Goal: Transaction & Acquisition: Purchase product/service

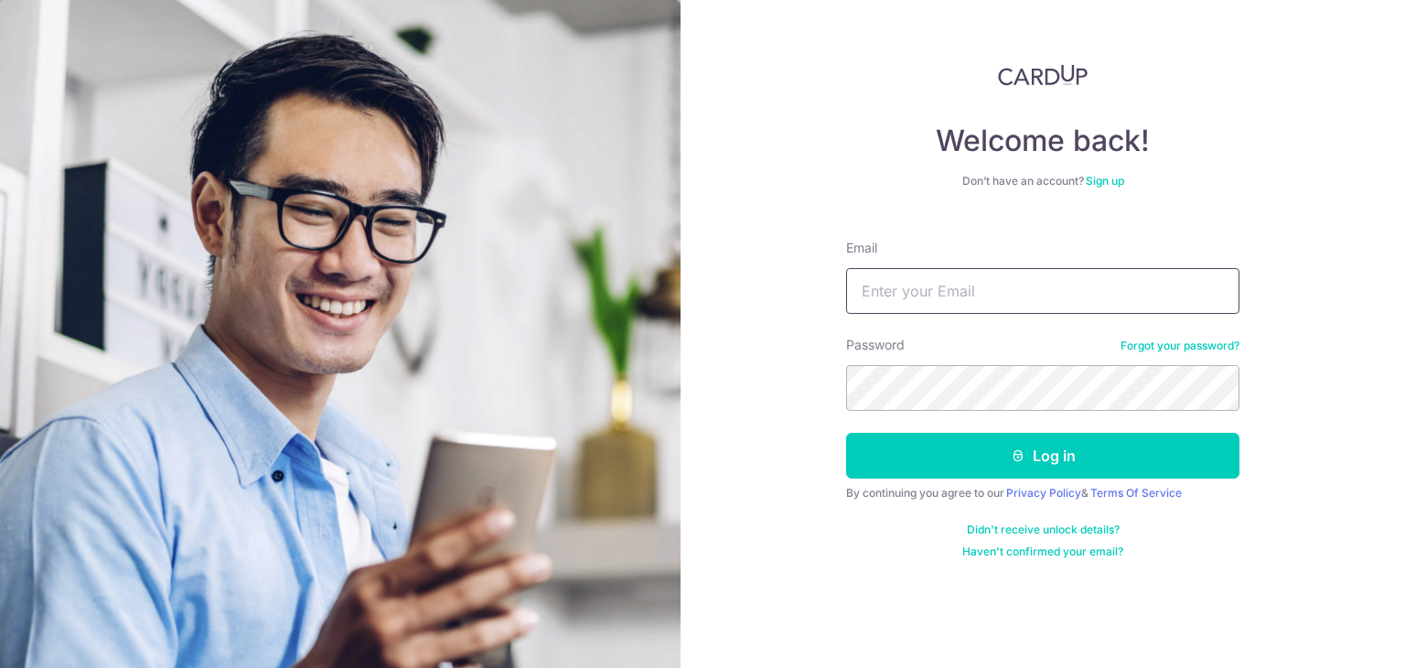
type input "[EMAIL_ADDRESS][DOMAIN_NAME]"
click at [846, 433] on button "Log in" at bounding box center [1042, 456] width 393 height 46
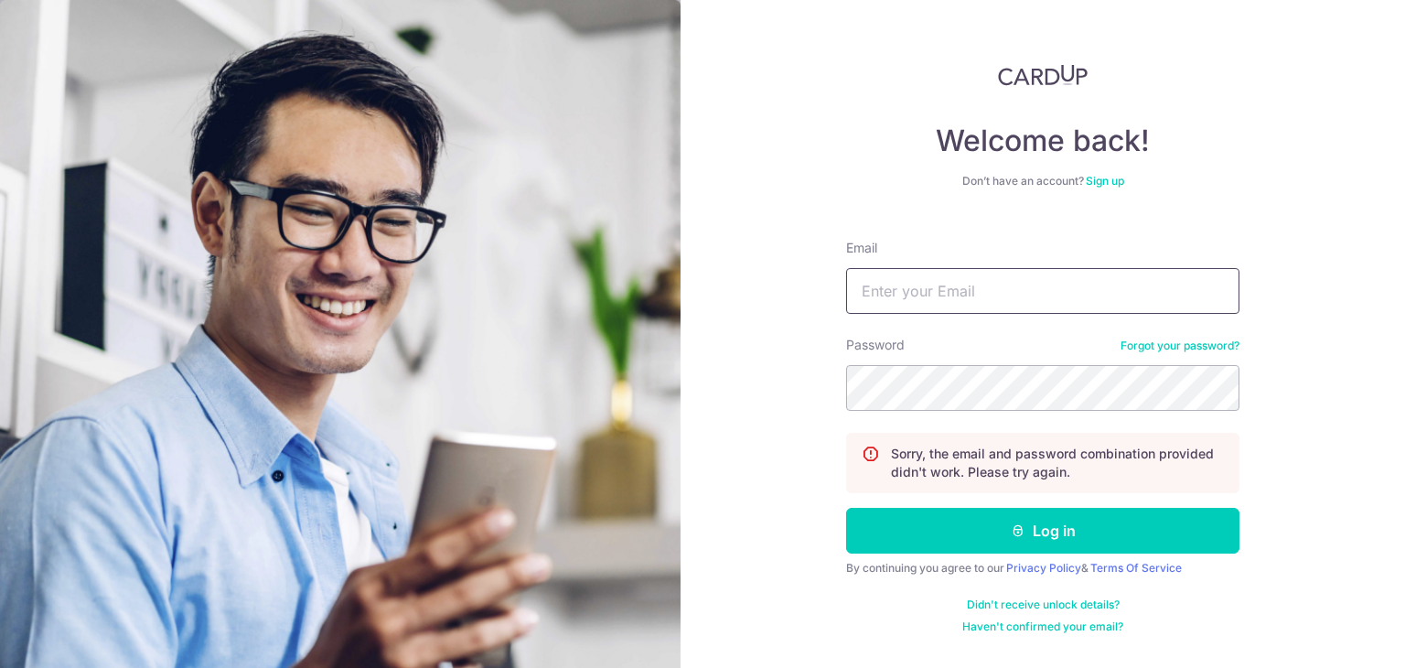
click at [997, 310] on input "Email" at bounding box center [1042, 291] width 393 height 46
type input "[EMAIL_ADDRESS][DOMAIN_NAME]"
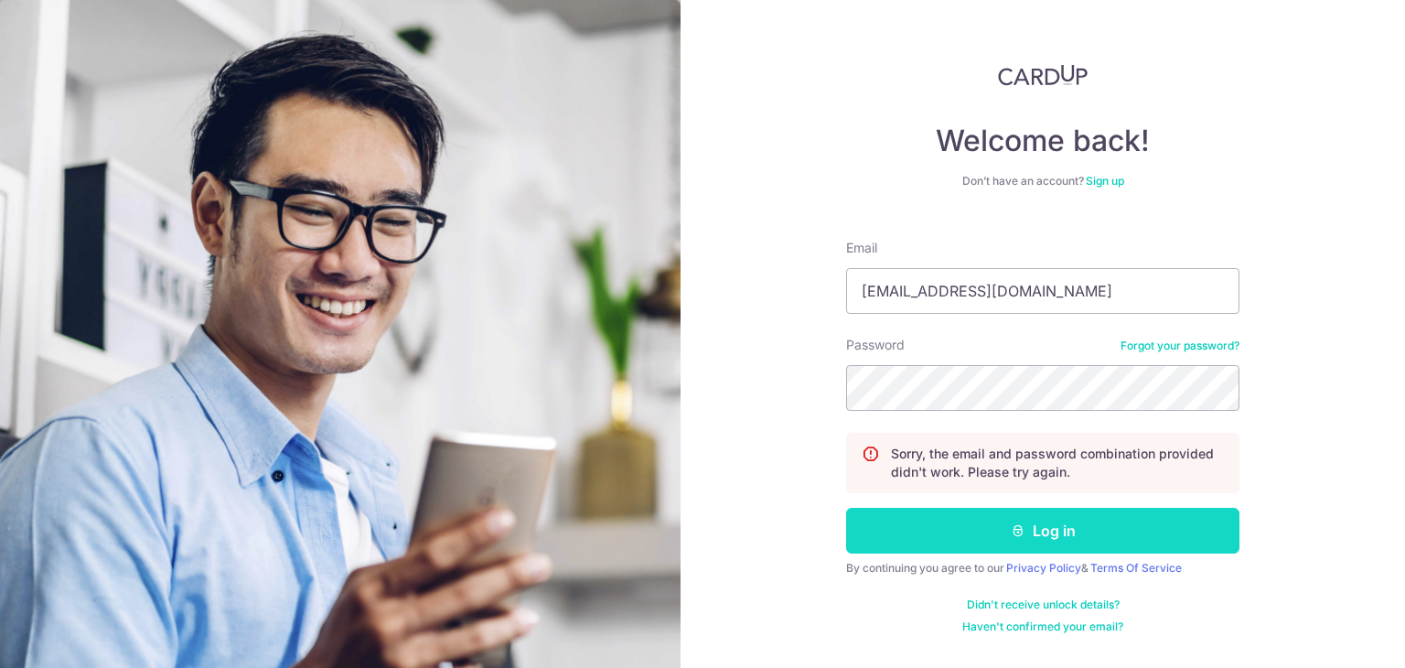
click at [1041, 520] on button "Log in" at bounding box center [1042, 531] width 393 height 46
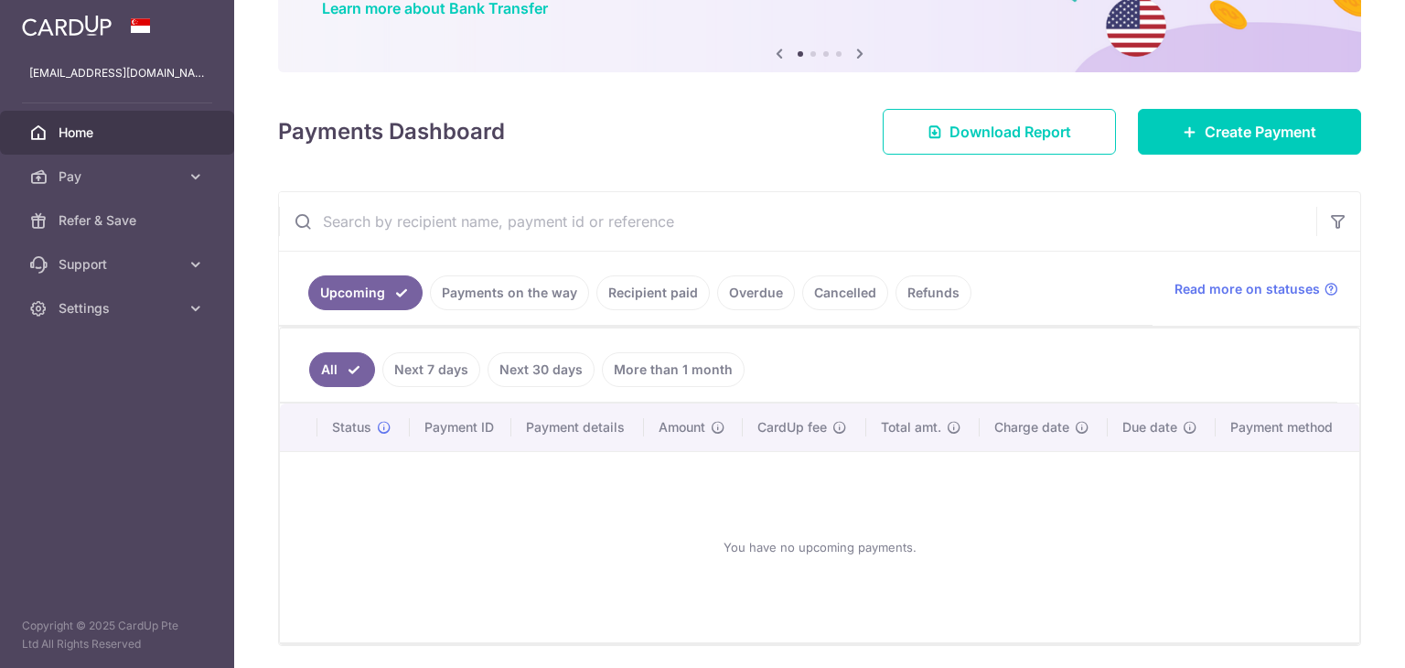
scroll to position [183, 0]
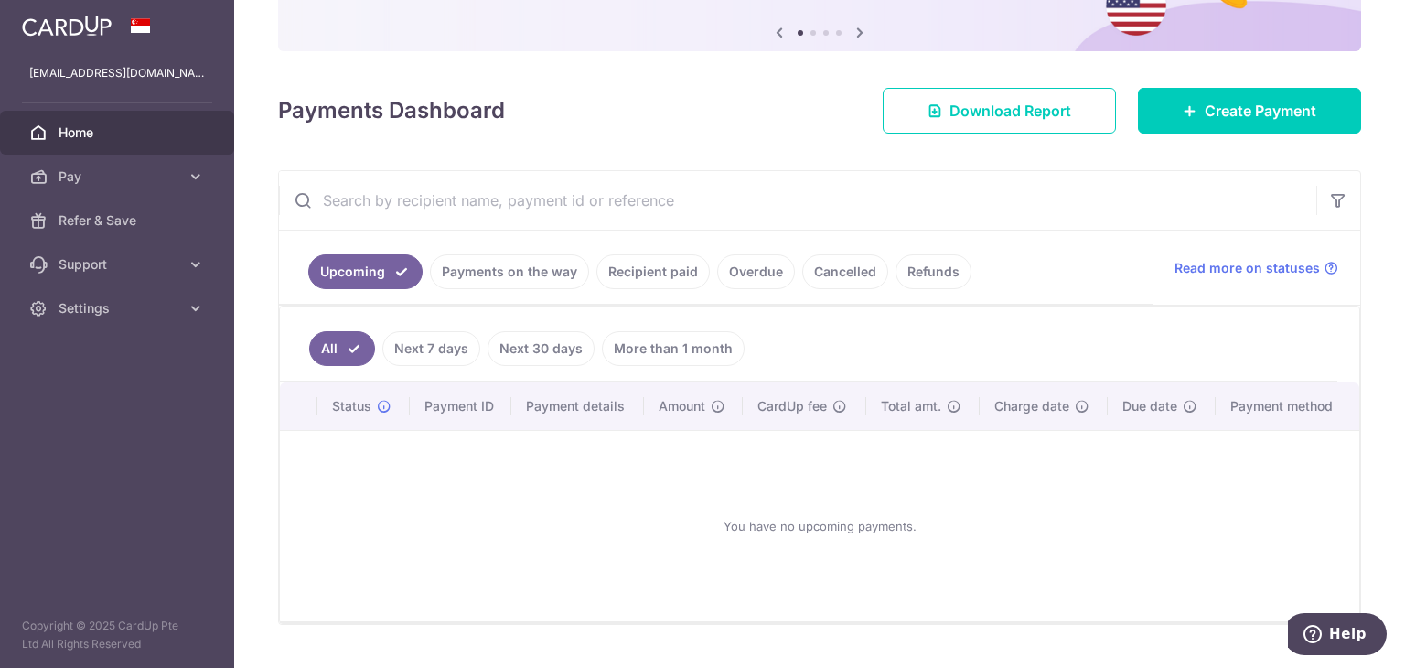
click at [648, 263] on link "Recipient paid" at bounding box center [652, 271] width 113 height 35
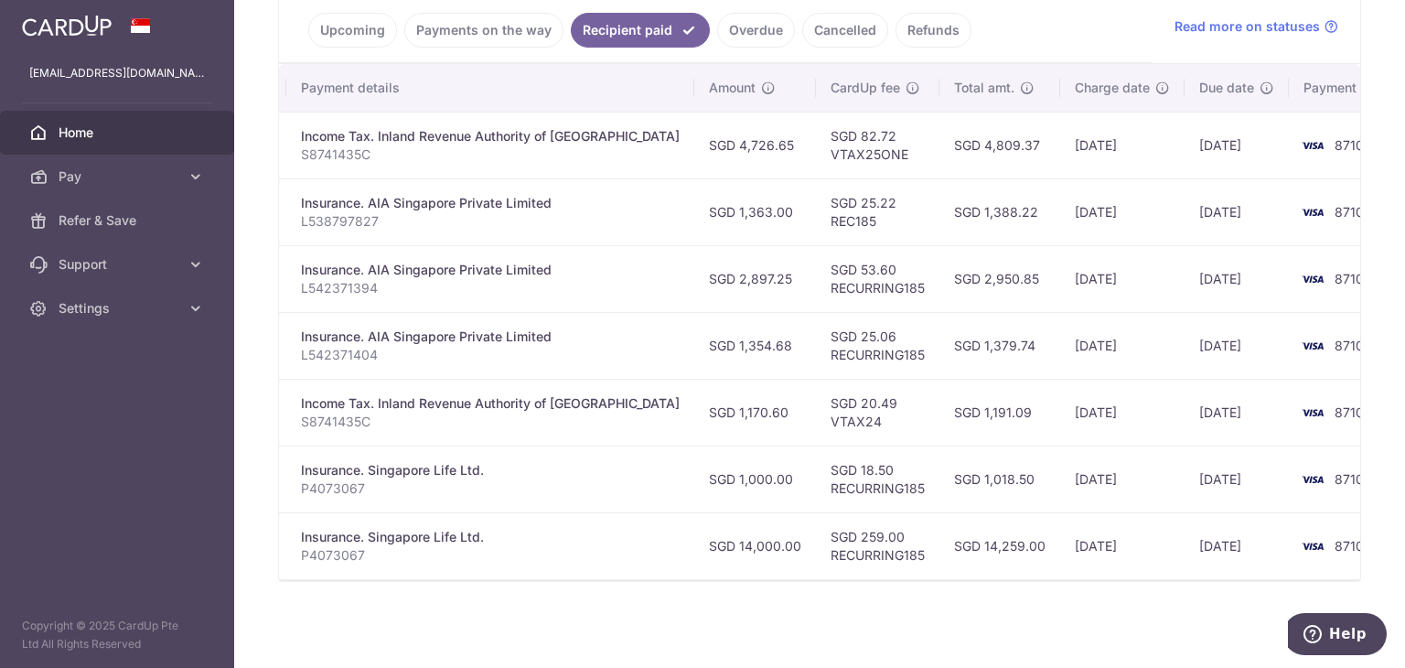
scroll to position [0, 0]
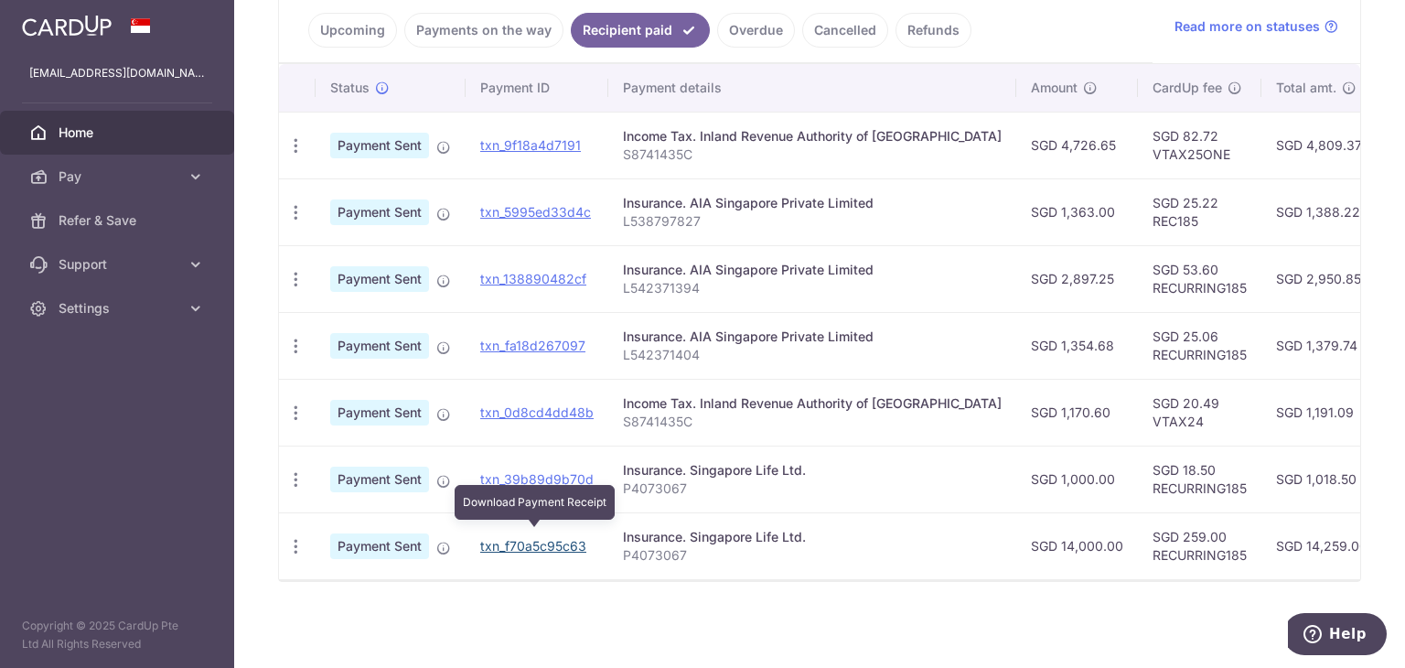
click at [532, 538] on link "txn_f70a5c95c63" at bounding box center [533, 546] width 106 height 16
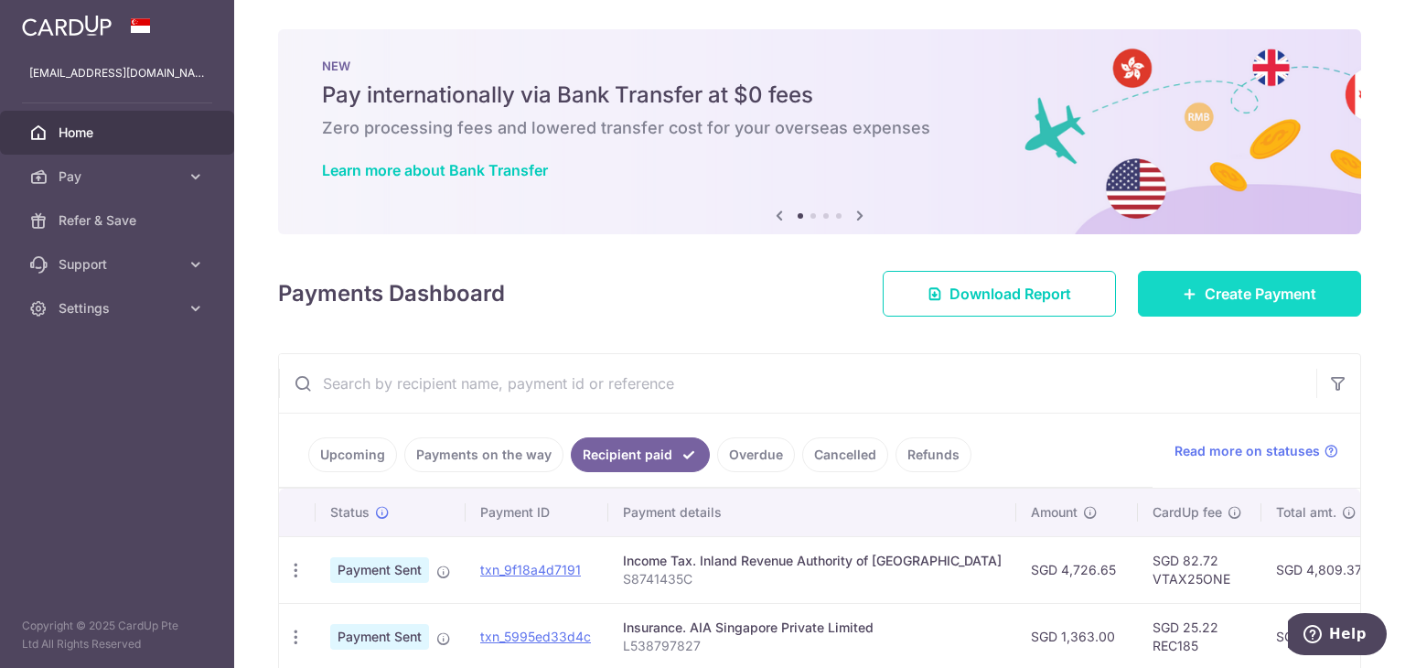
click at [1304, 279] on link "Create Payment" at bounding box center [1249, 294] width 223 height 46
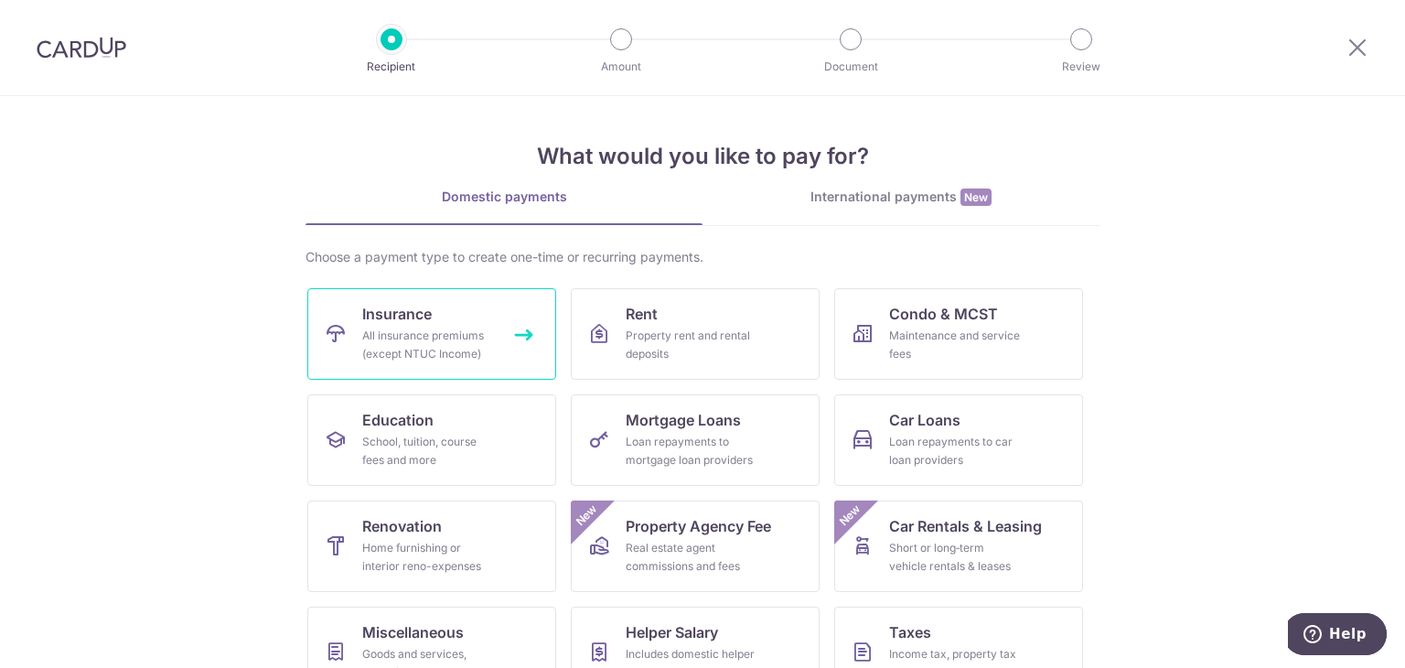
click at [450, 330] on div "All insurance premiums (except NTUC Income)" at bounding box center [428, 345] width 132 height 37
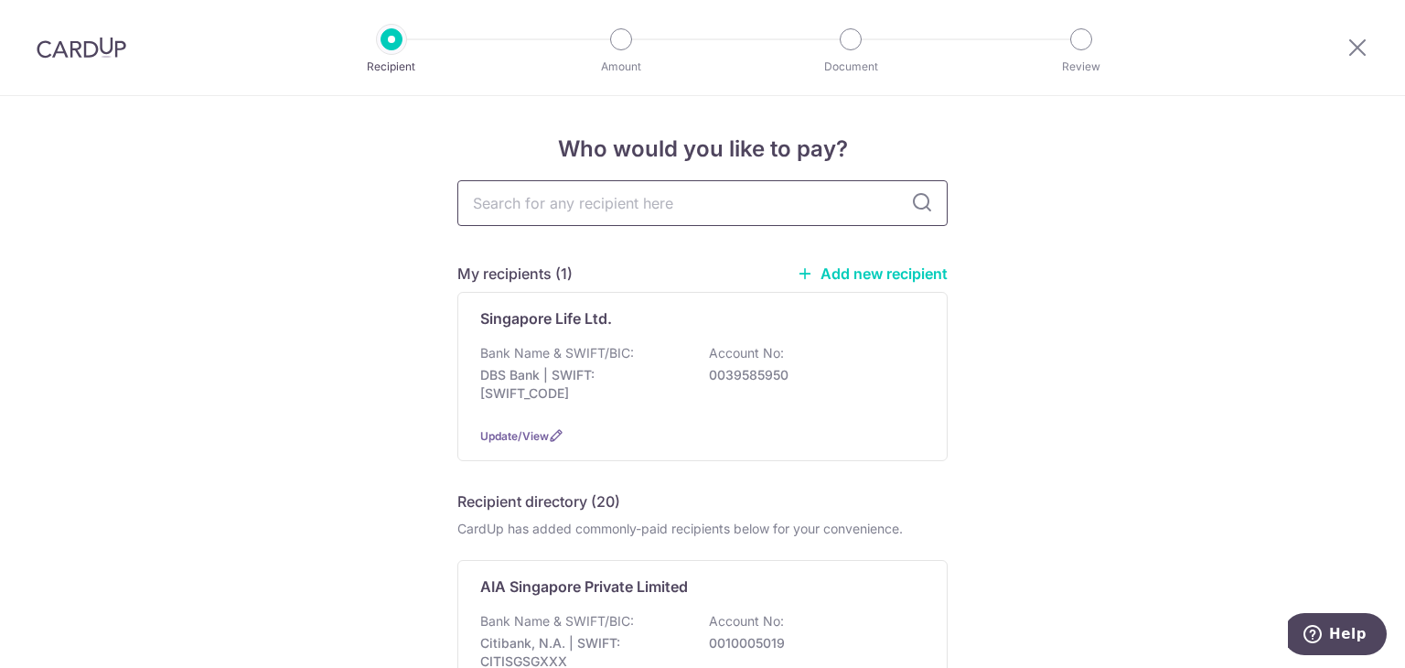
click at [718, 204] on input "text" at bounding box center [702, 203] width 490 height 46
type input "singlife"
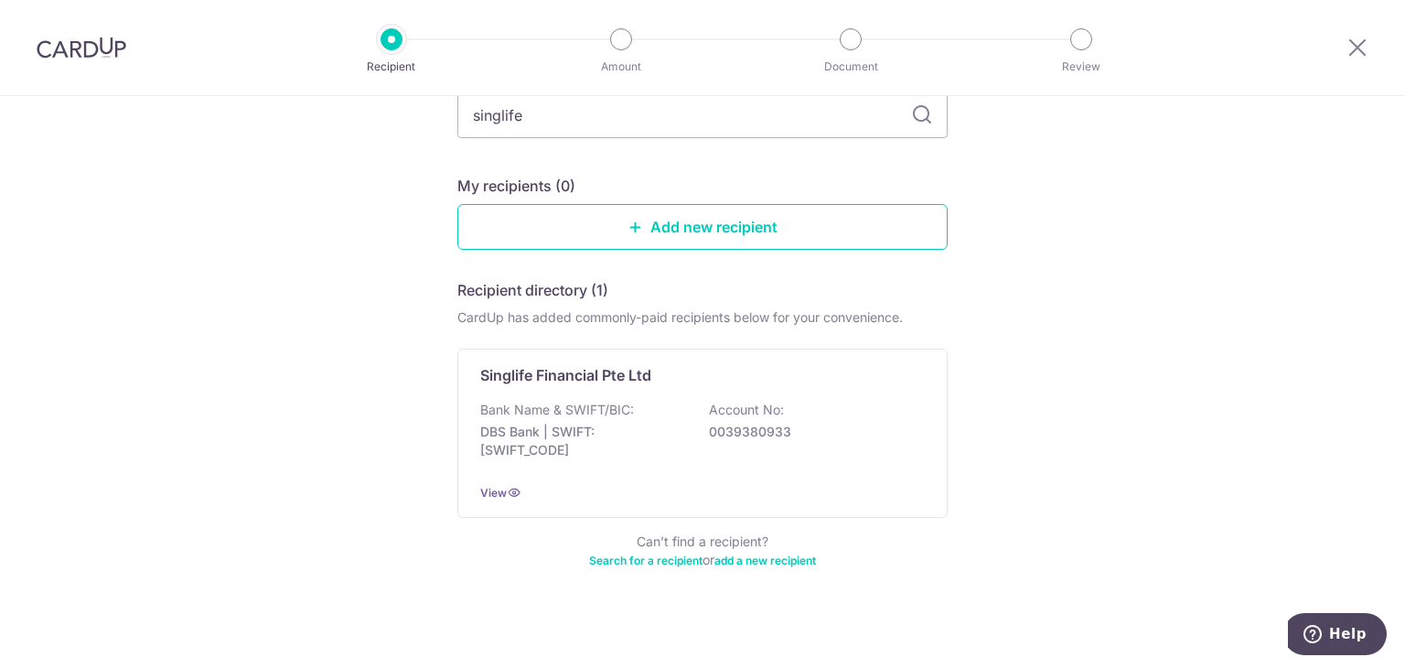
scroll to position [136, 0]
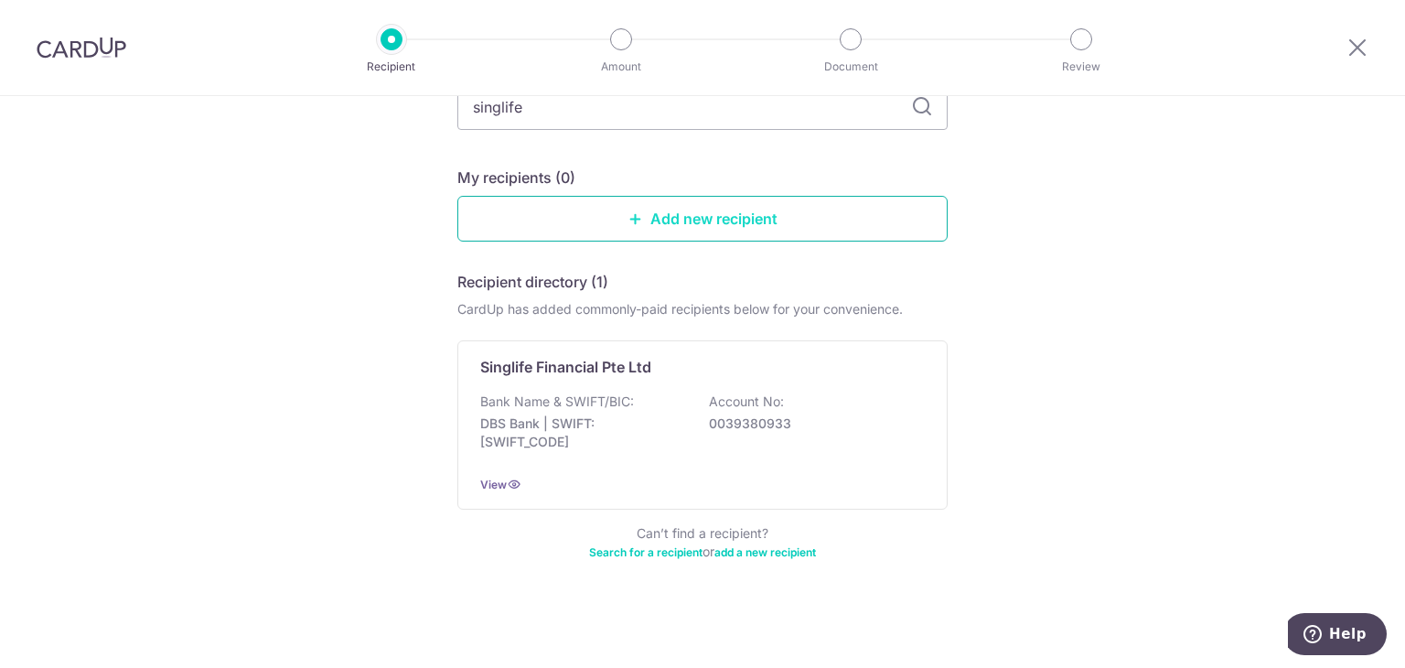
click at [765, 230] on link "Add new recipient" at bounding box center [702, 219] width 490 height 46
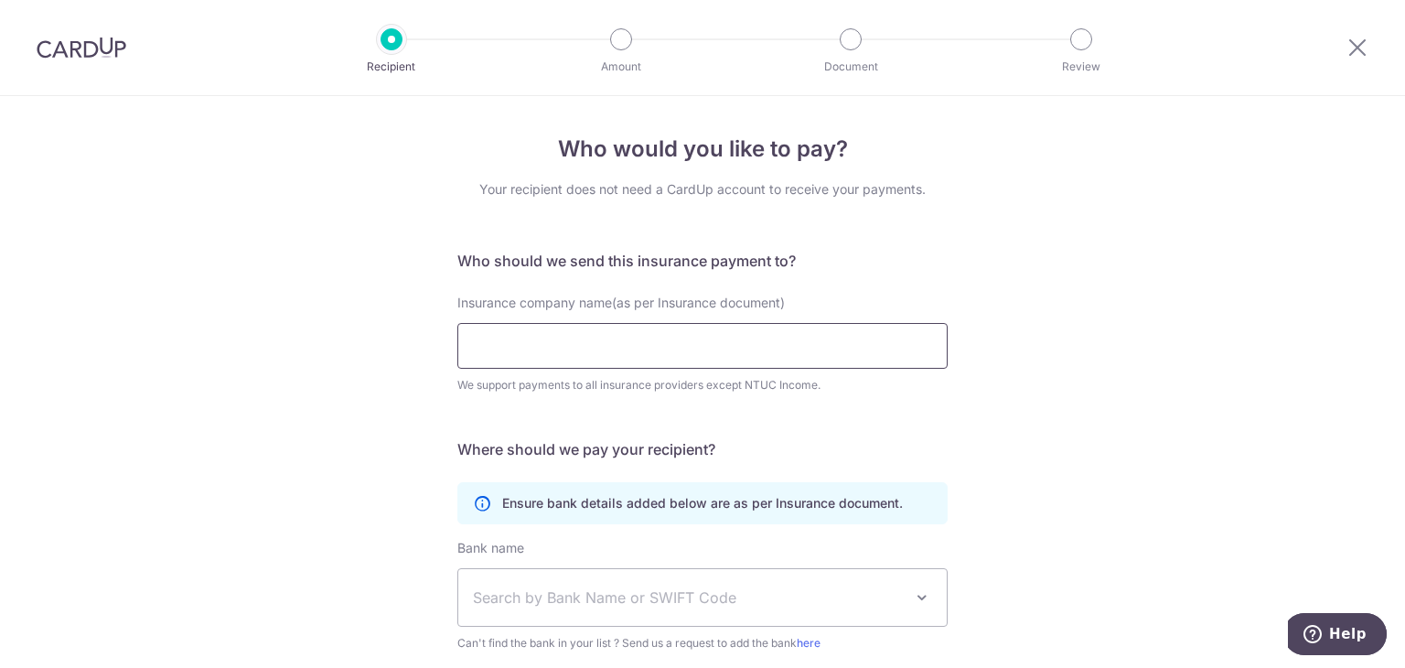
click at [711, 349] on input "Insurance company name(as per Insurance document)" at bounding box center [702, 346] width 490 height 46
type input "Singapore Life Ltd."
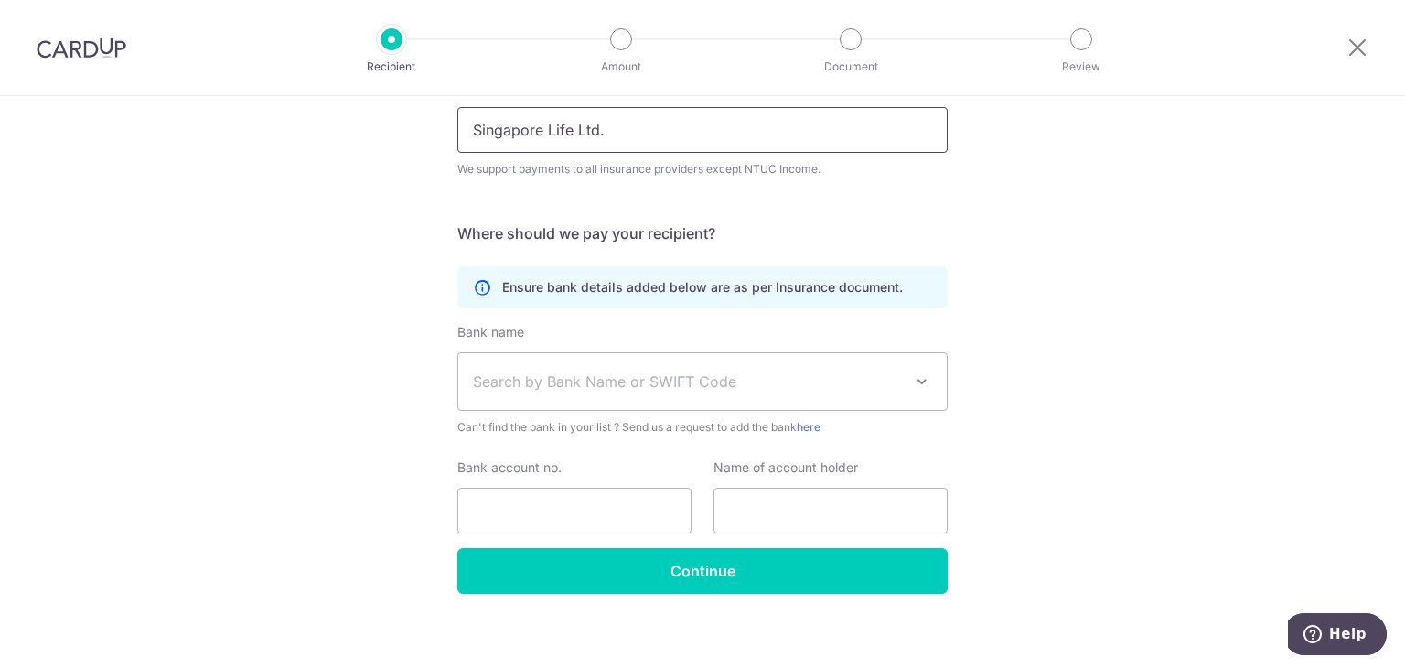
scroll to position [227, 0]
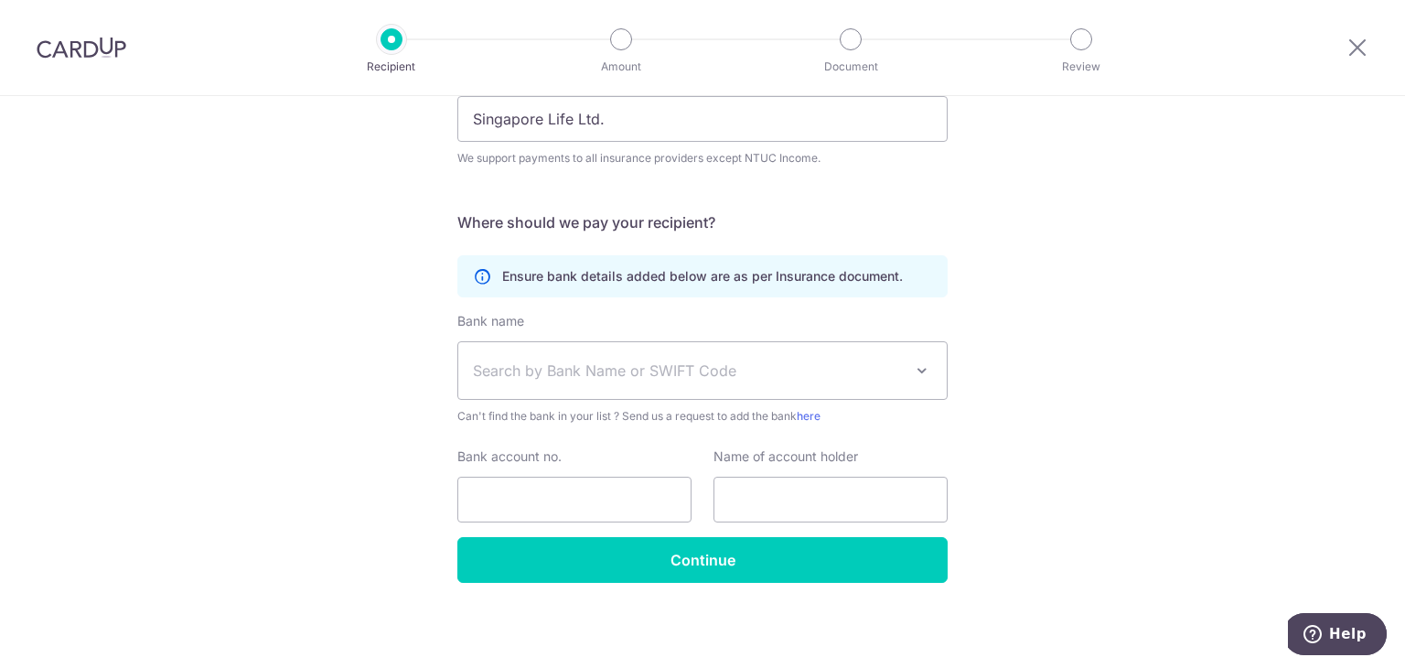
click at [648, 381] on span "Search by Bank Name or SWIFT Code" at bounding box center [702, 370] width 489 height 57
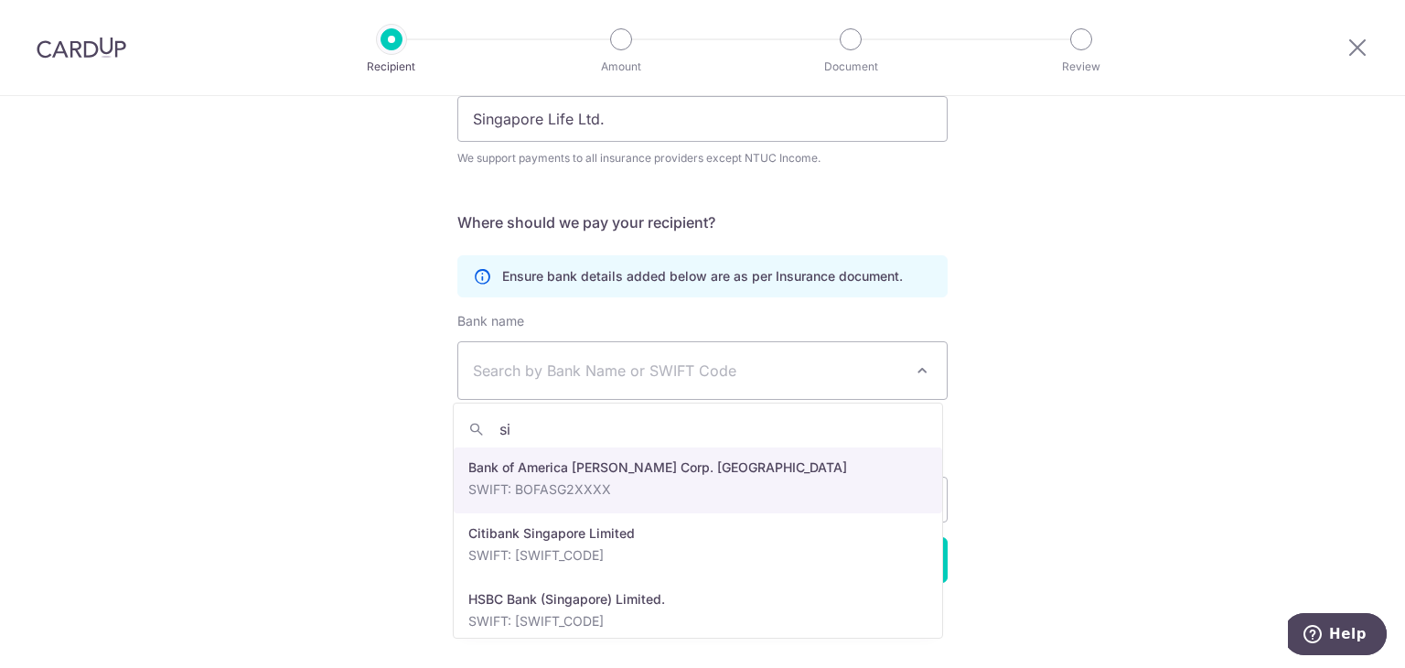
type input "s"
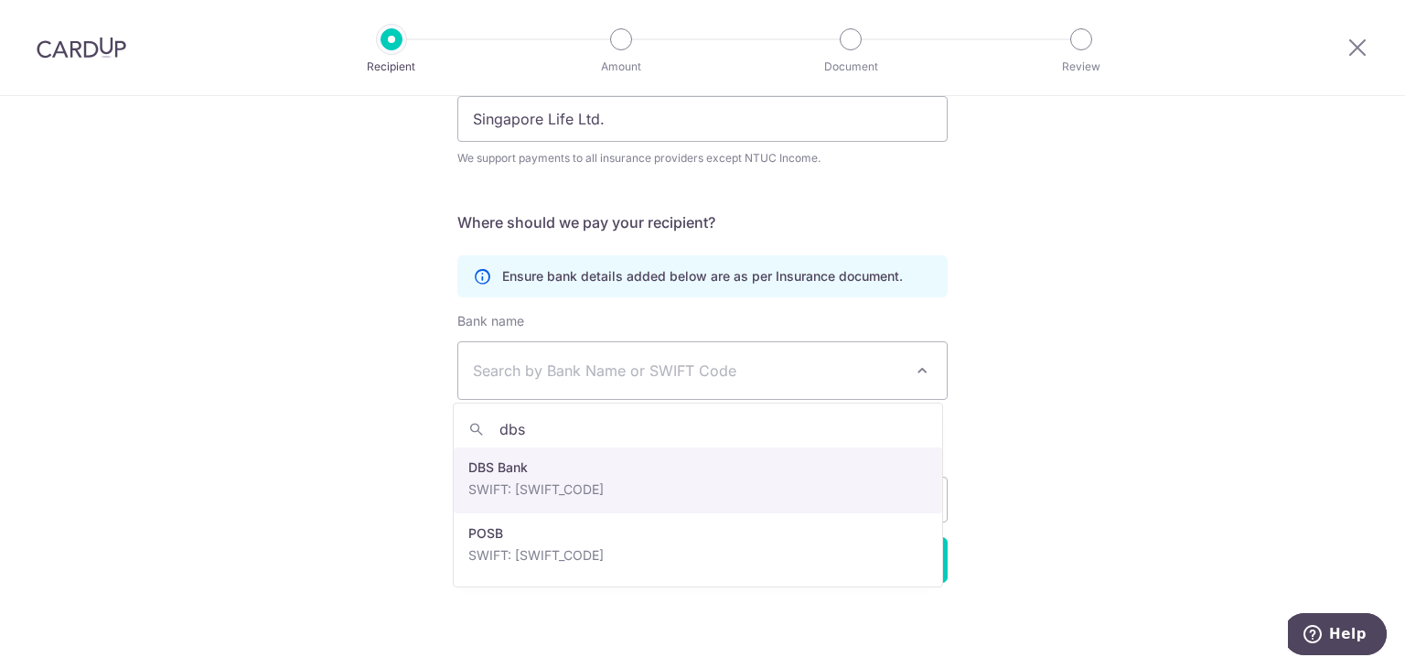
type input "dbs"
select select "6"
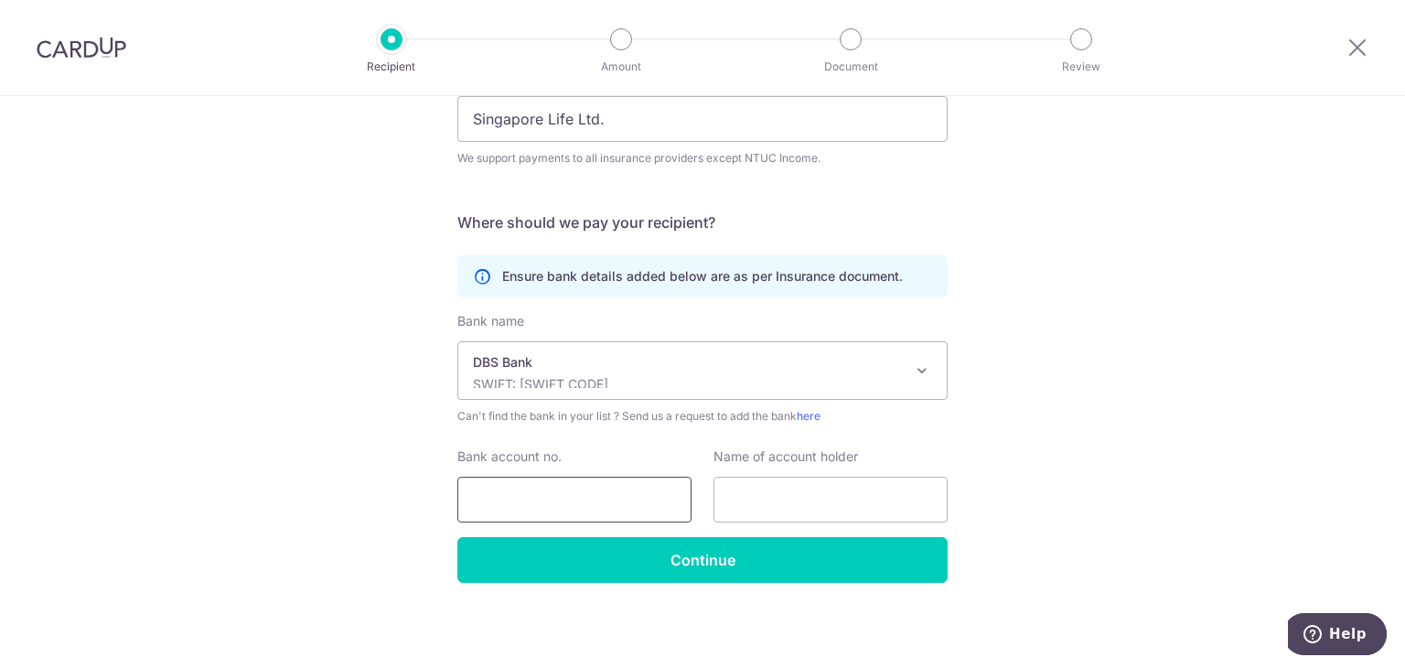
click at [573, 506] on input "Bank account no." at bounding box center [574, 500] width 234 height 46
paste input "0039585950"
type input "0039585950"
drag, startPoint x: 770, startPoint y: 500, endPoint x: 786, endPoint y: 497, distance: 16.0
click at [771, 500] on input "text" at bounding box center [831, 500] width 234 height 46
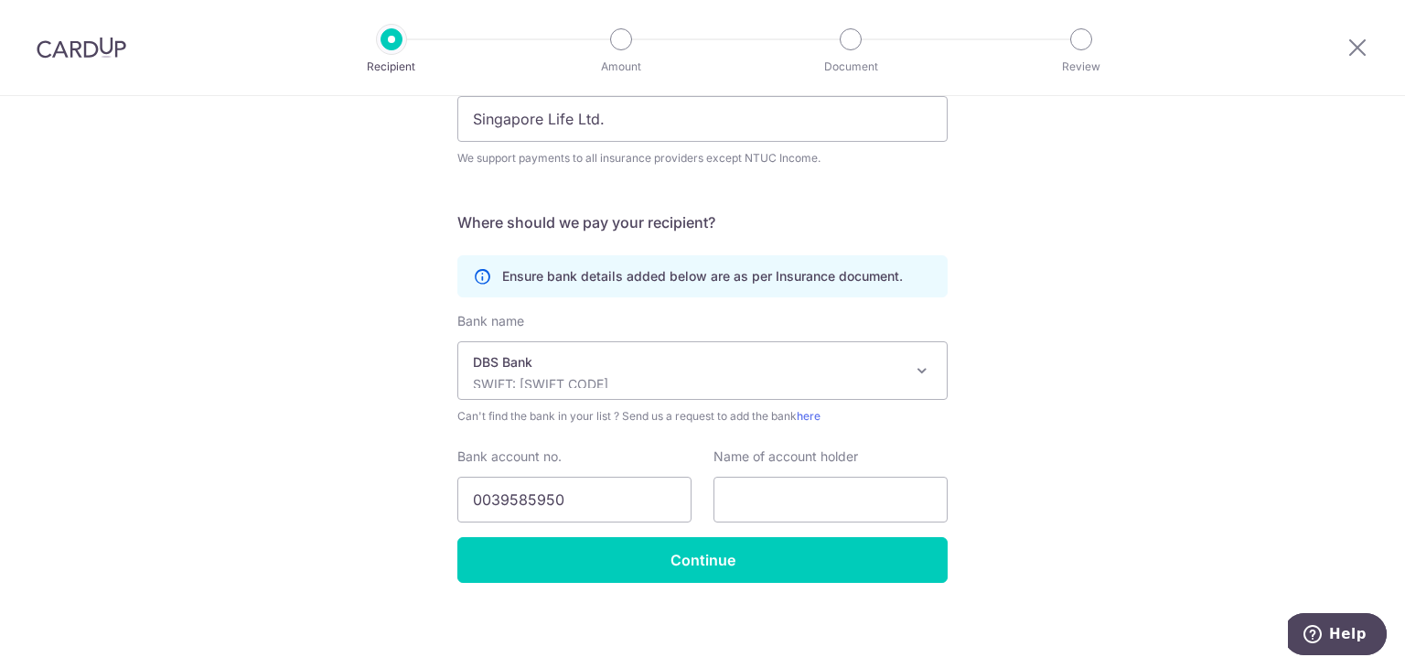
click at [1100, 470] on div "Who would you like to pay? Your recipient does not need a CardUp account to rec…" at bounding box center [702, 269] width 1405 height 800
drag, startPoint x: 604, startPoint y: 130, endPoint x: 452, endPoint y: 122, distance: 152.1
click at [457, 122] on input "Singapore Life Ltd." at bounding box center [702, 119] width 490 height 46
click at [797, 491] on input "text" at bounding box center [831, 500] width 234 height 46
paste input "Singapore Life Ltd."
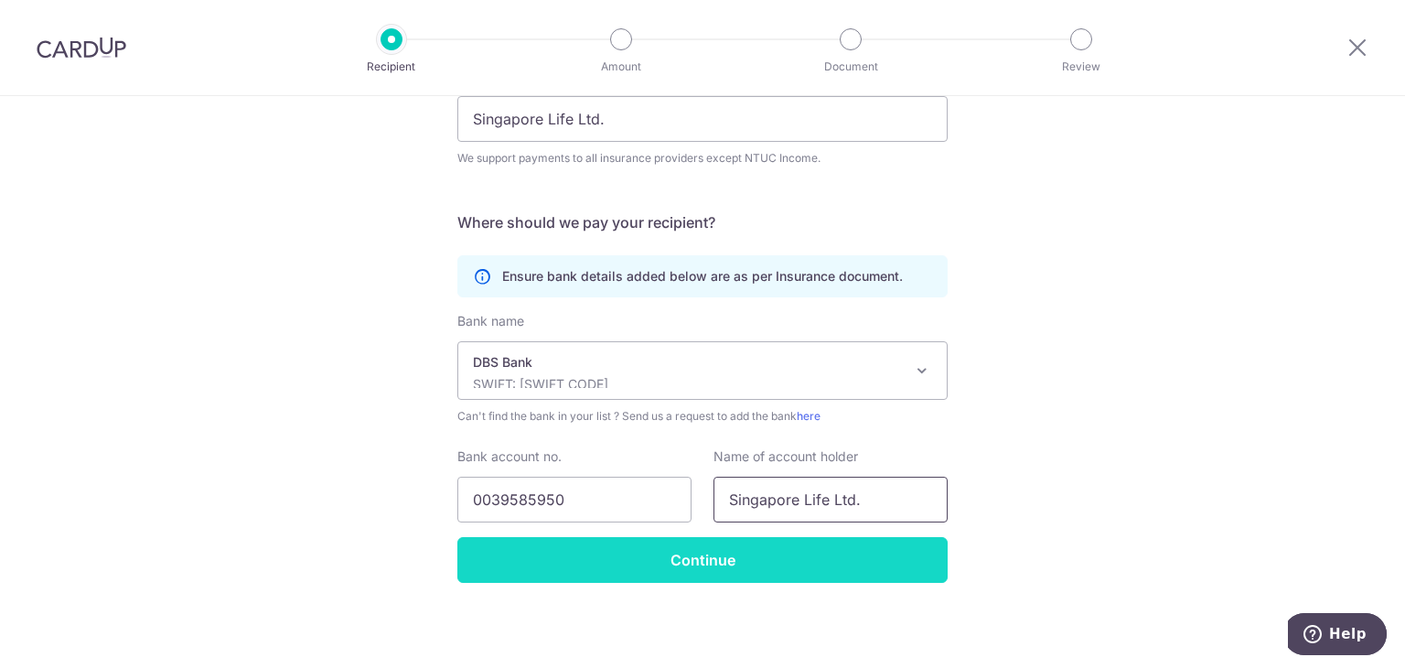
type input "Singapore Life Ltd."
click at [713, 554] on input "Continue" at bounding box center [702, 560] width 490 height 46
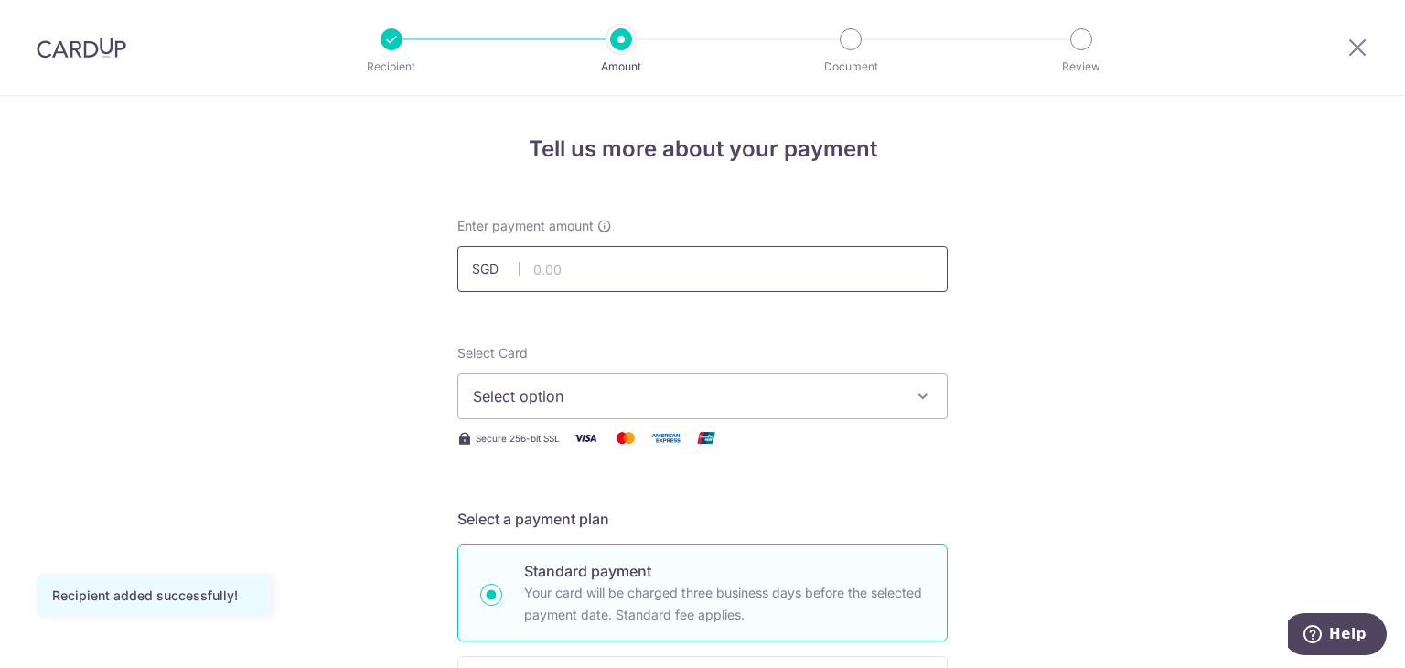
click at [565, 276] on input "text" at bounding box center [702, 269] width 490 height 46
type input "15,000.00"
click at [612, 396] on span "Select option" at bounding box center [686, 396] width 426 height 22
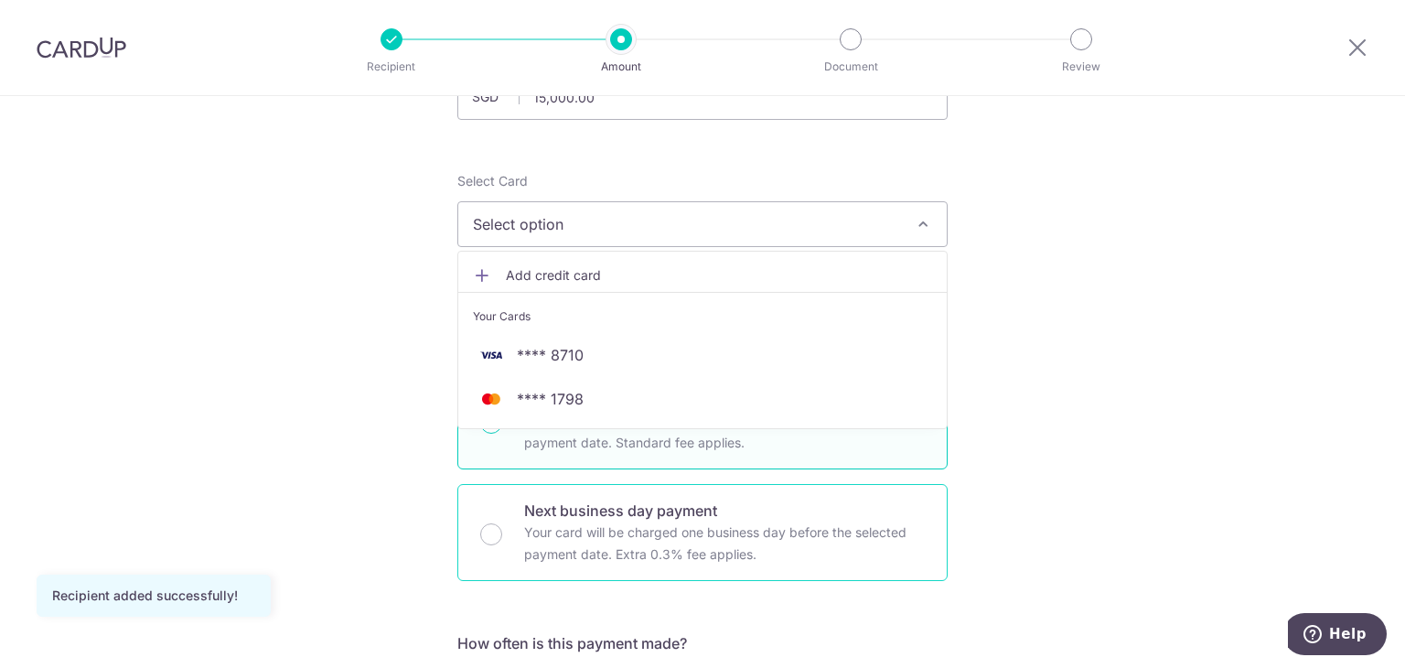
scroll to position [183, 0]
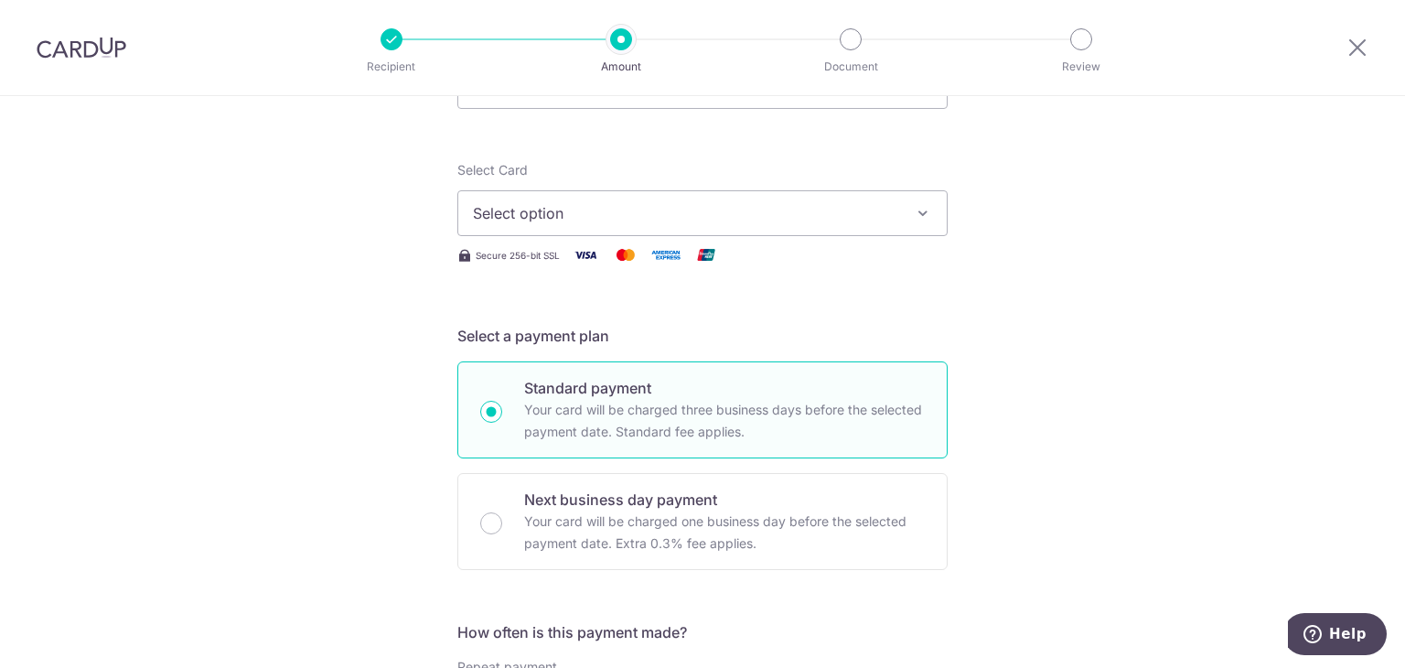
click at [626, 202] on span "Select option" at bounding box center [686, 213] width 426 height 22
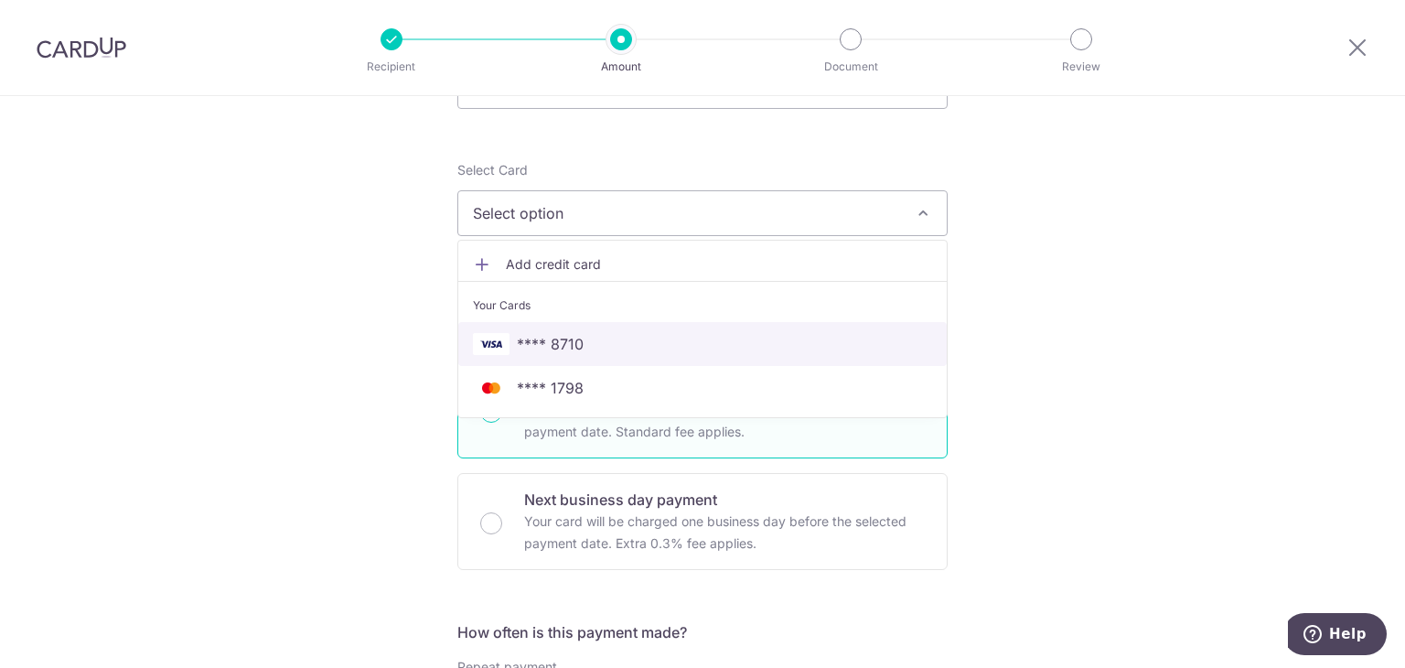
drag, startPoint x: 613, startPoint y: 345, endPoint x: 770, endPoint y: 391, distance: 163.9
click at [613, 345] on span "**** 8710" at bounding box center [702, 344] width 459 height 22
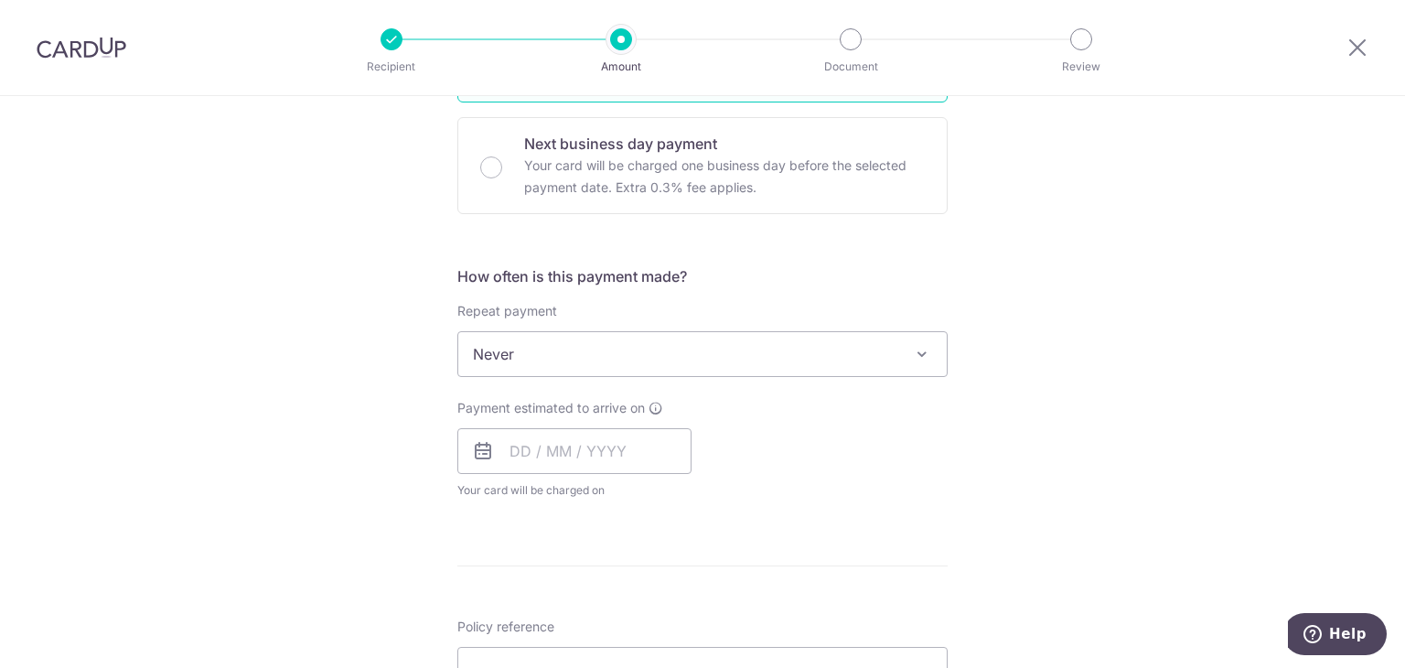
scroll to position [549, 0]
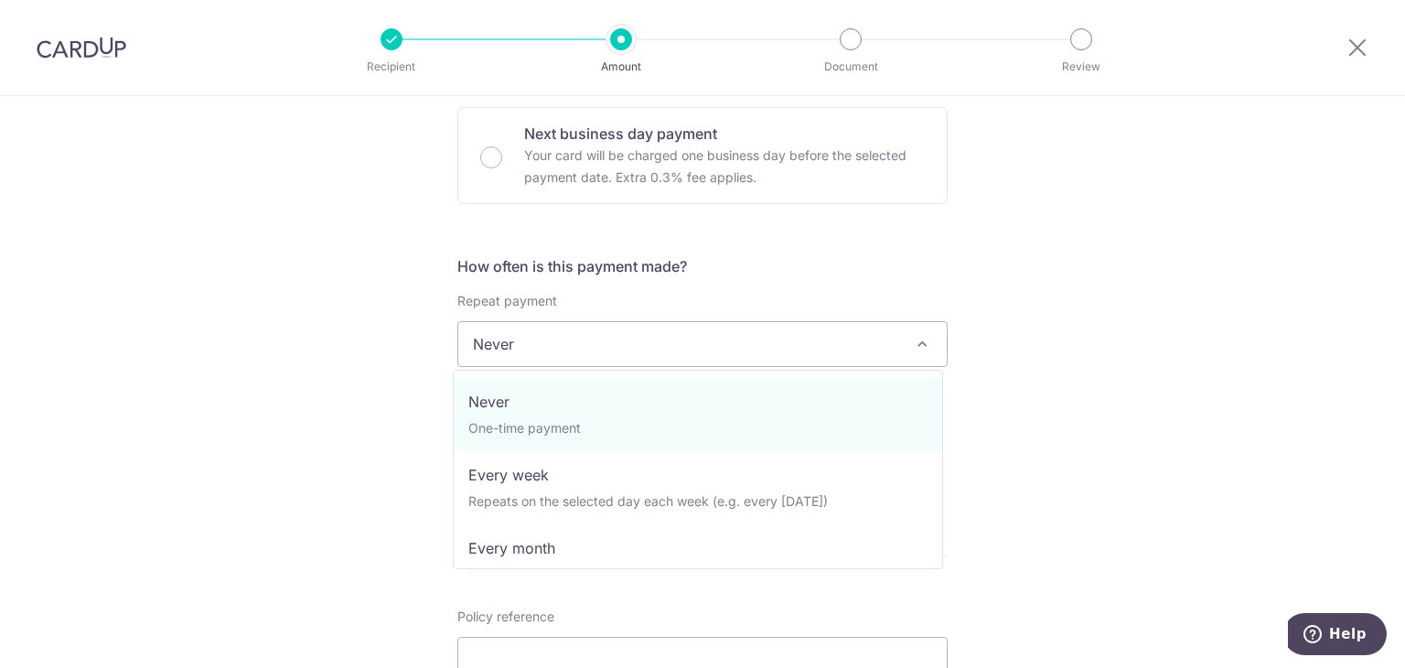
click at [583, 345] on span "Never" at bounding box center [702, 344] width 489 height 44
select select "3"
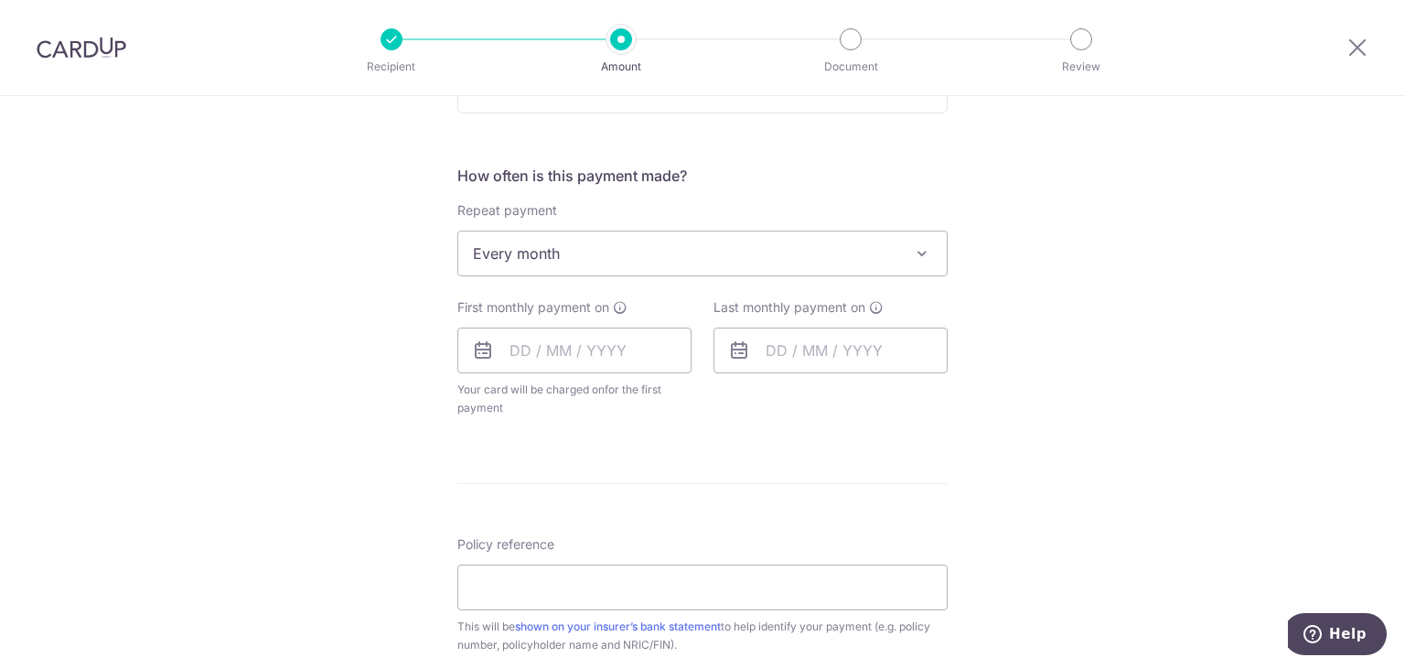
scroll to position [640, 0]
click at [611, 339] on input "text" at bounding box center [574, 350] width 234 height 46
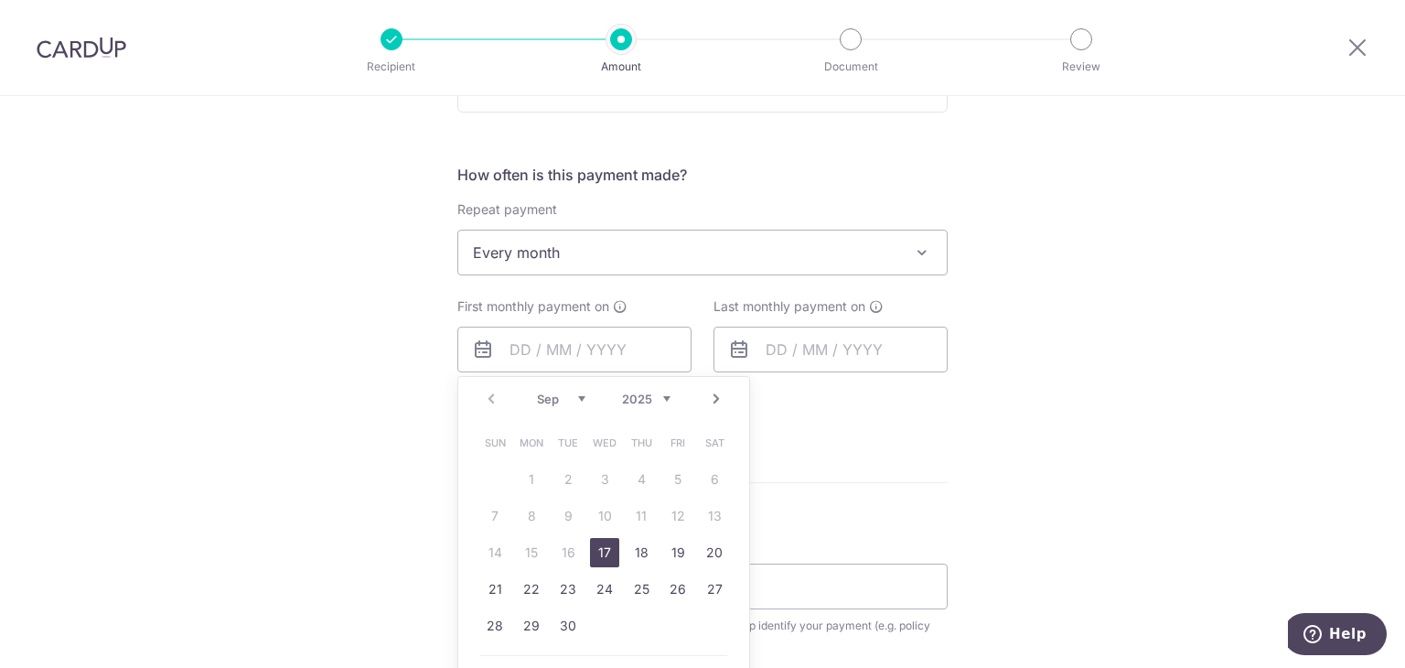
drag, startPoint x: 602, startPoint y: 557, endPoint x: 831, endPoint y: 377, distance: 291.2
click at [602, 557] on link "17" at bounding box center [604, 552] width 29 height 29
type input "[DATE]"
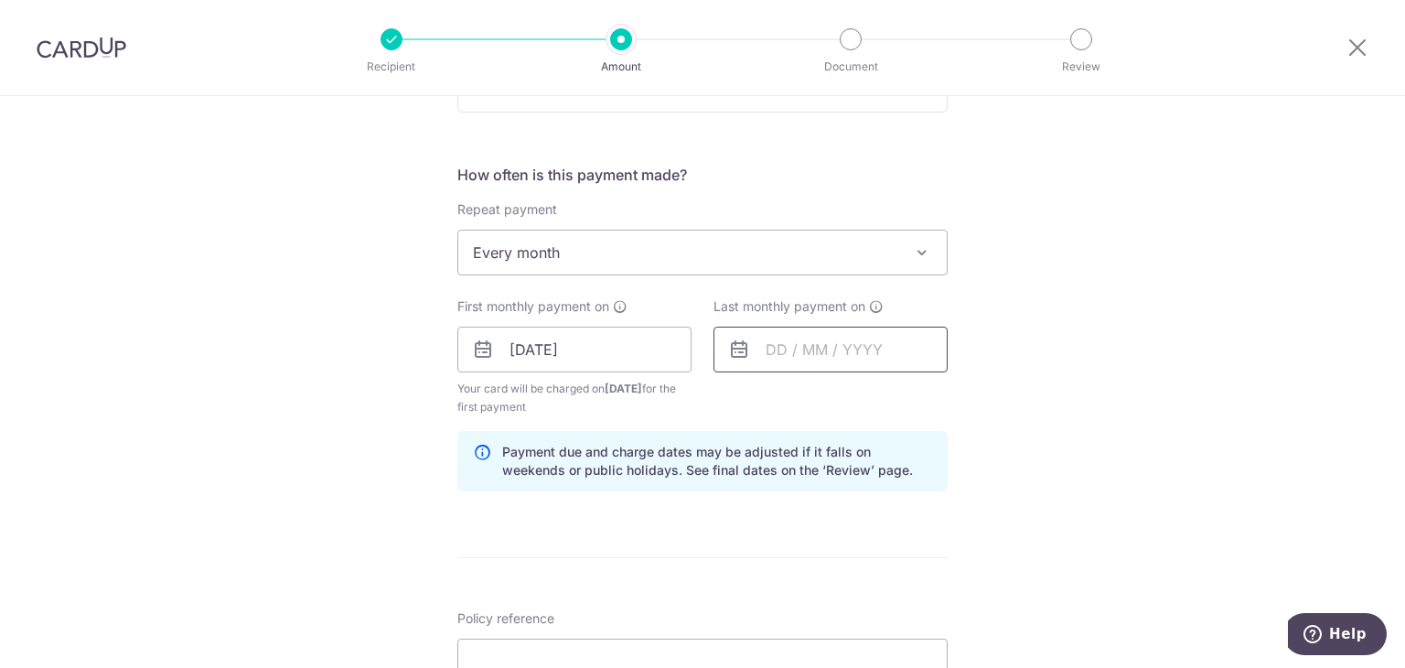
click at [839, 349] on input "text" at bounding box center [831, 350] width 234 height 46
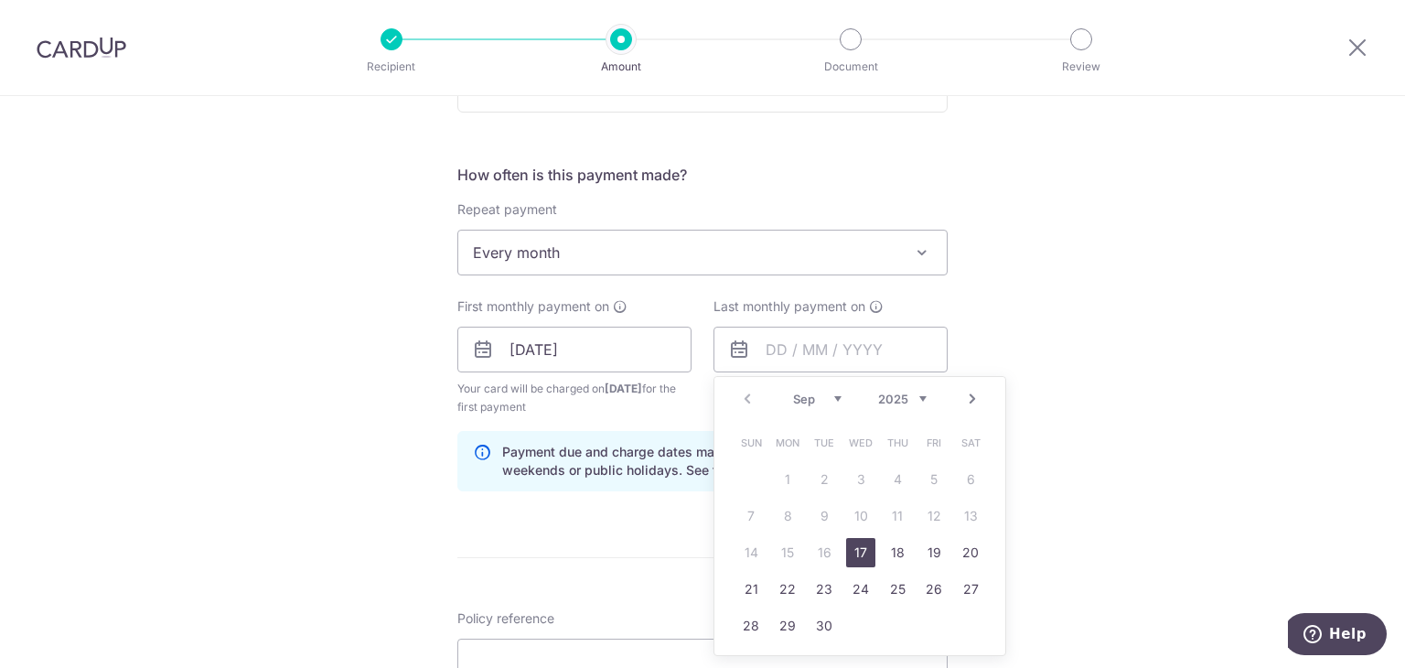
click at [963, 397] on link "Next" at bounding box center [972, 399] width 22 height 22
drag, startPoint x: 926, startPoint y: 554, endPoint x: 1079, endPoint y: 548, distance: 153.8
click at [925, 554] on link "17" at bounding box center [933, 552] width 29 height 29
type input "[DATE]"
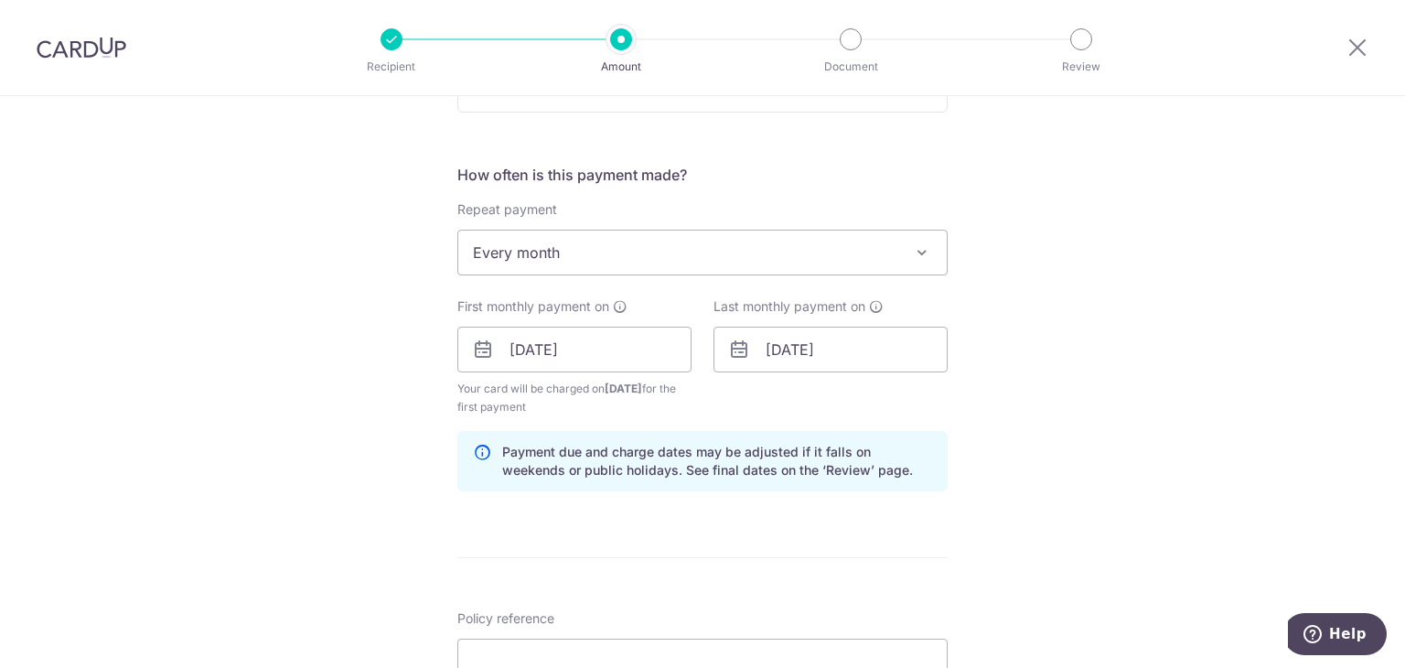
click at [1101, 514] on div "Tell us more about your payment Enter payment amount SGD 15,000.00 15000.00 Rec…" at bounding box center [702, 330] width 1405 height 1748
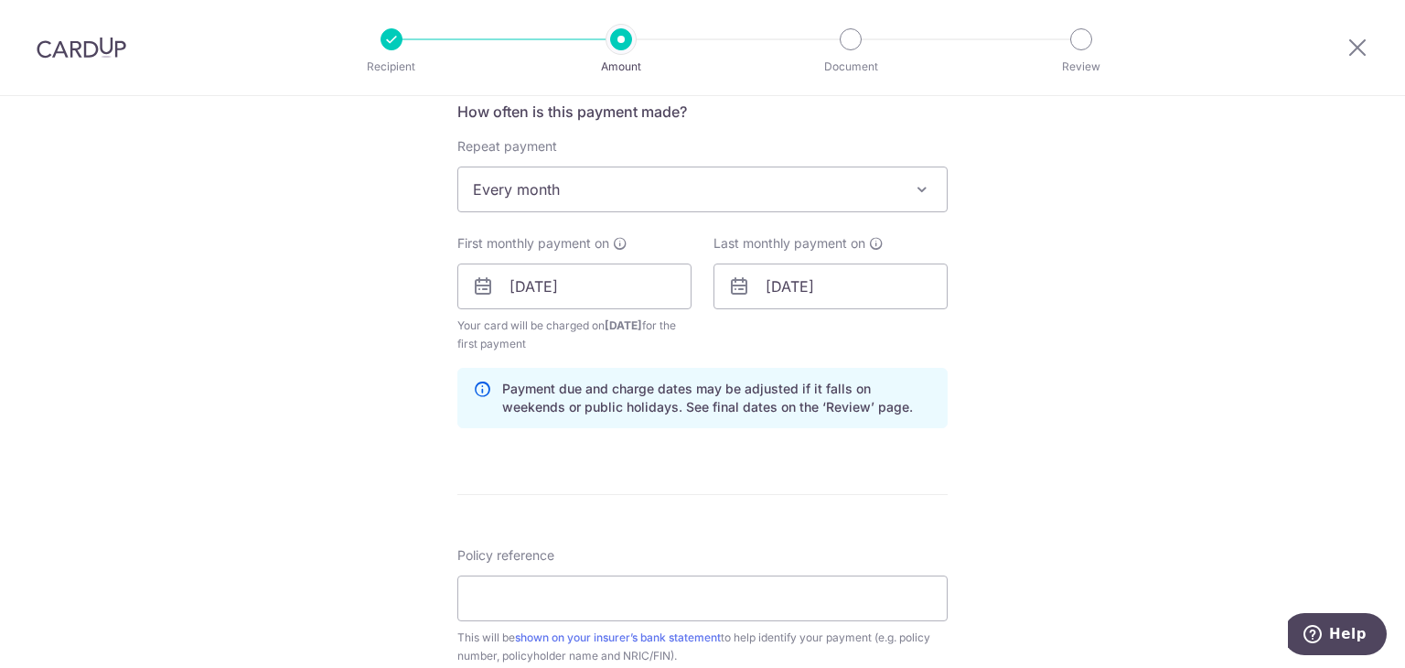
scroll to position [732, 0]
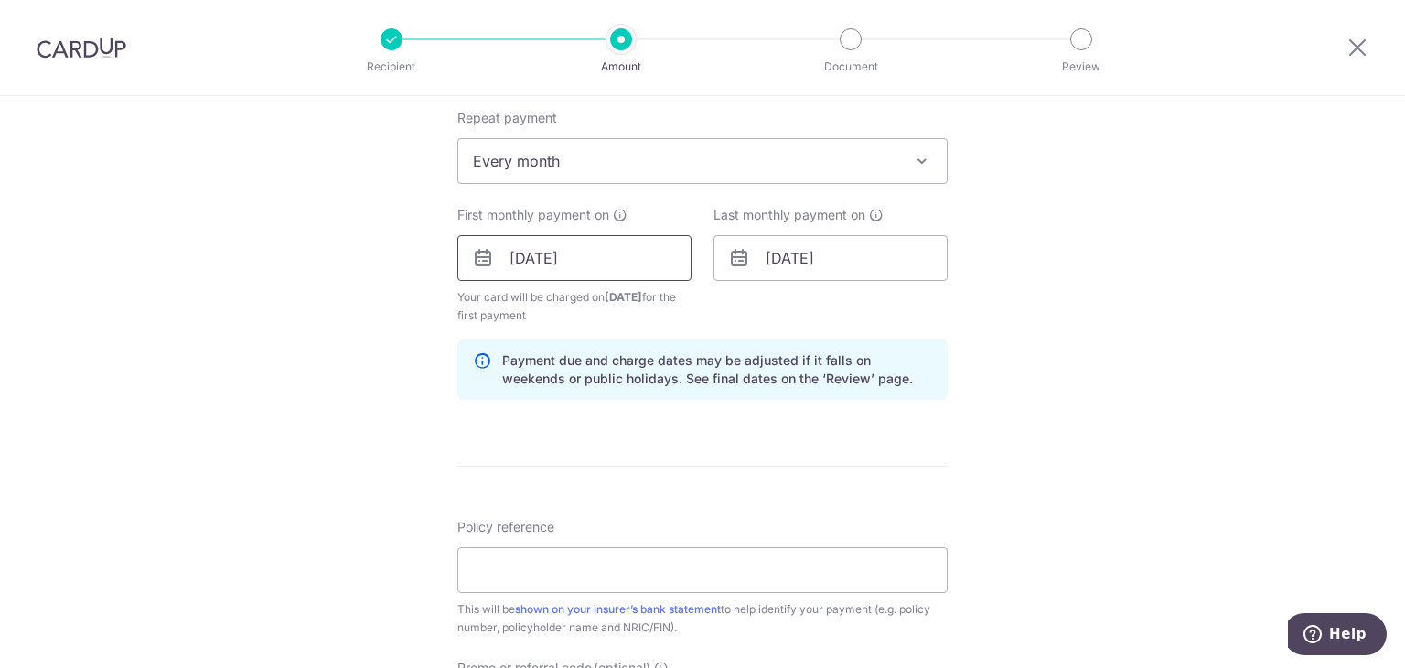
click at [587, 253] on input "[DATE]" at bounding box center [574, 258] width 234 height 46
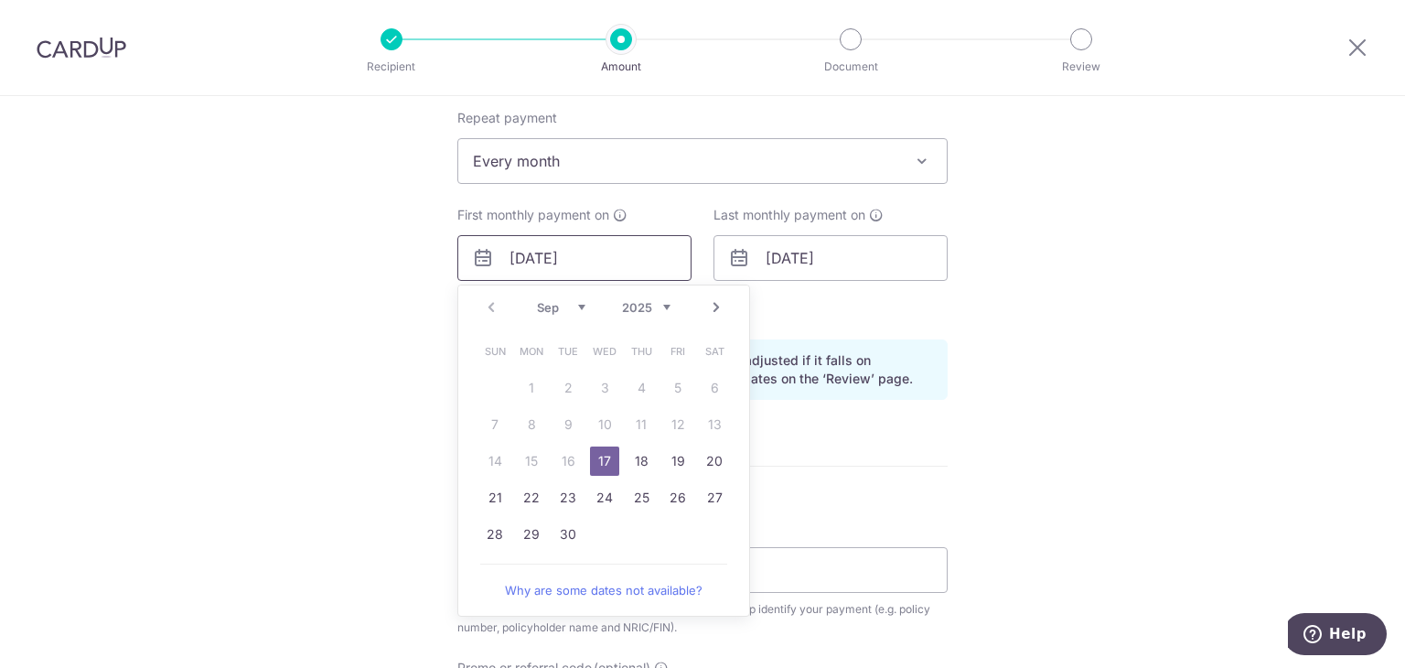
click at [587, 253] on input "[DATE]" at bounding box center [574, 258] width 234 height 46
click at [904, 351] on p "Payment due and charge dates may be adjusted if it falls on weekends or public …" at bounding box center [717, 369] width 430 height 37
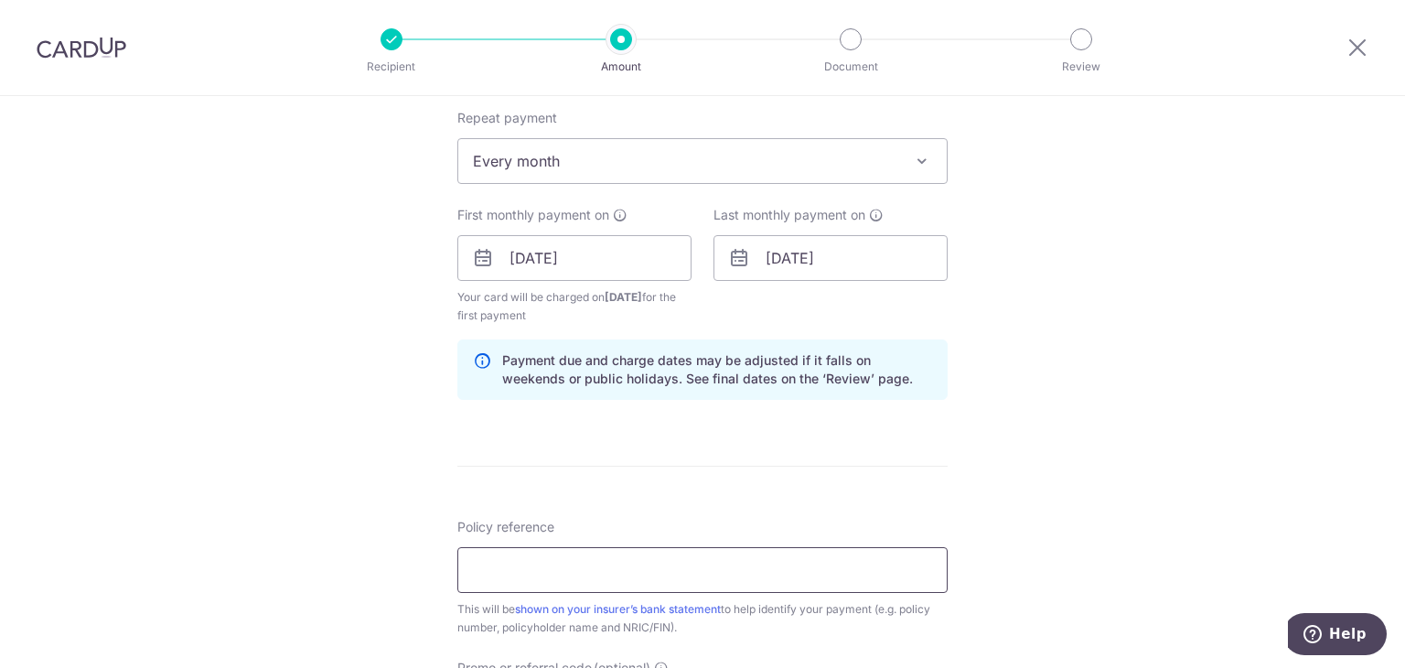
click at [639, 579] on input "Policy reference" at bounding box center [702, 570] width 490 height 46
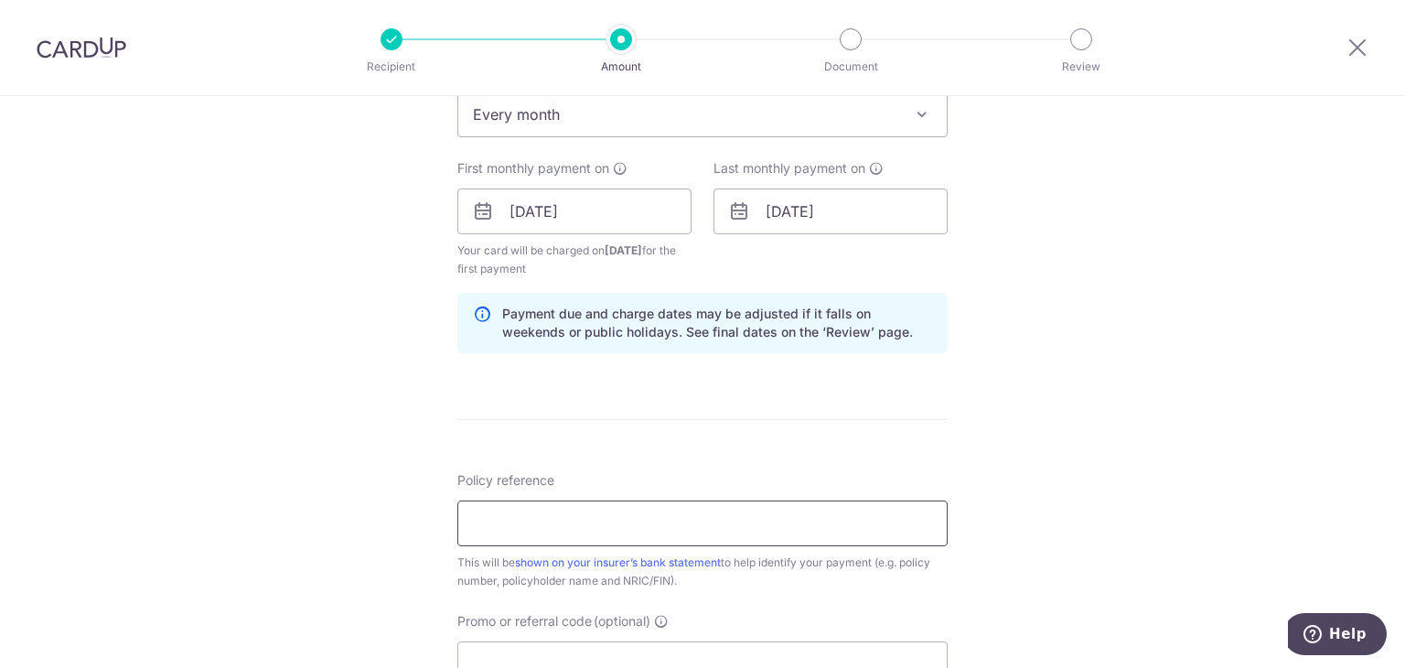
scroll to position [915, 0]
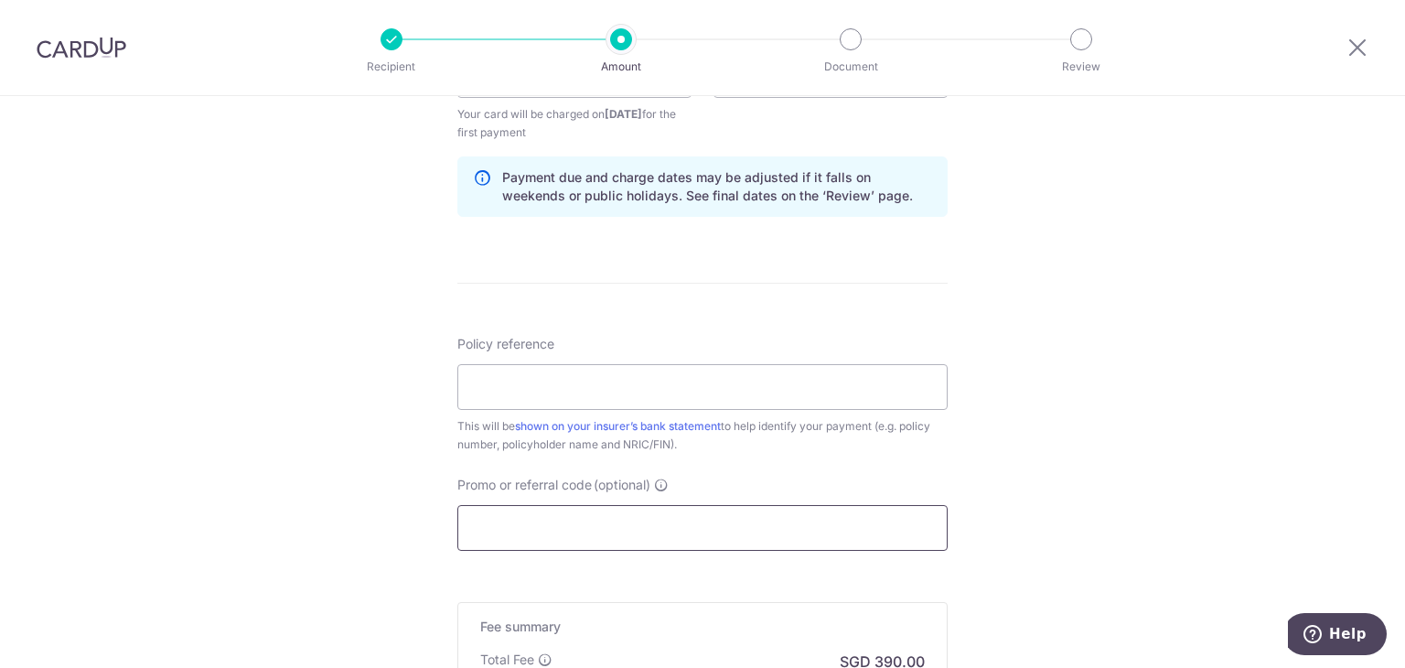
click at [559, 524] on input "Promo or referral code (optional)" at bounding box center [702, 528] width 490 height 46
paste input "MLTAX25R"
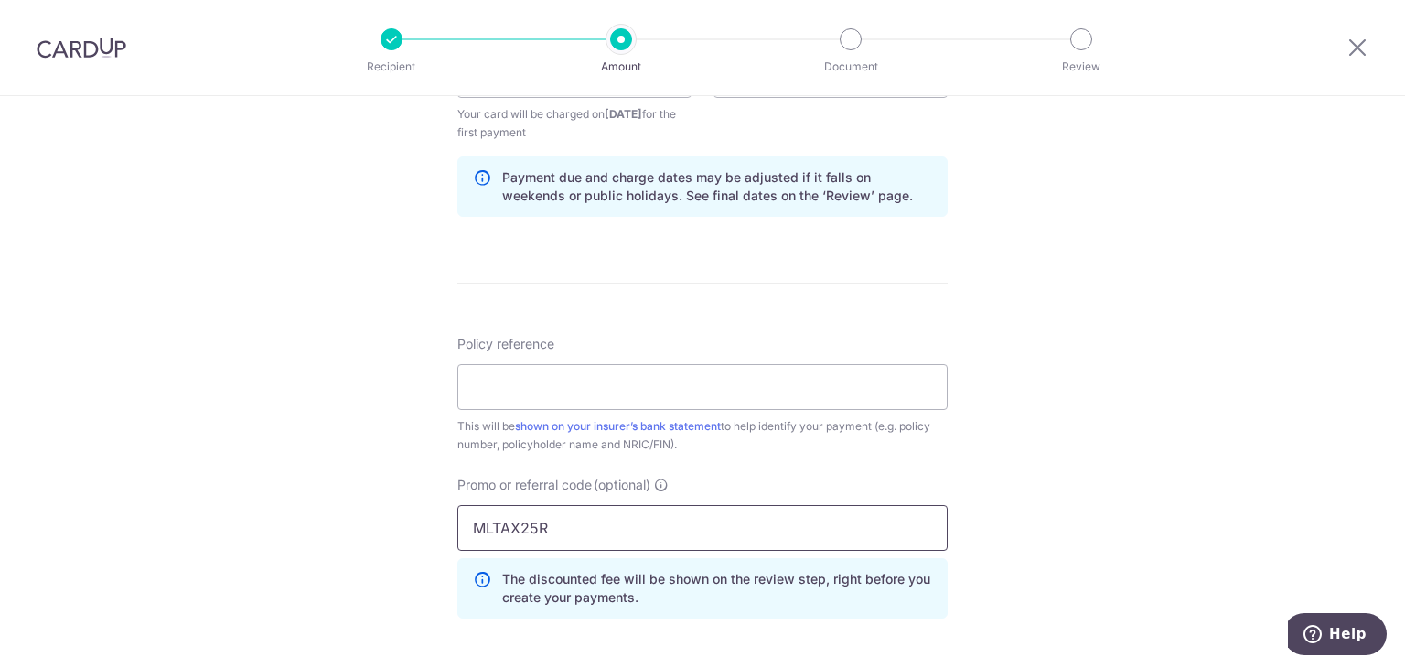
type input "MLTAX25R"
click at [1044, 479] on div "Tell us more about your payment Enter payment amount SGD 15,000.00 15000.00 Rec…" at bounding box center [702, 96] width 1405 height 1831
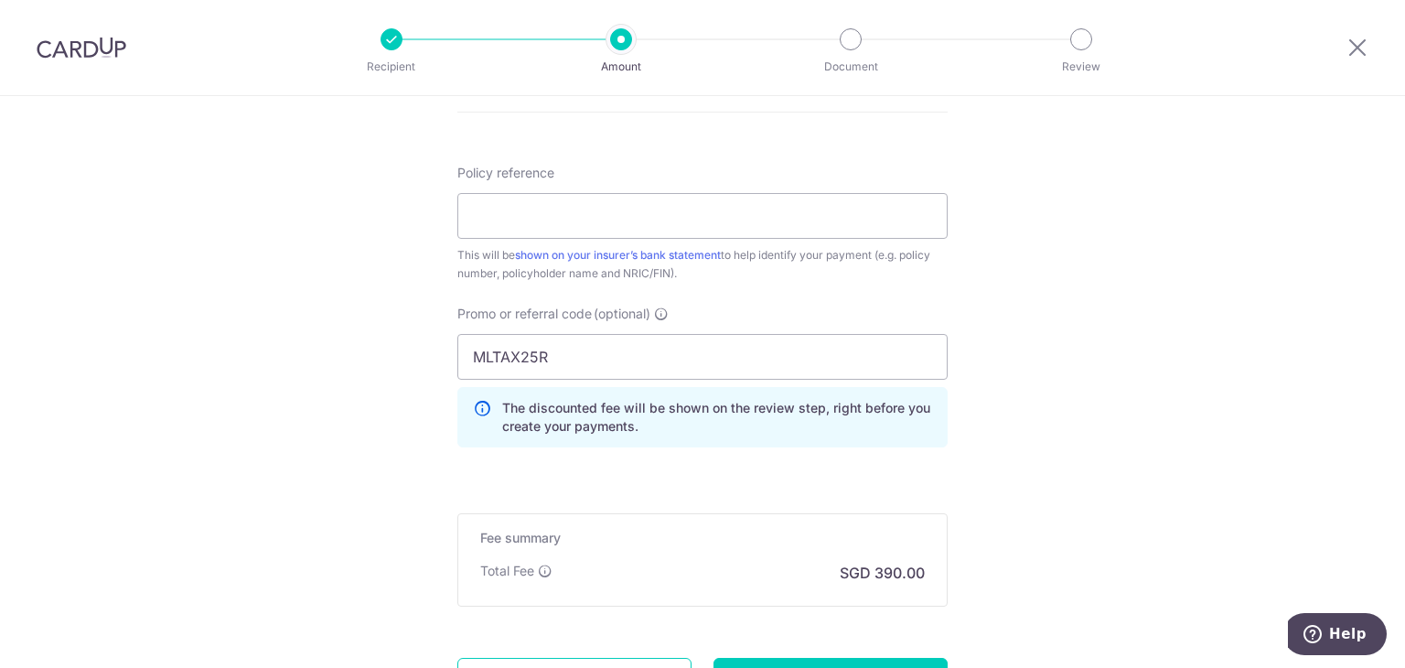
scroll to position [1098, 0]
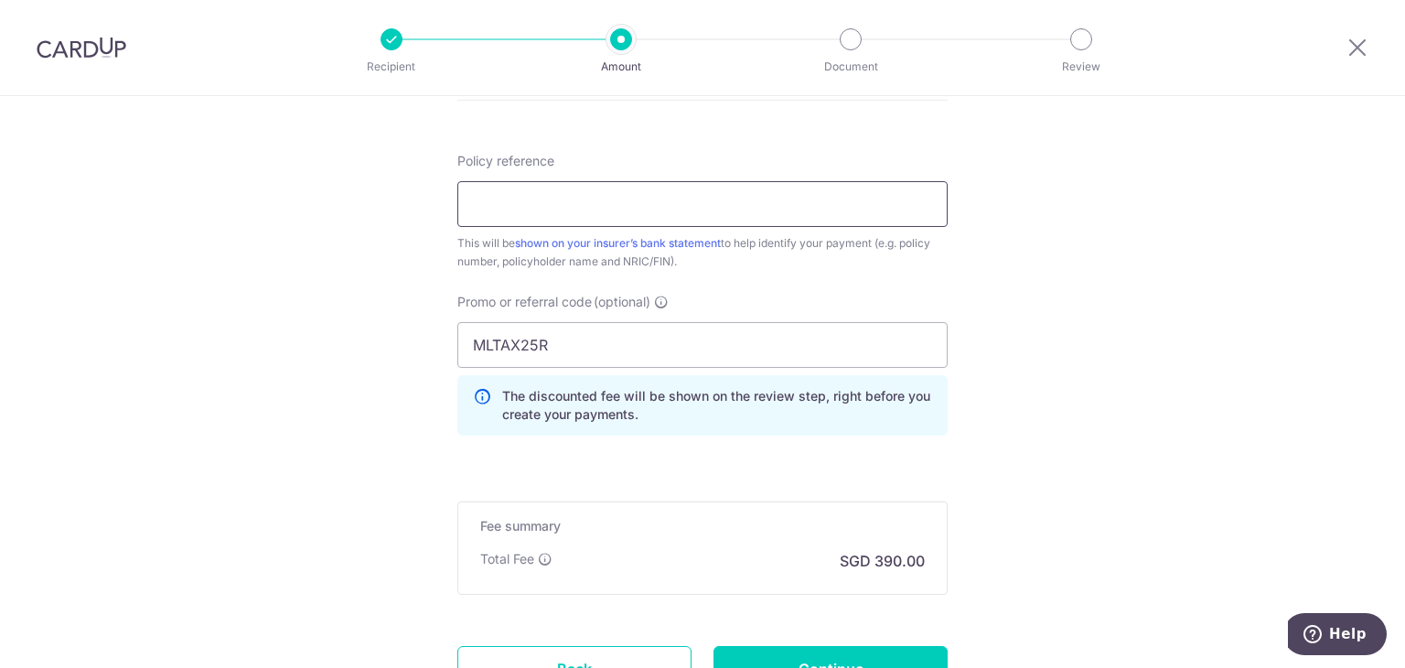
click at [571, 205] on input "Policy reference" at bounding box center [702, 204] width 490 height 46
paste input "P4073067"
type input "P4073067"
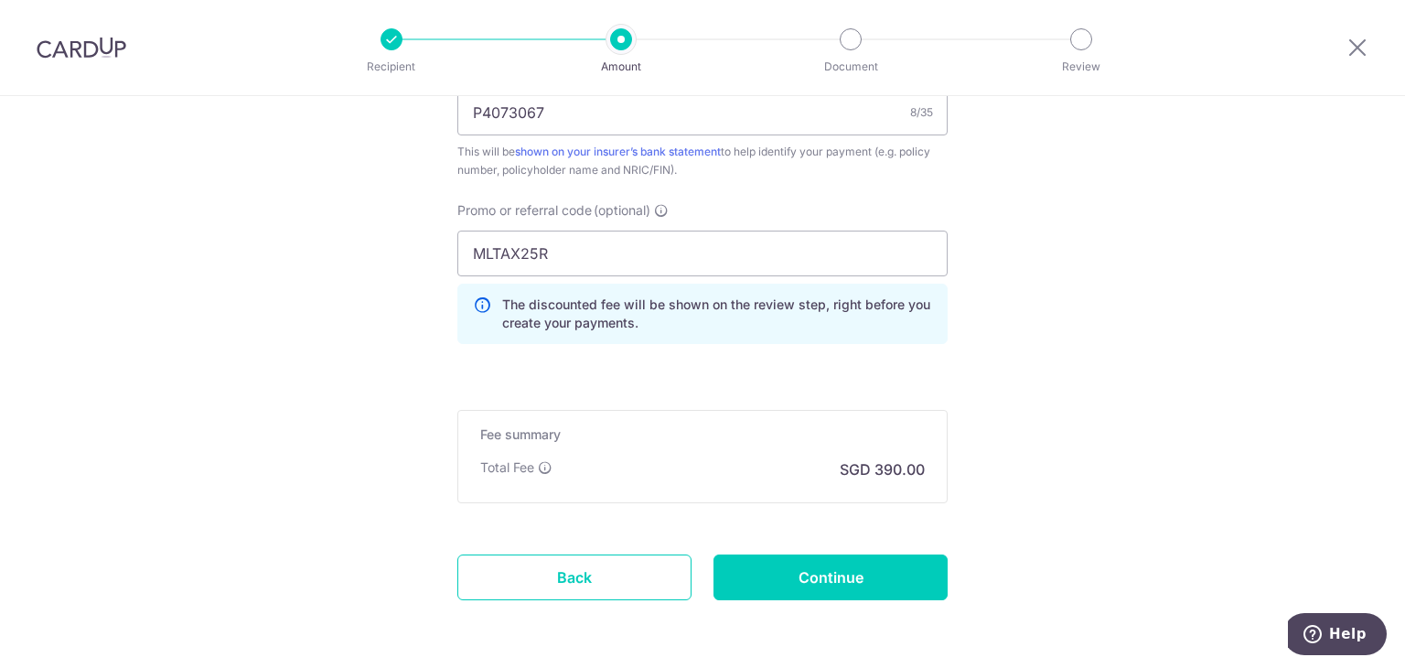
click at [836, 575] on input "Continue" at bounding box center [831, 577] width 234 height 46
type input "Create Schedule"
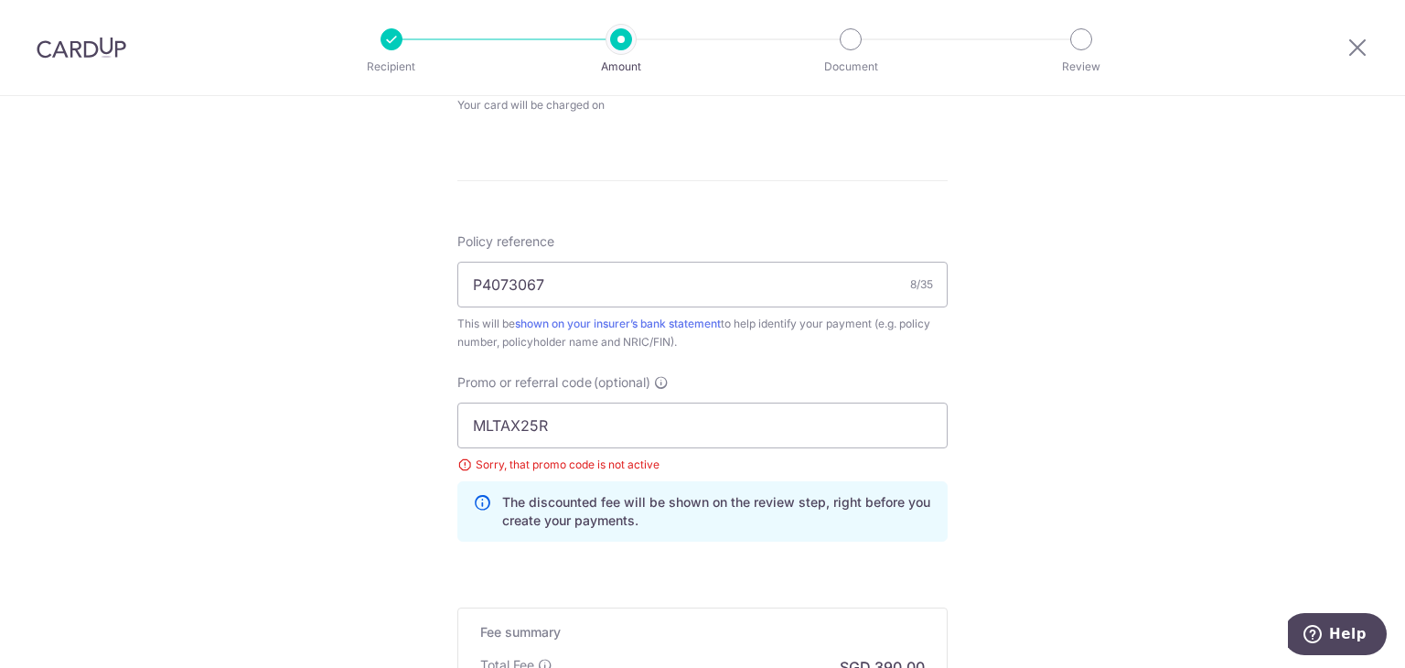
scroll to position [915, 0]
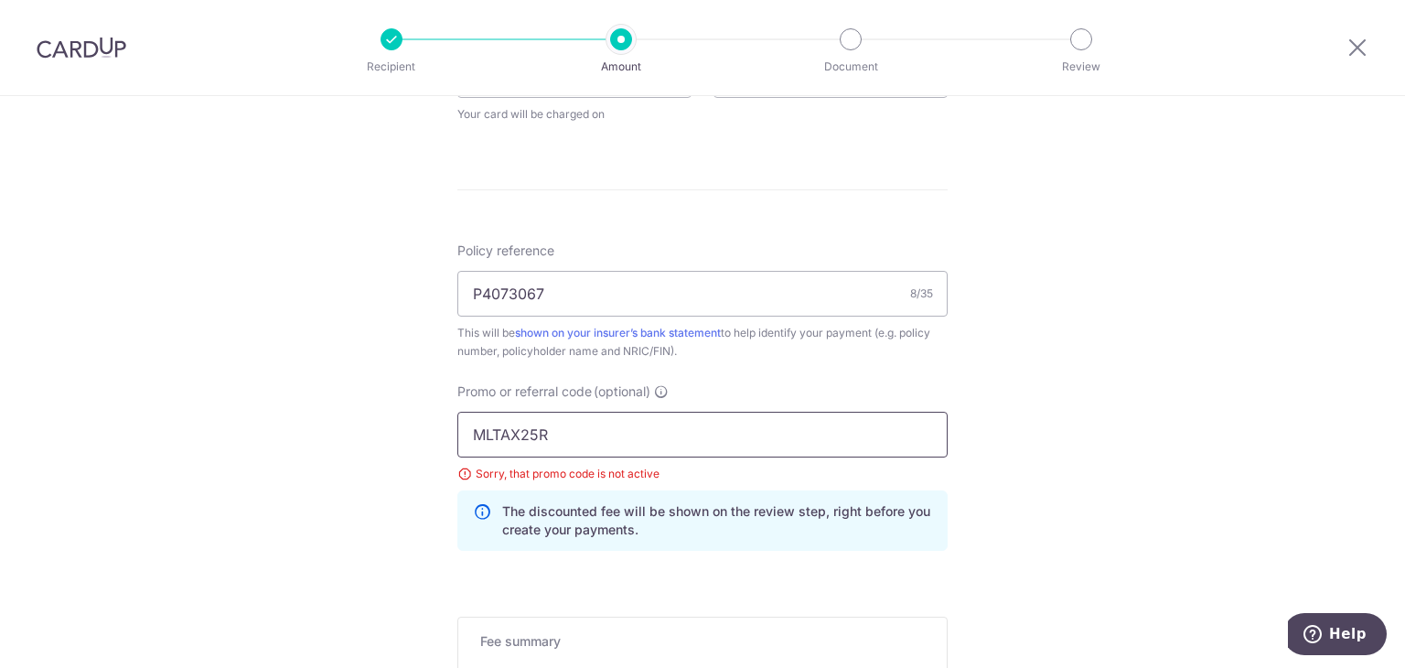
drag, startPoint x: 573, startPoint y: 429, endPoint x: 470, endPoint y: 430, distance: 102.5
click at [470, 430] on input "MLTAX25R" at bounding box center [702, 435] width 490 height 46
paste input "V"
type input "VTAX25R"
click at [1050, 428] on div "Tell us more about your payment Enter payment amount SGD 15,000.00 15000.00 Sel…" at bounding box center [702, 62] width 1405 height 1763
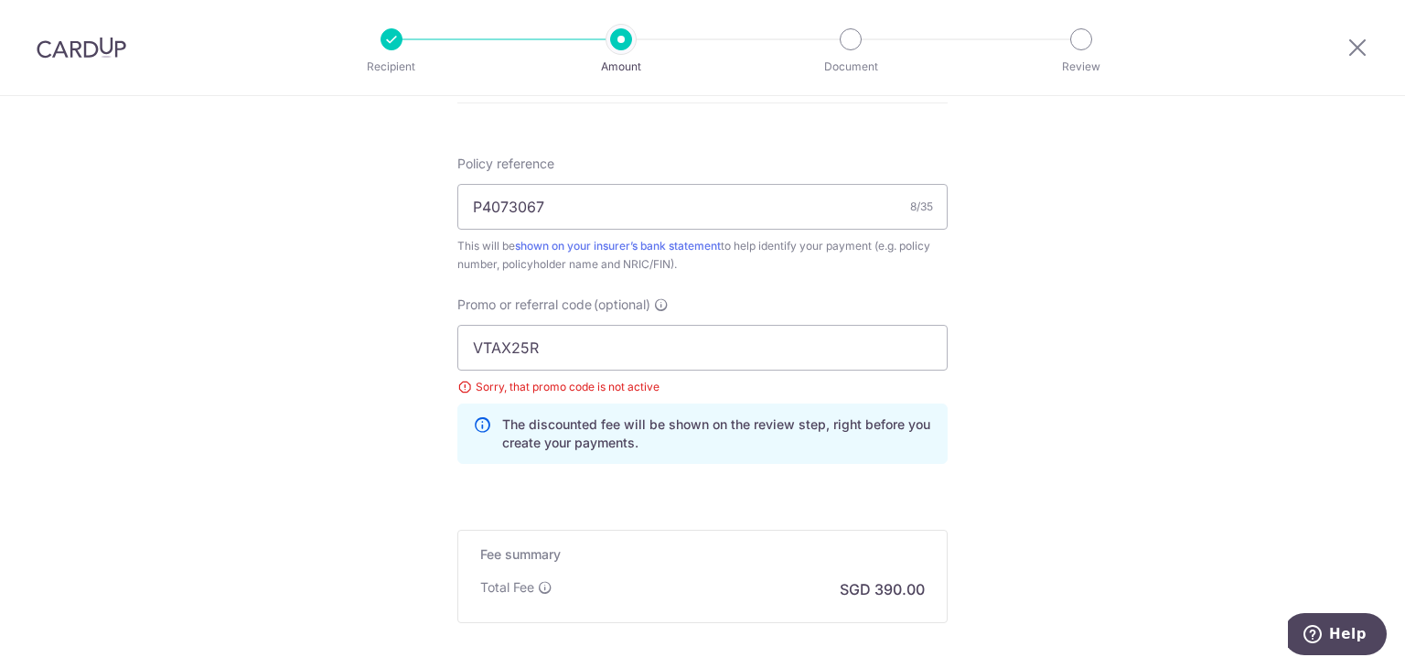
scroll to position [1189, 0]
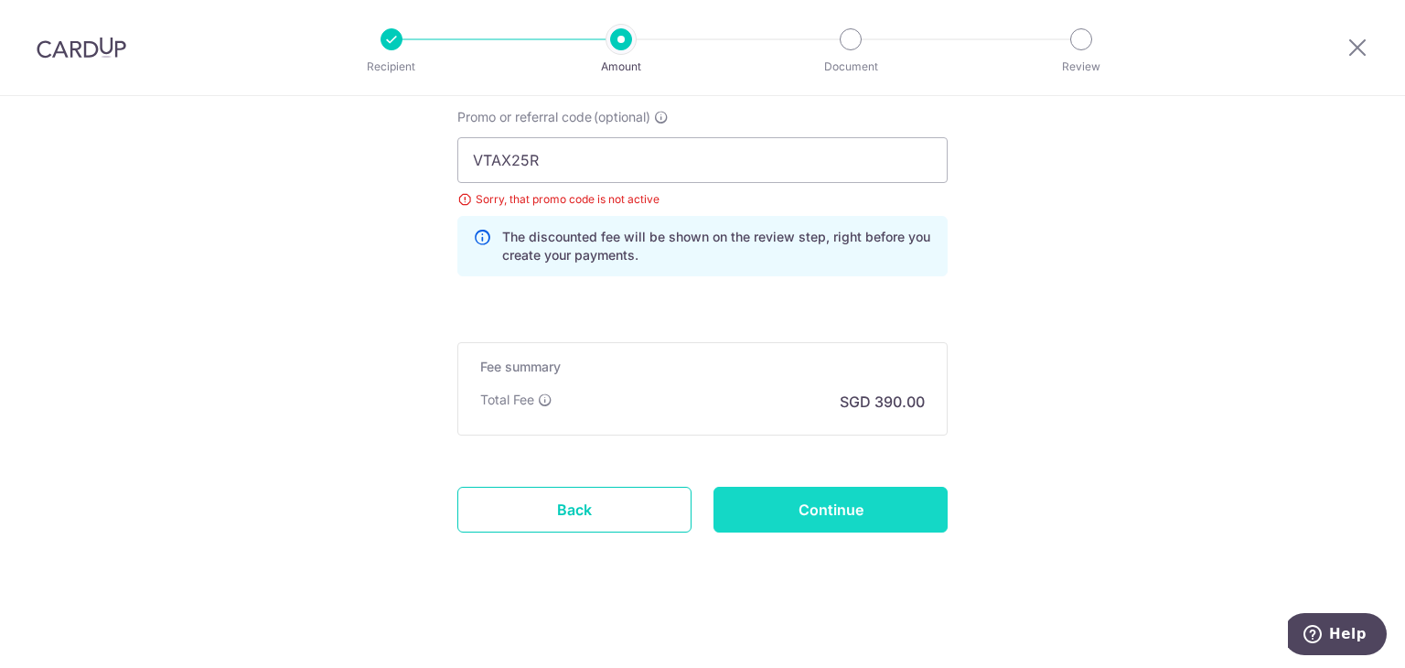
click at [886, 517] on input "Continue" at bounding box center [831, 510] width 234 height 46
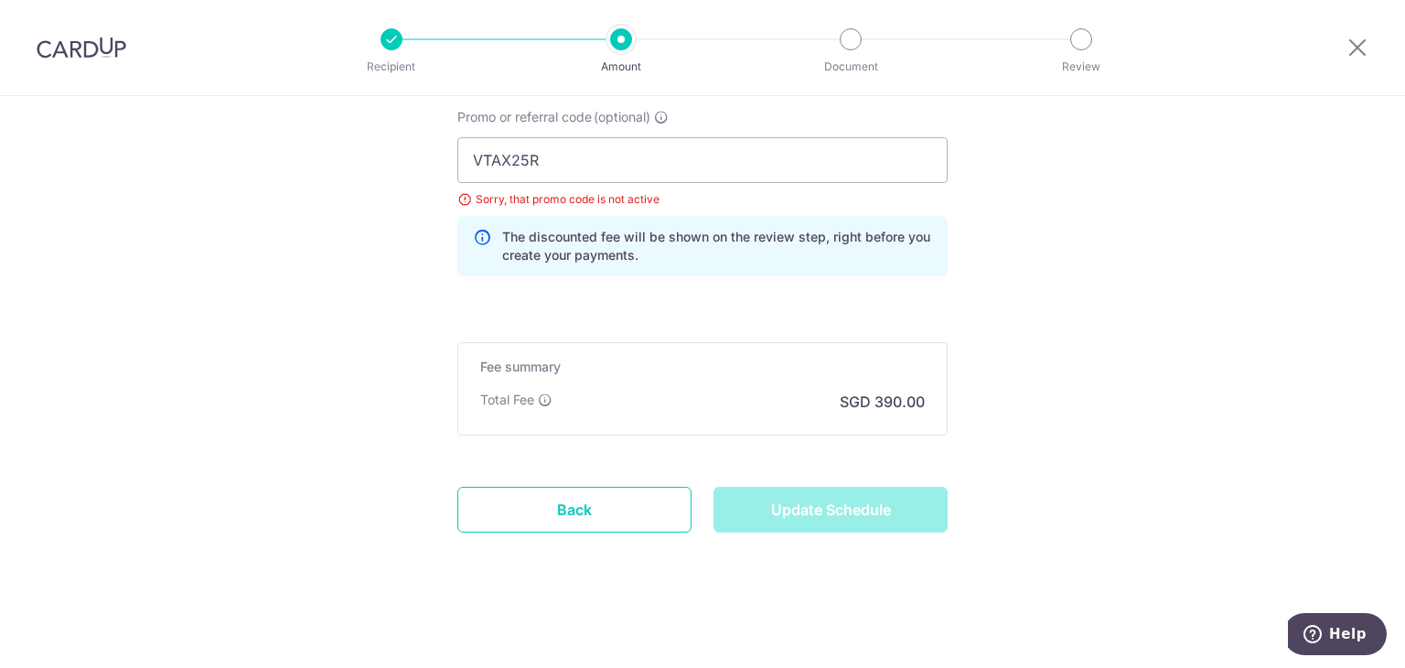
type input "Update Schedule"
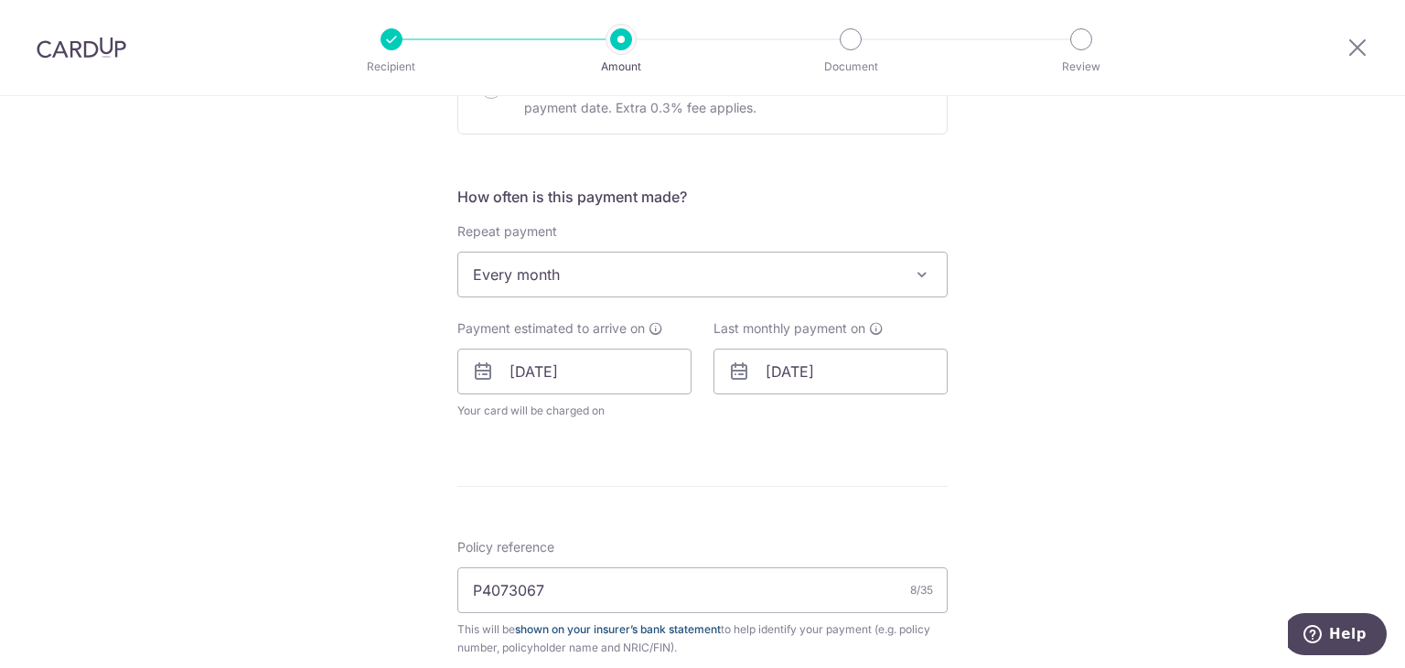
scroll to position [732, 0]
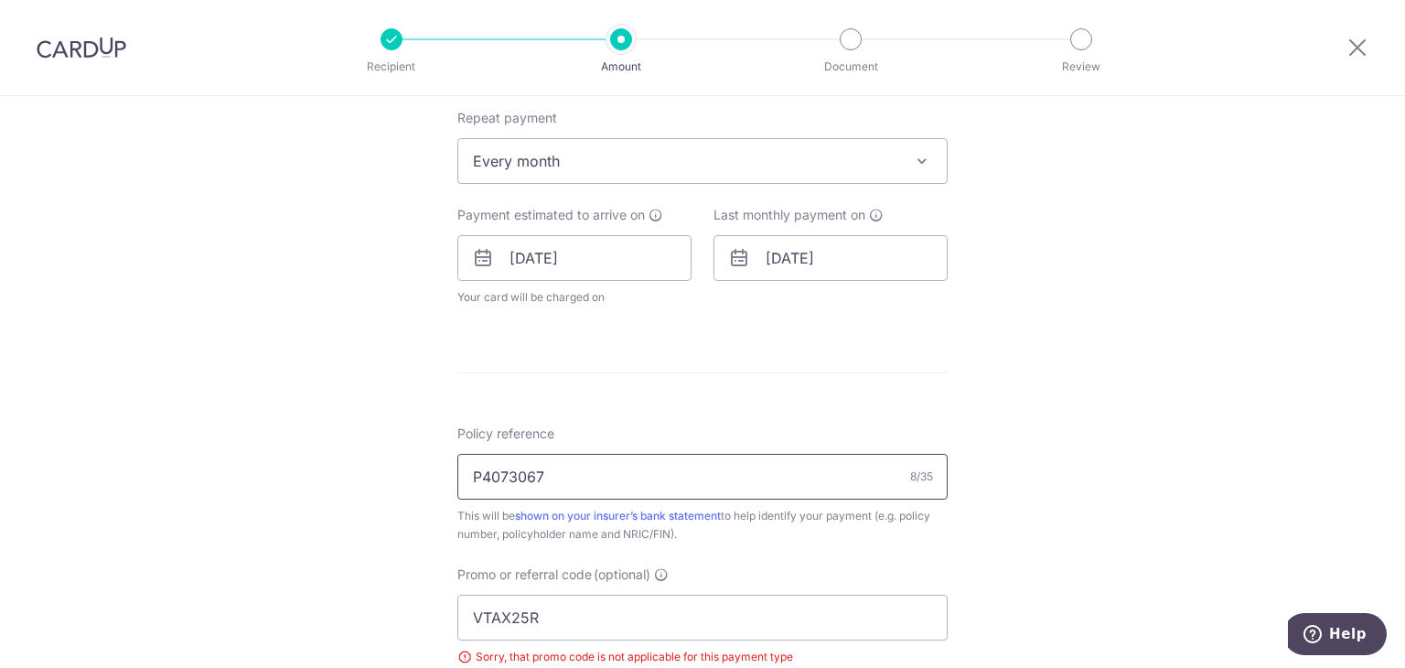
drag, startPoint x: 593, startPoint y: 474, endPoint x: 413, endPoint y: 478, distance: 179.3
click at [413, 478] on div "Tell us more about your payment Enter payment amount SGD 15,000.00 15000.00 Sel…" at bounding box center [702, 245] width 1405 height 1763
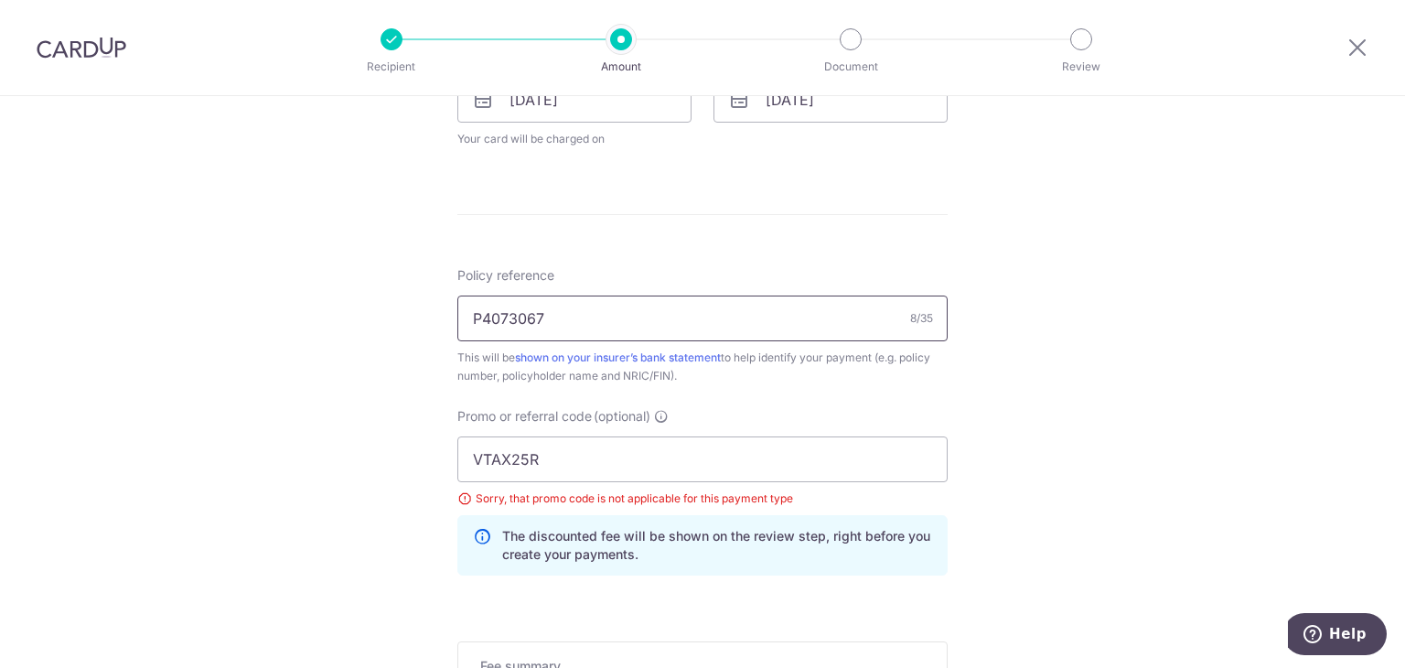
scroll to position [1006, 0]
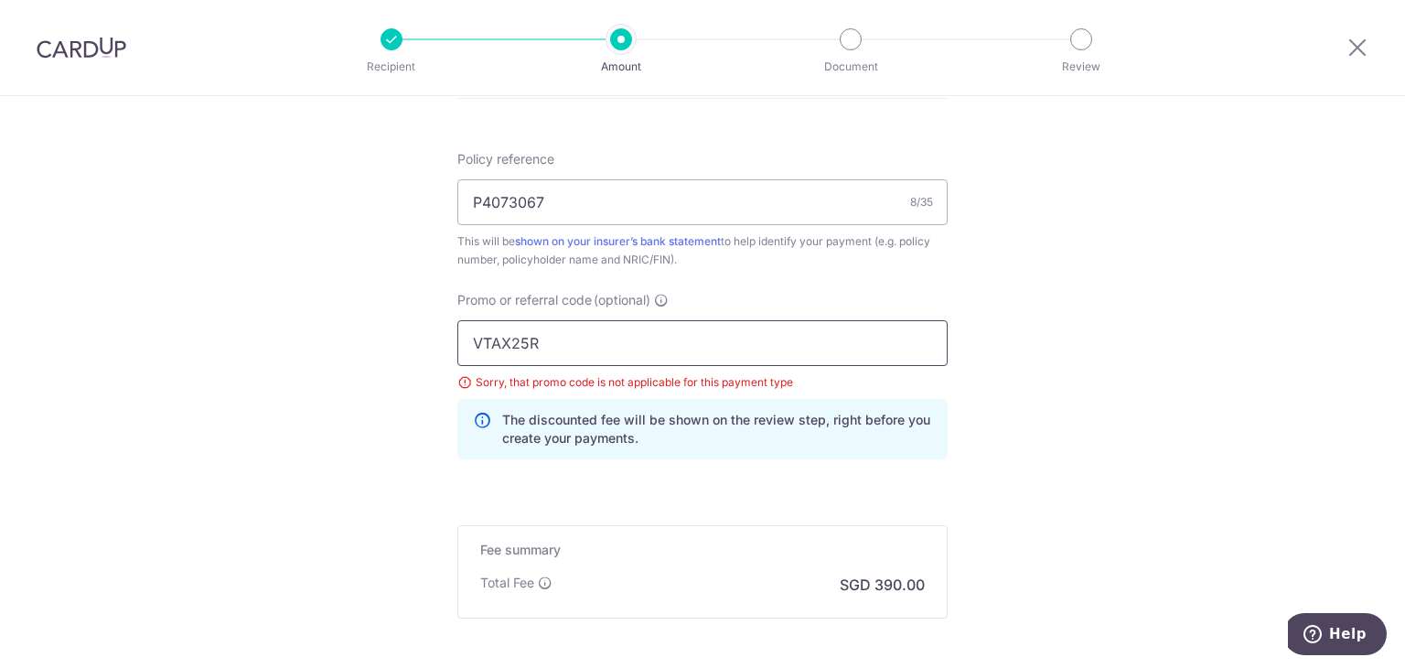
drag, startPoint x: 542, startPoint y: 345, endPoint x: 401, endPoint y: 320, distance: 143.0
paste input "OFF225"
type input "OFF225"
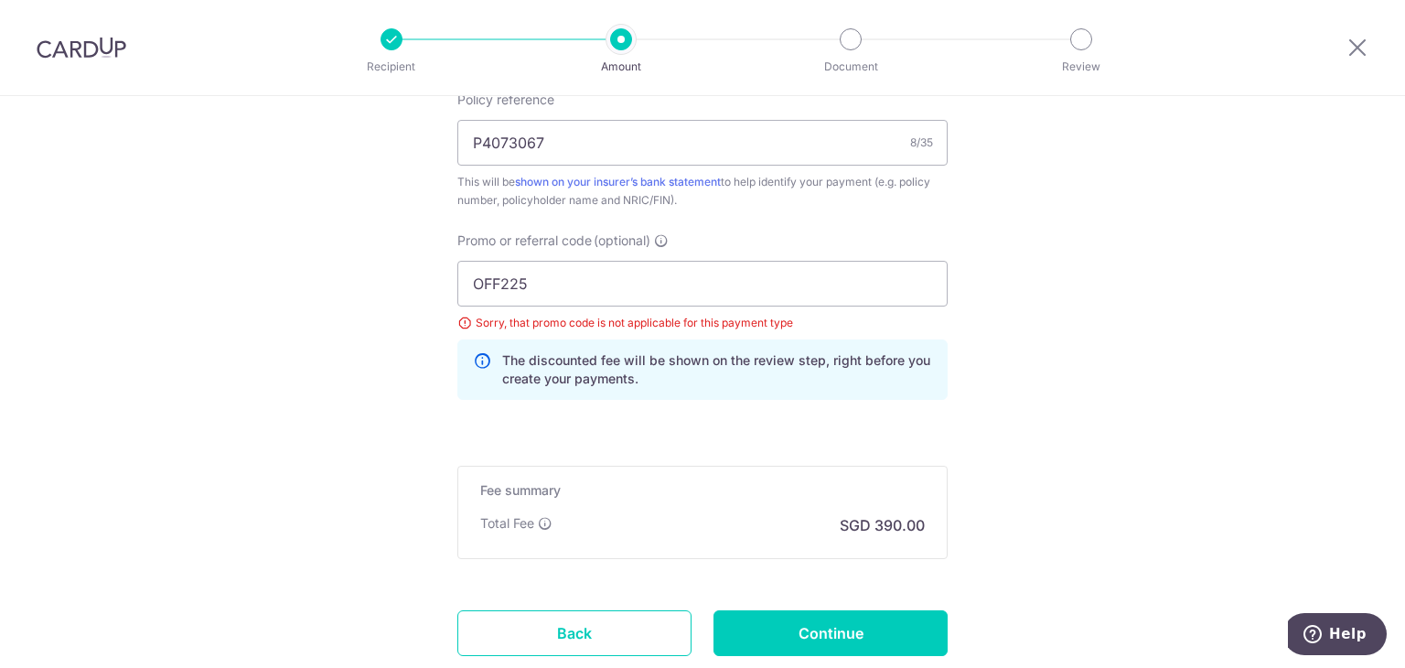
scroll to position [1189, 0]
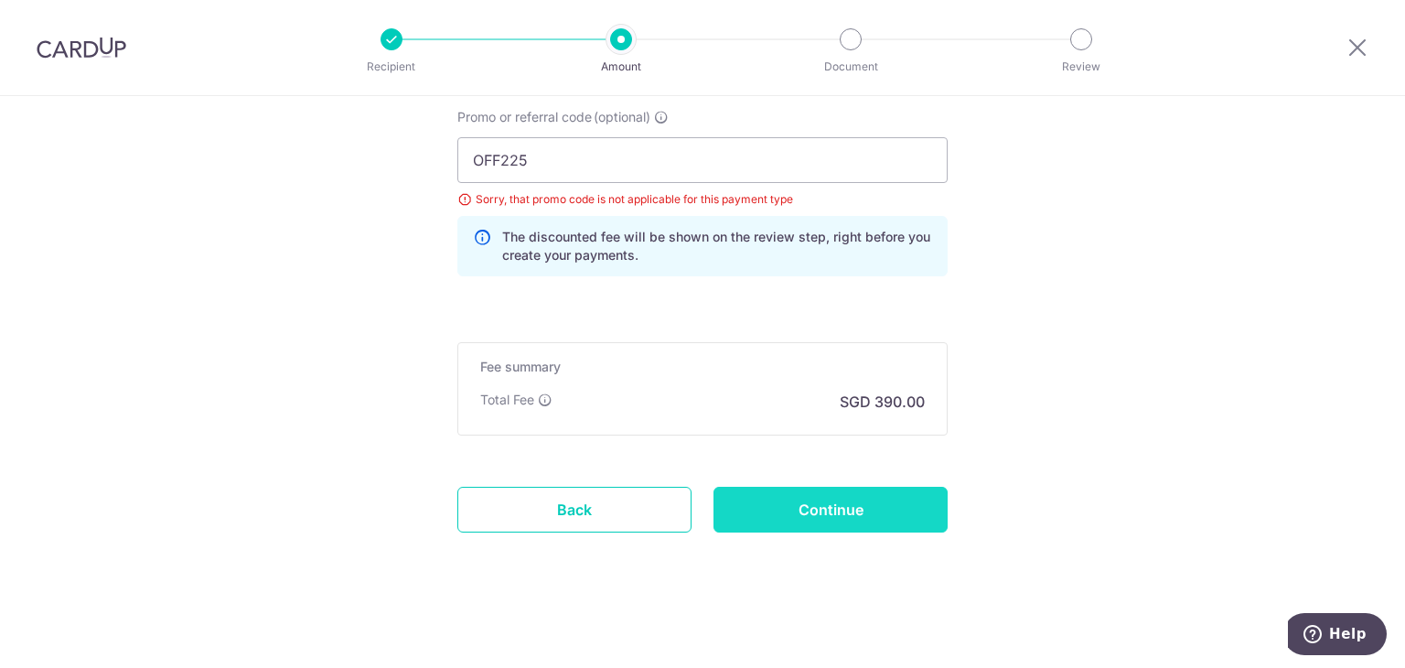
click at [851, 510] on input "Continue" at bounding box center [831, 510] width 234 height 46
type input "Update Schedule"
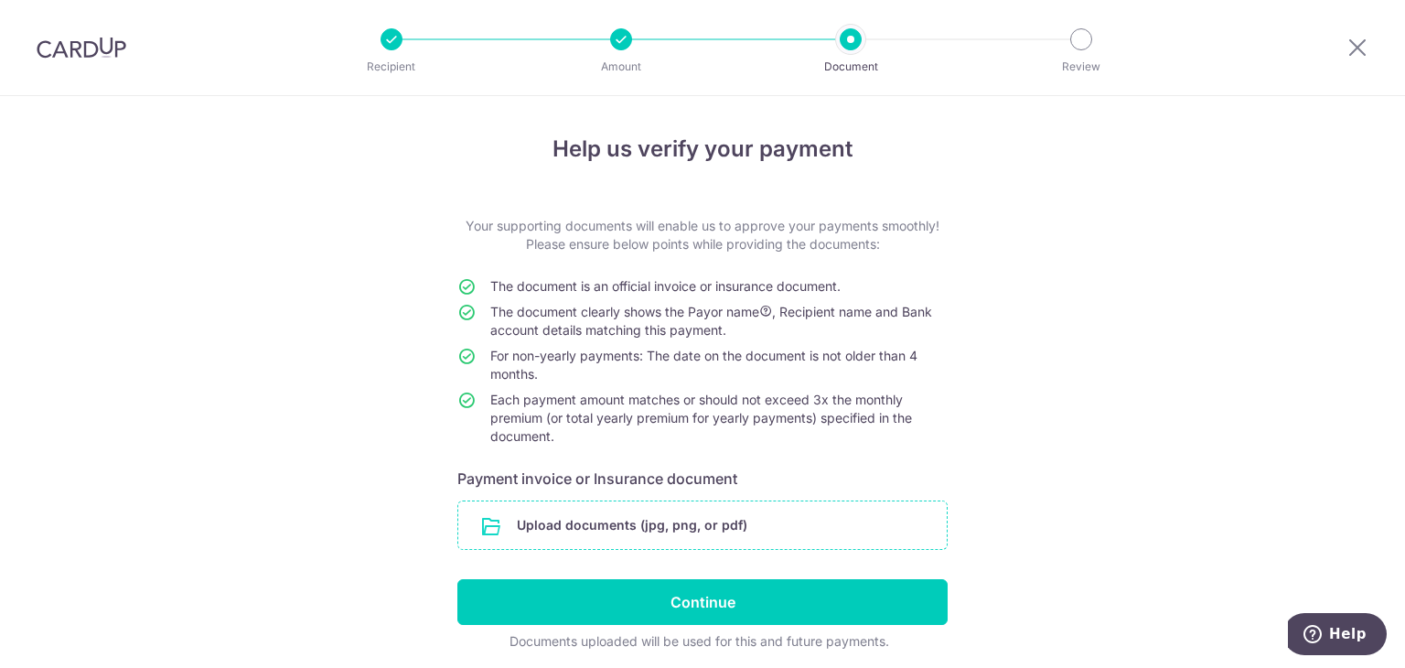
click at [693, 519] on input "file" at bounding box center [702, 525] width 489 height 48
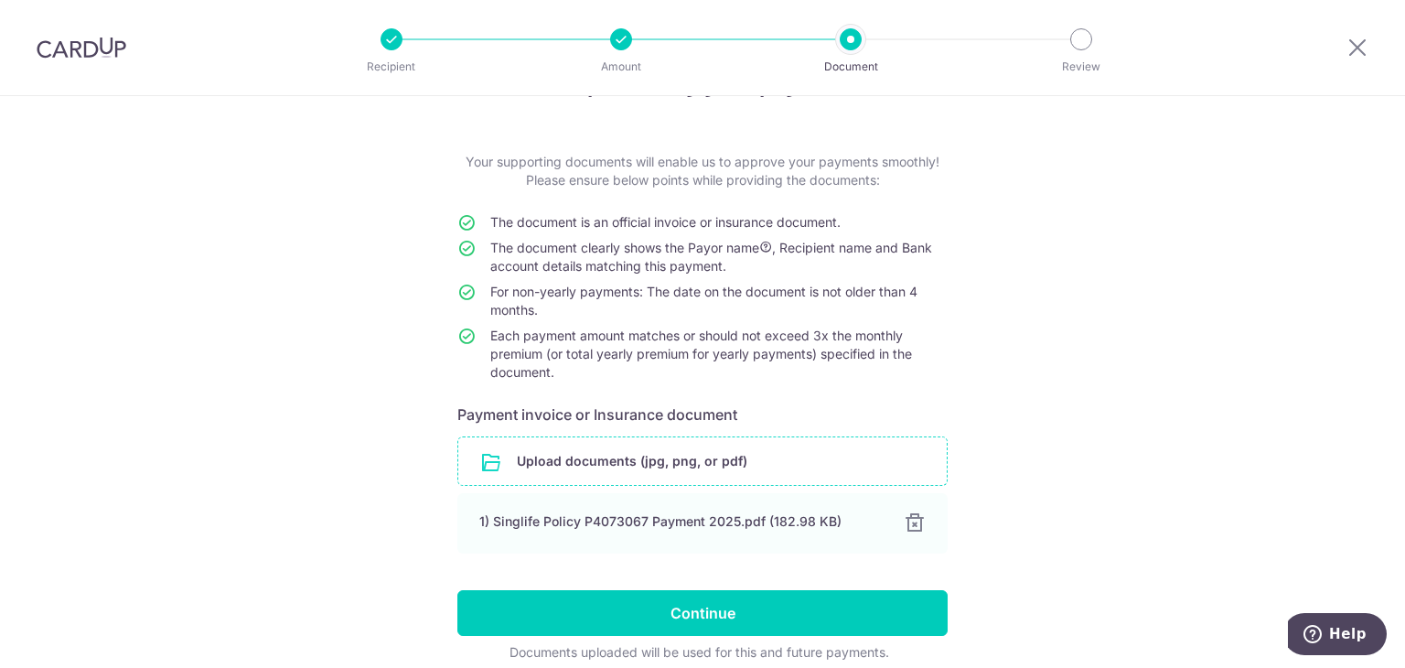
scroll to position [91, 0]
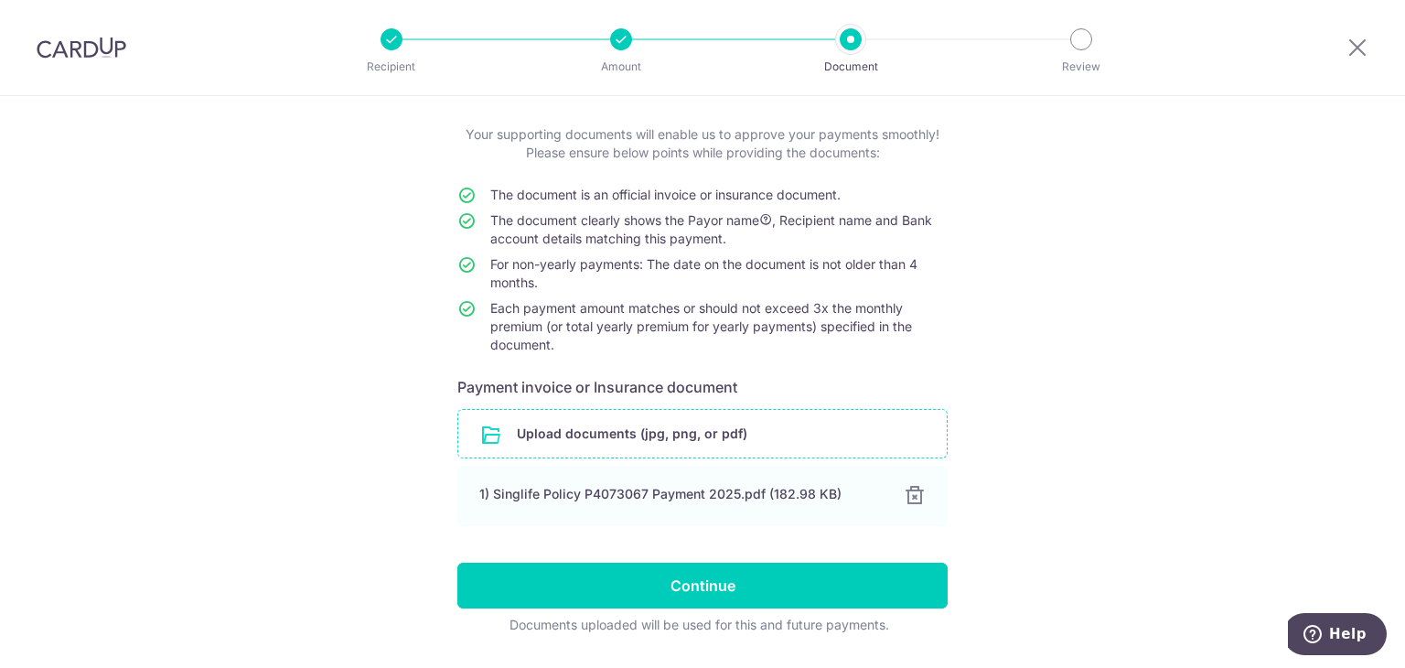
click at [693, 436] on input "file" at bounding box center [702, 434] width 489 height 48
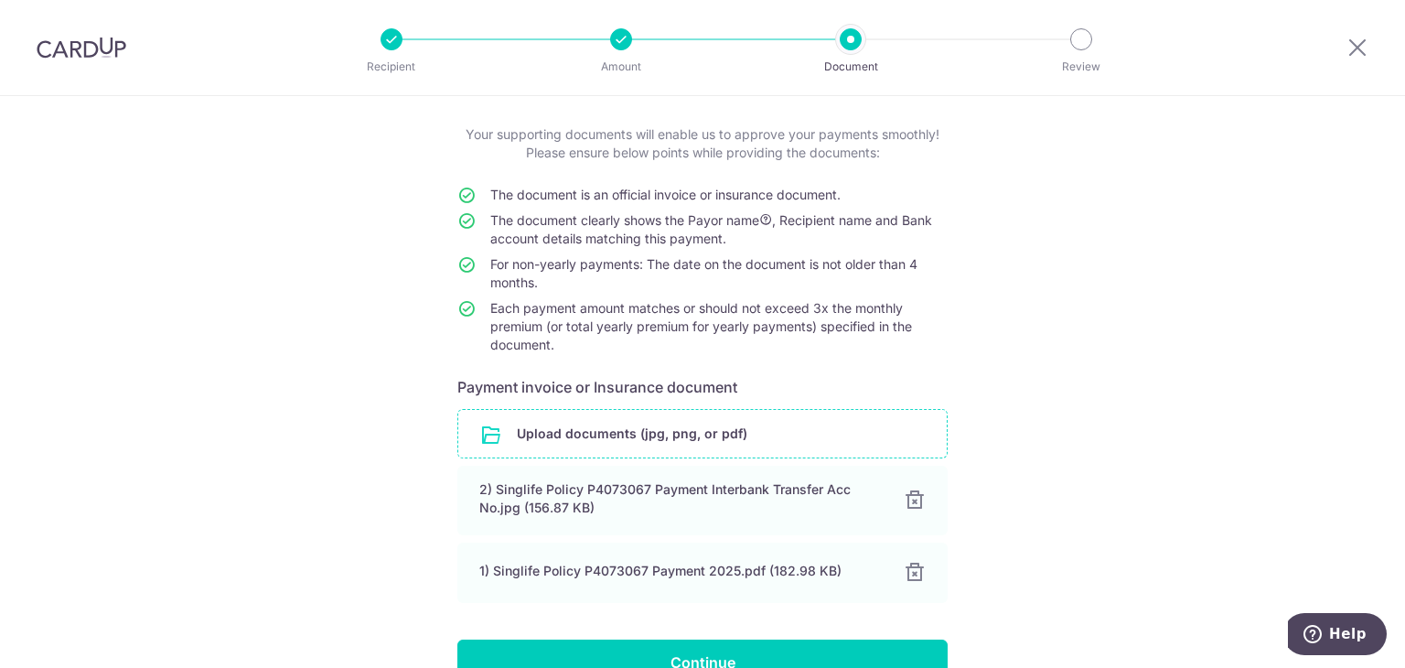
click at [1113, 449] on div "Help us verify your payment Your supporting documents will enable us to approve…" at bounding box center [702, 401] width 1405 height 792
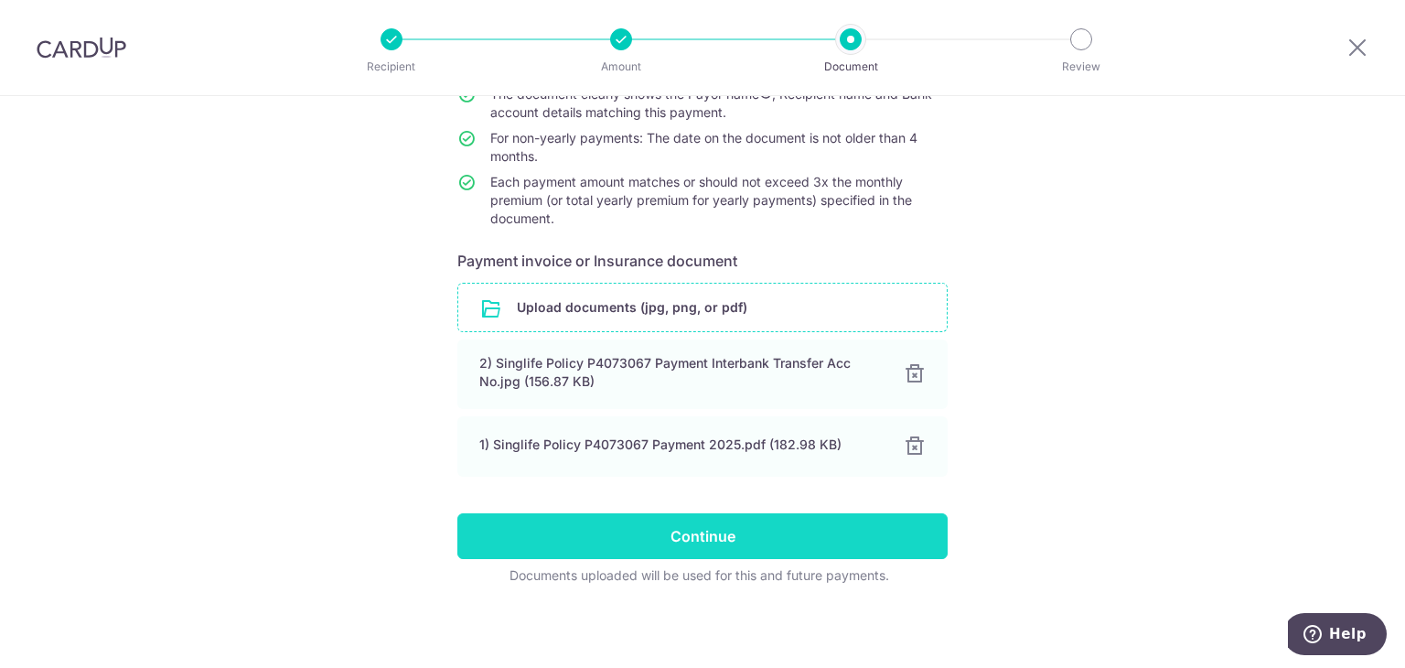
scroll to position [220, 0]
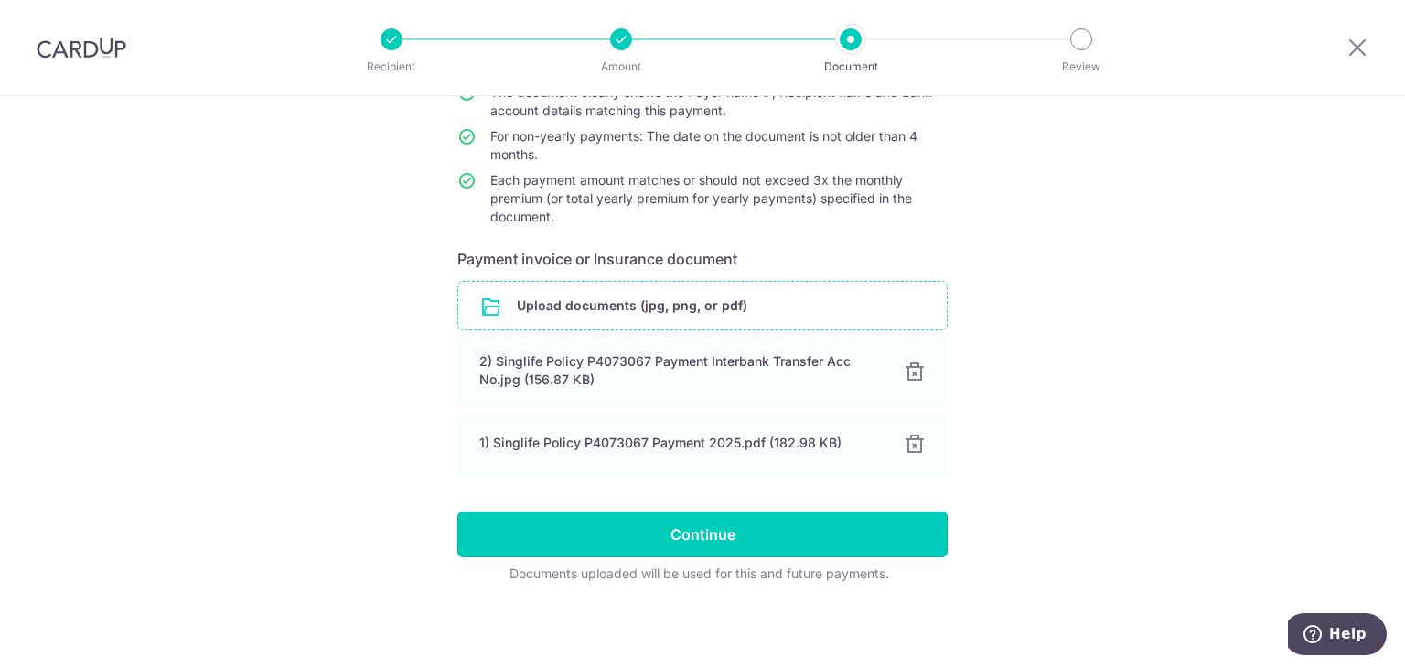
click at [771, 522] on input "Continue" at bounding box center [702, 534] width 490 height 46
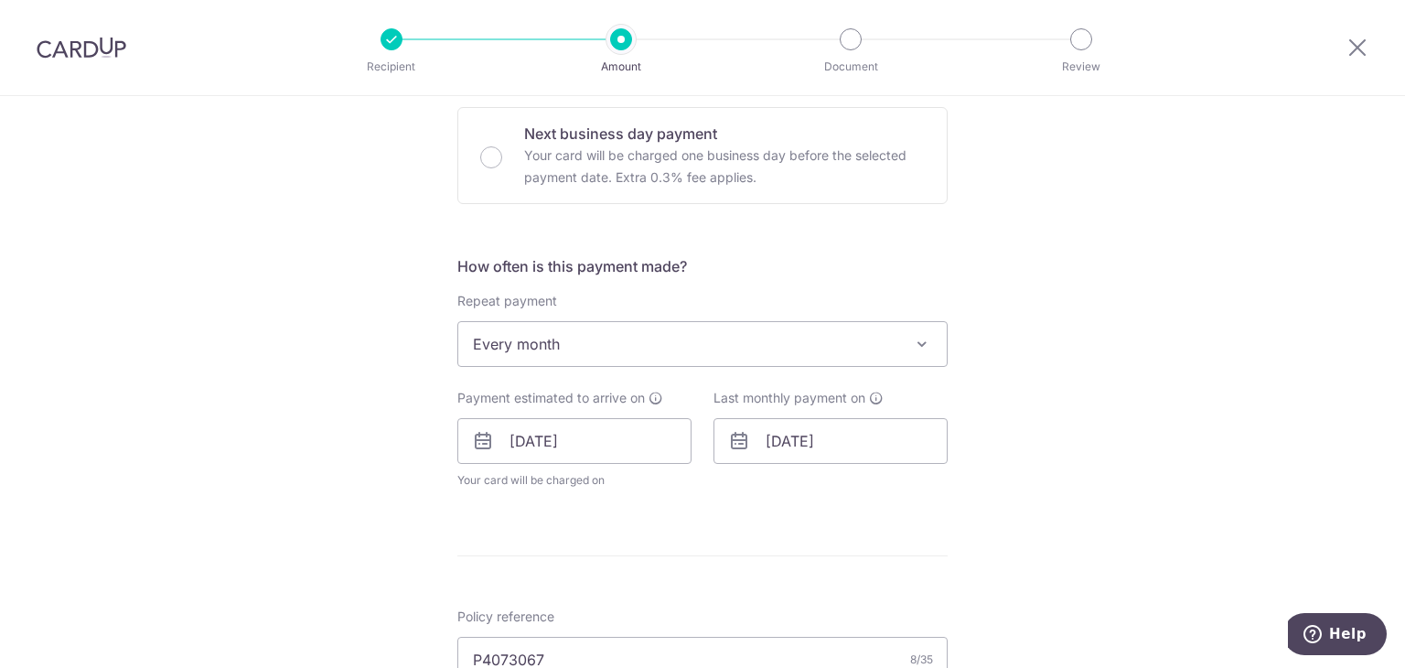
scroll to position [915, 0]
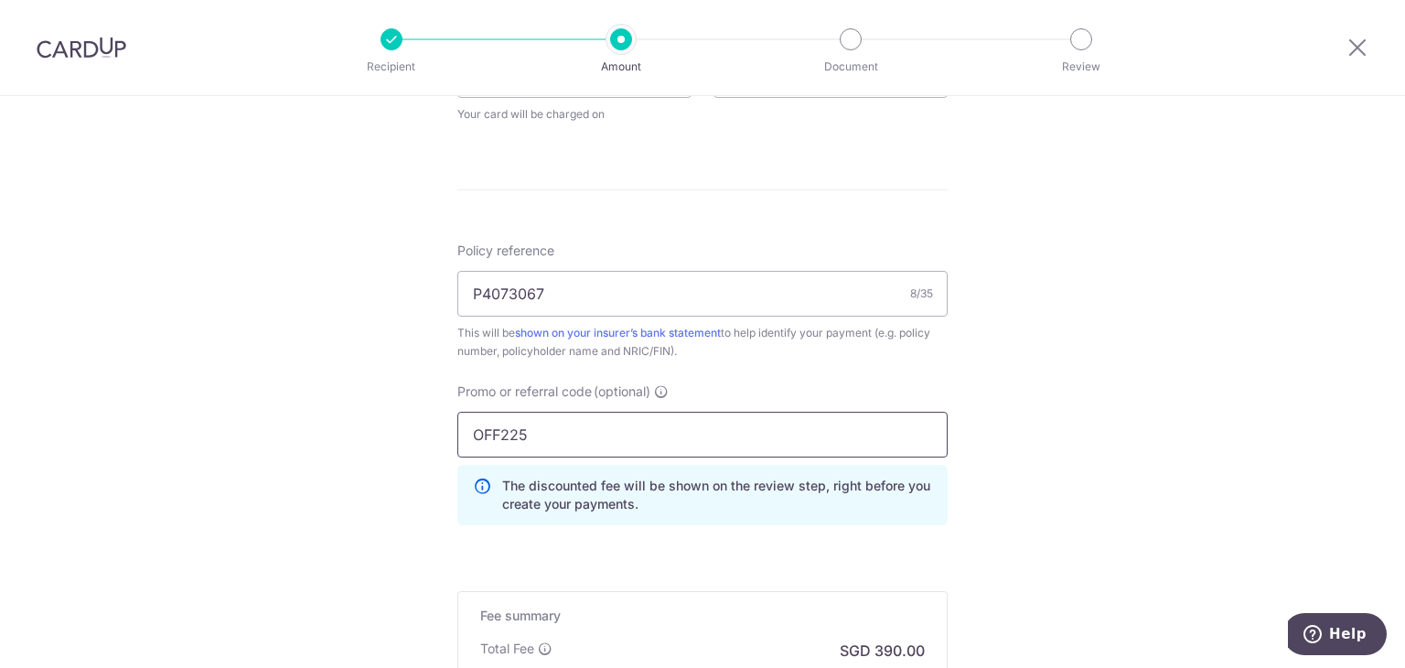
drag, startPoint x: 538, startPoint y: 433, endPoint x: 422, endPoint y: 433, distance: 116.2
click at [422, 433] on div "Tell us more about your payment Enter payment amount SGD 15,000.00 15000.00 Sel…" at bounding box center [702, 49] width 1405 height 1737
paste input "text"
paste input "REC185"
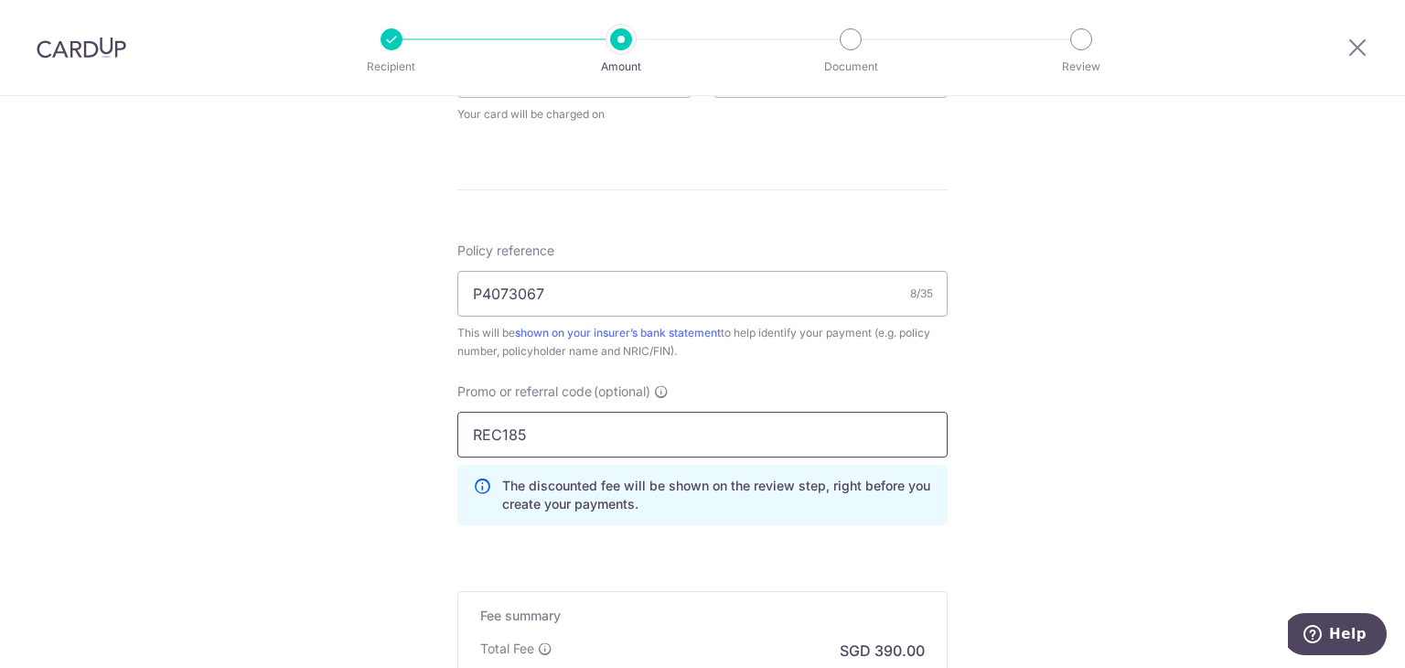
type input "REC185"
click at [1028, 553] on div "Tell us more about your payment Enter payment amount SGD 15,000.00 15000.00 Sel…" at bounding box center [702, 49] width 1405 height 1737
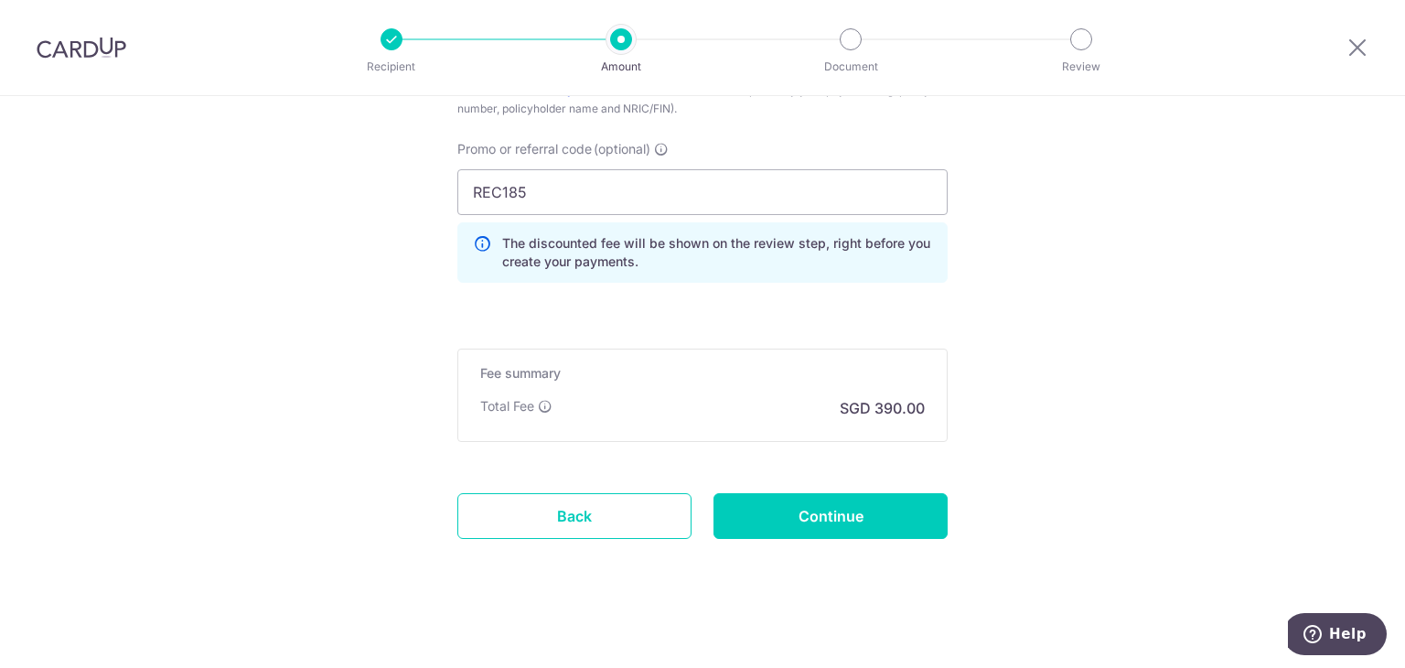
scroll to position [1164, 0]
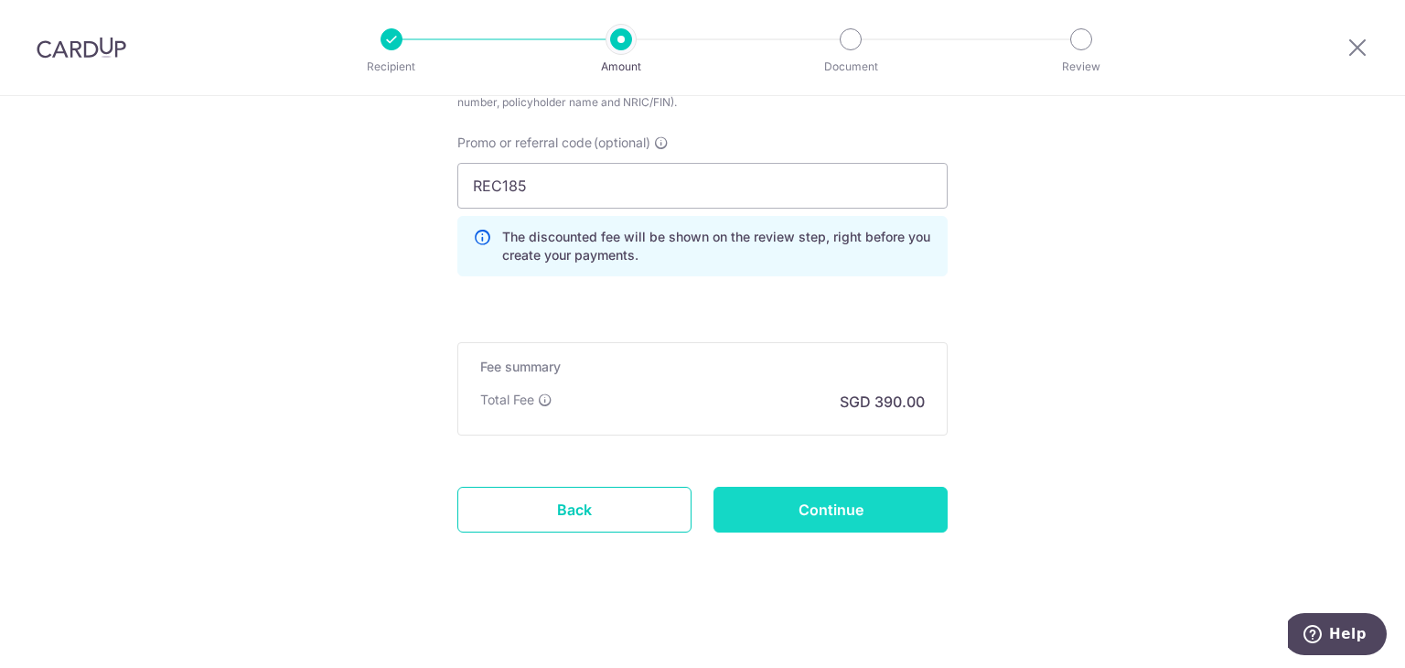
click at [821, 510] on input "Continue" at bounding box center [831, 510] width 234 height 46
type input "Update Schedule"
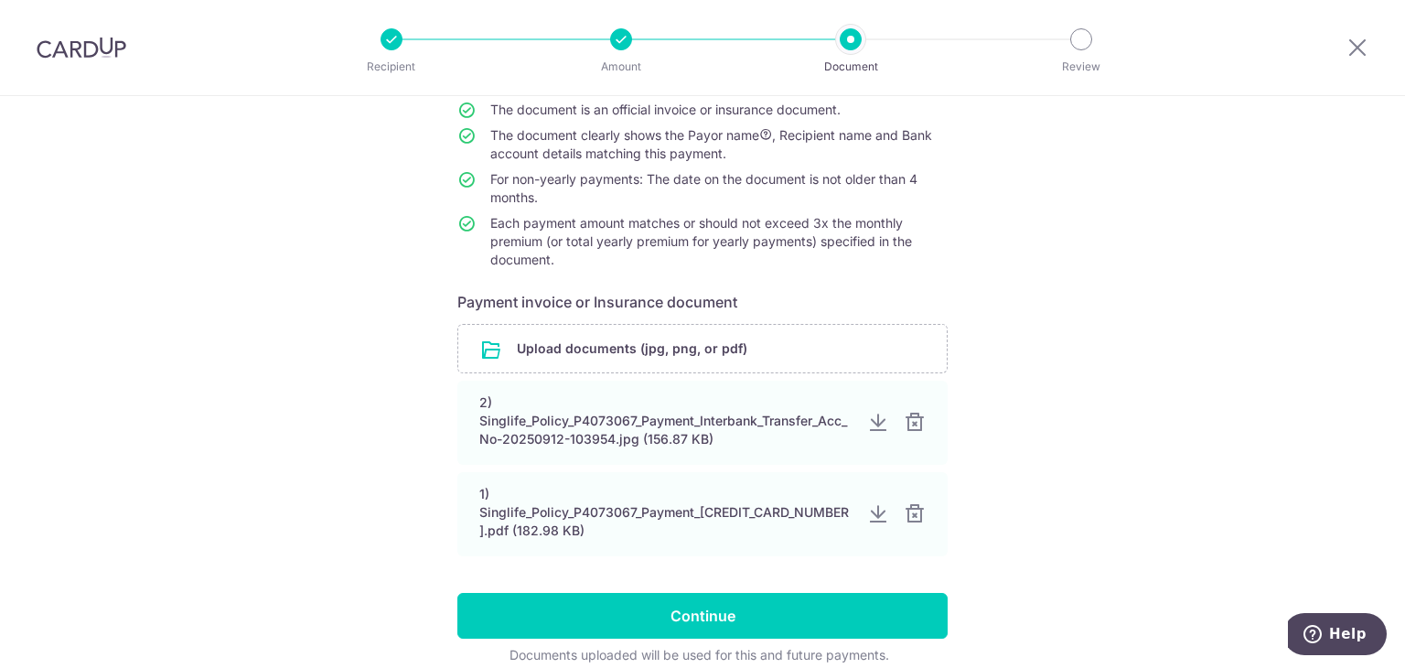
scroll to position [240, 0]
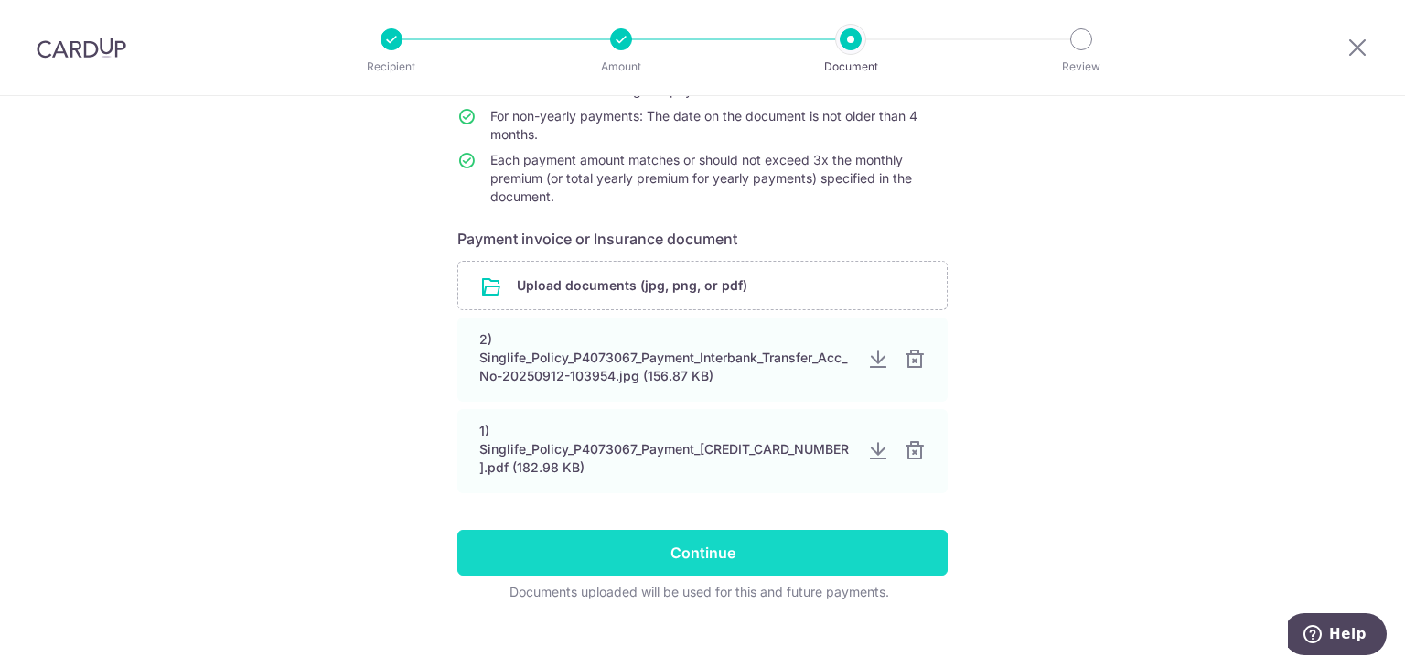
click at [741, 532] on input "Continue" at bounding box center [702, 553] width 490 height 46
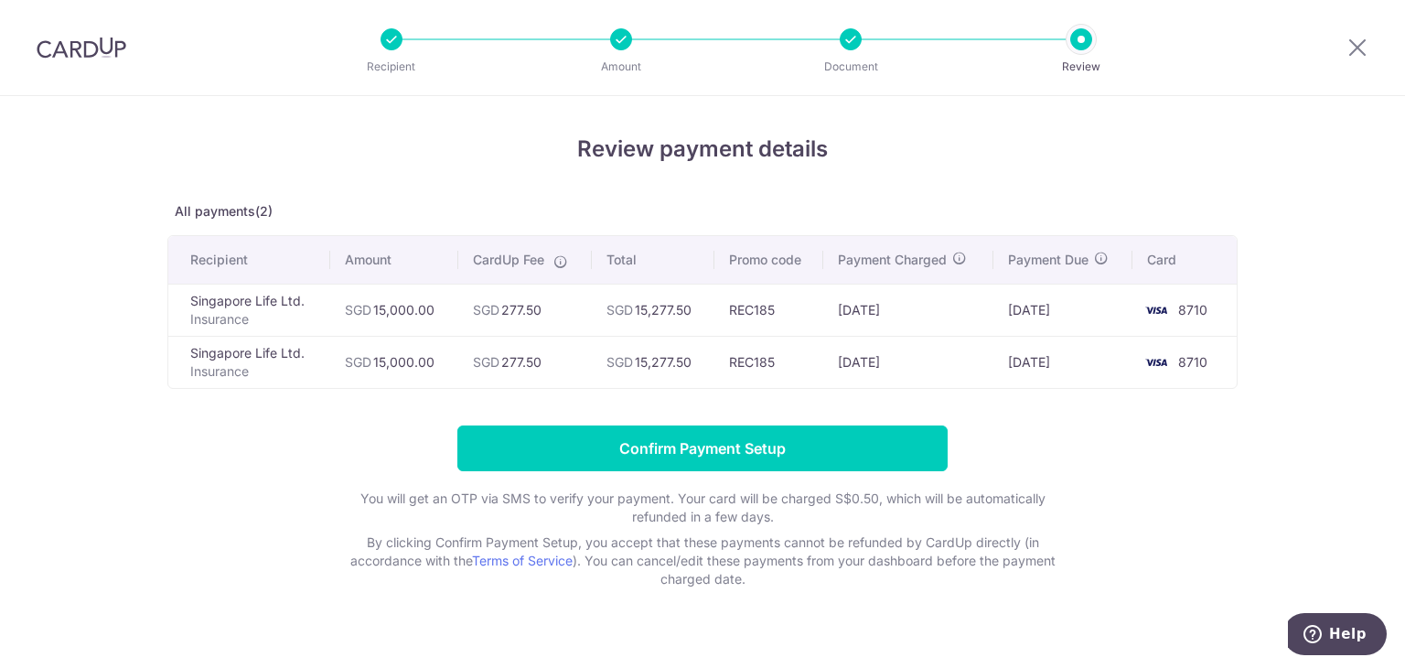
click at [1148, 531] on form "Confirm Payment Setup You will get an OTP via SMS to verify your payment. Your …" at bounding box center [702, 506] width 1070 height 163
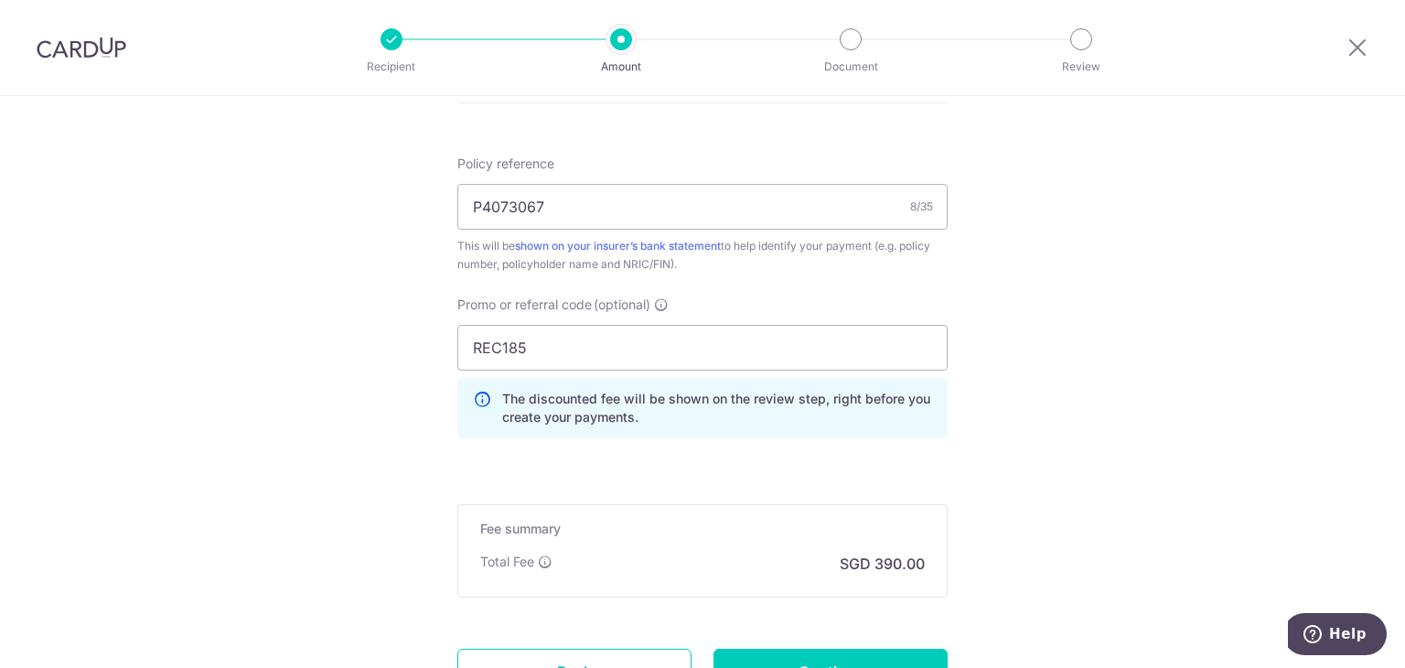
scroll to position [915, 0]
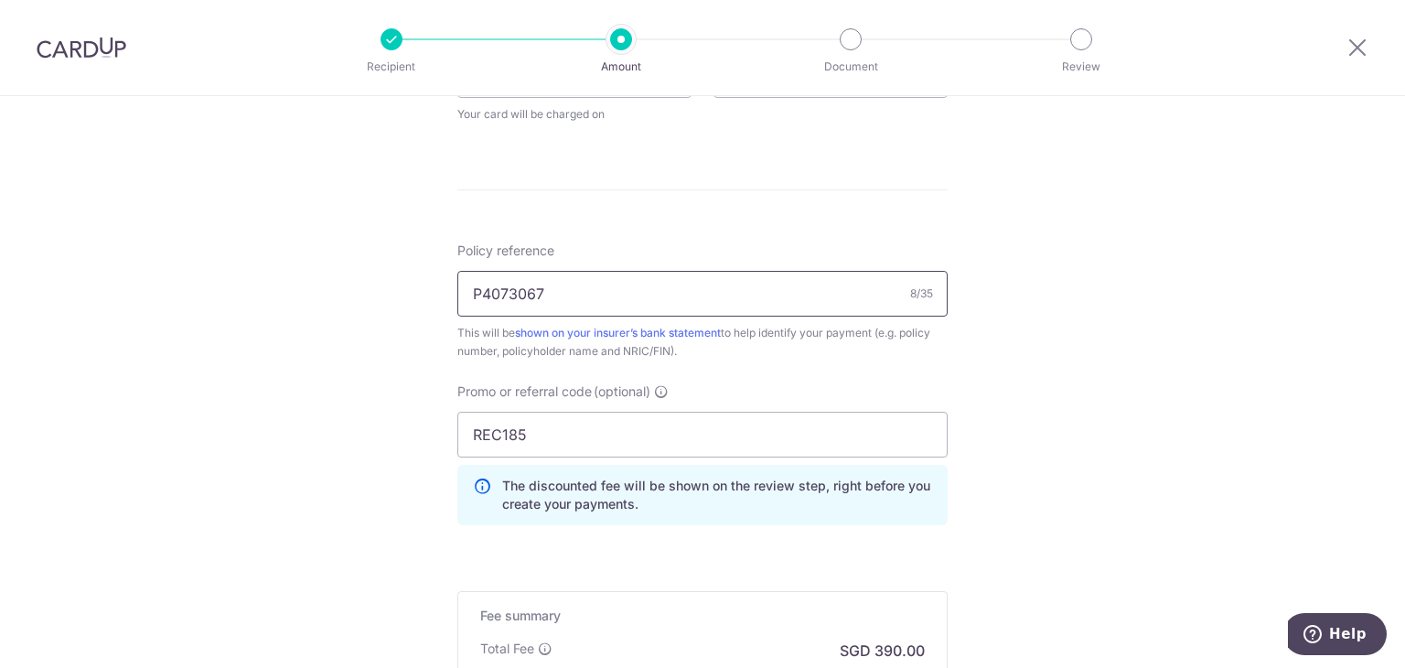
drag, startPoint x: 525, startPoint y: 295, endPoint x: 454, endPoint y: 285, distance: 72.2
click at [457, 285] on input "P4073067" at bounding box center [702, 294] width 490 height 46
click at [1032, 429] on div "Tell us more about your payment Enter payment amount SGD 15,000.00 15000.00 Sel…" at bounding box center [702, 49] width 1405 height 1737
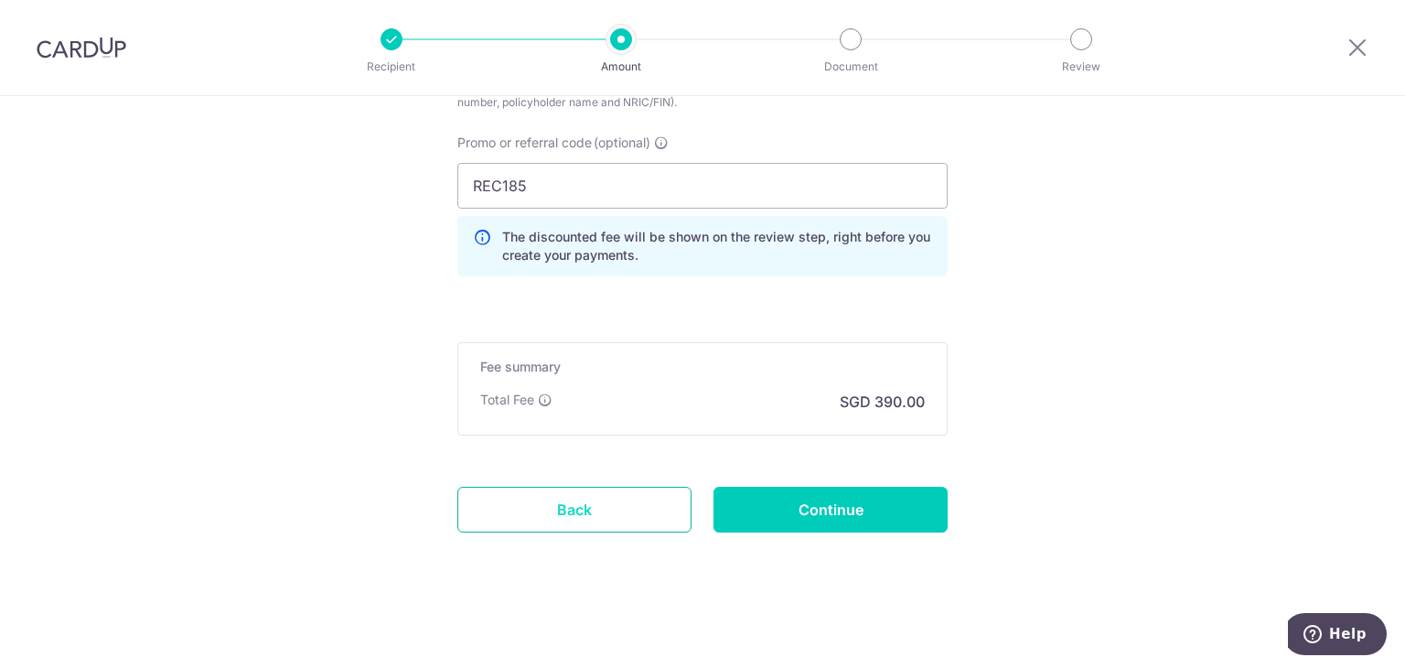
click at [531, 510] on link "Back" at bounding box center [574, 510] width 234 height 46
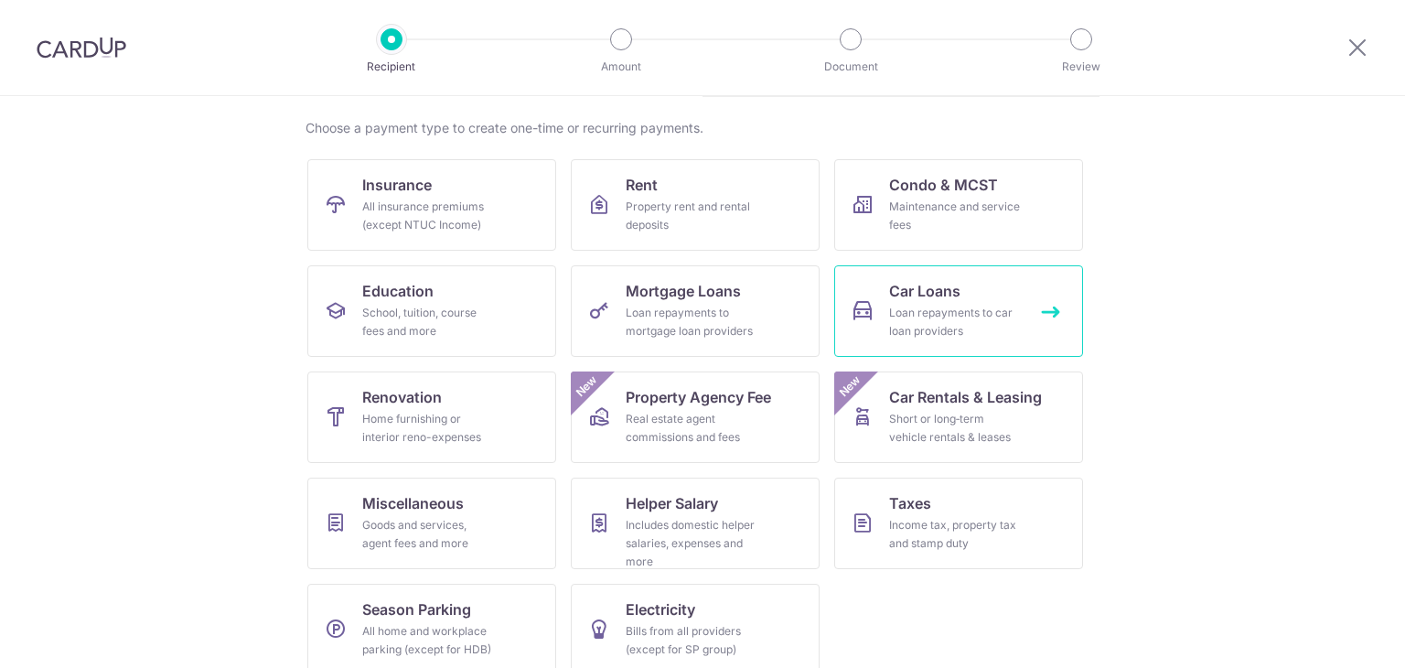
scroll to position [150, 0]
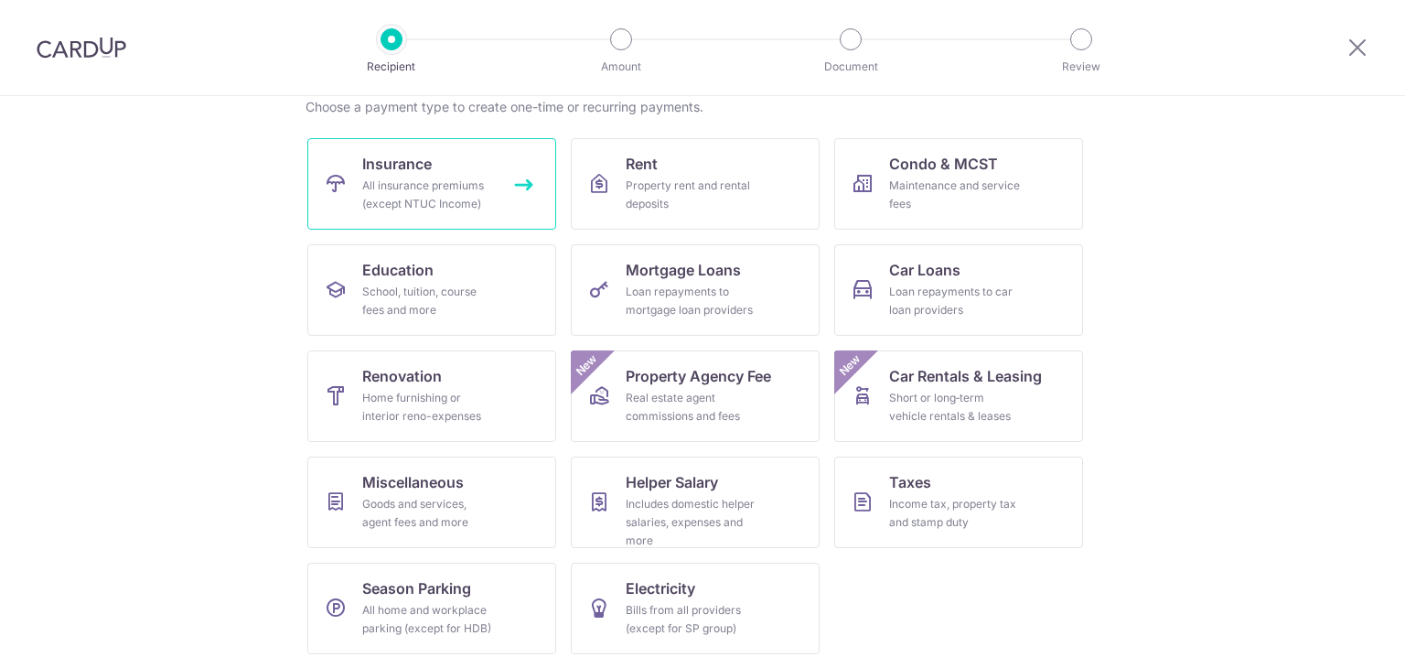
click at [370, 183] on div "All insurance premiums (except NTUC Income)" at bounding box center [428, 195] width 132 height 37
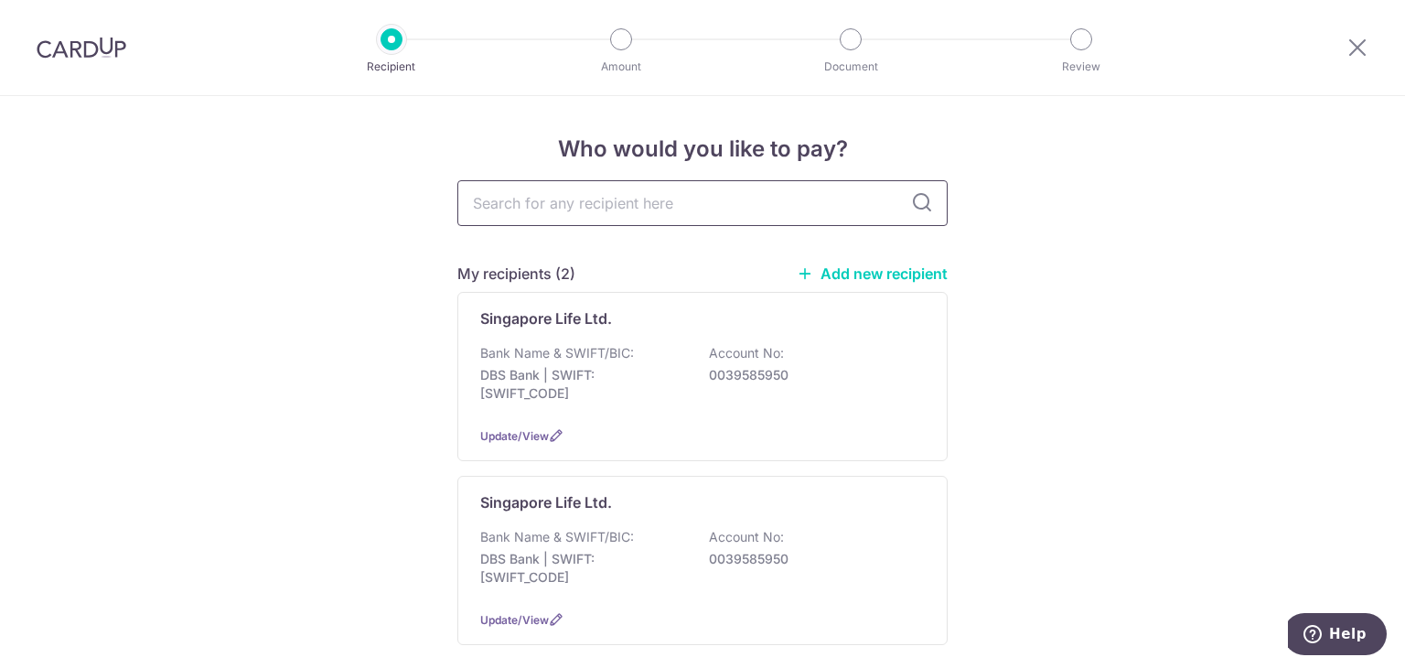
click at [617, 202] on input "text" at bounding box center [702, 203] width 490 height 46
type input "singlife"
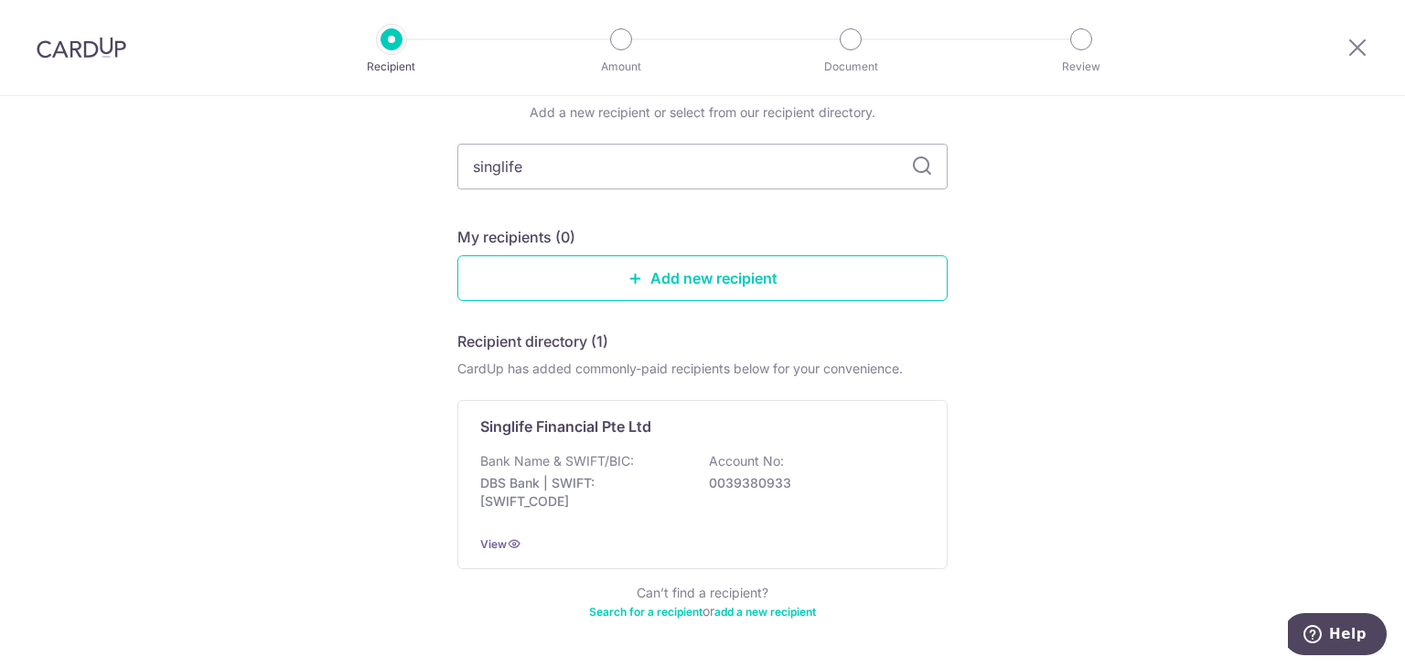
scroll to position [45, 0]
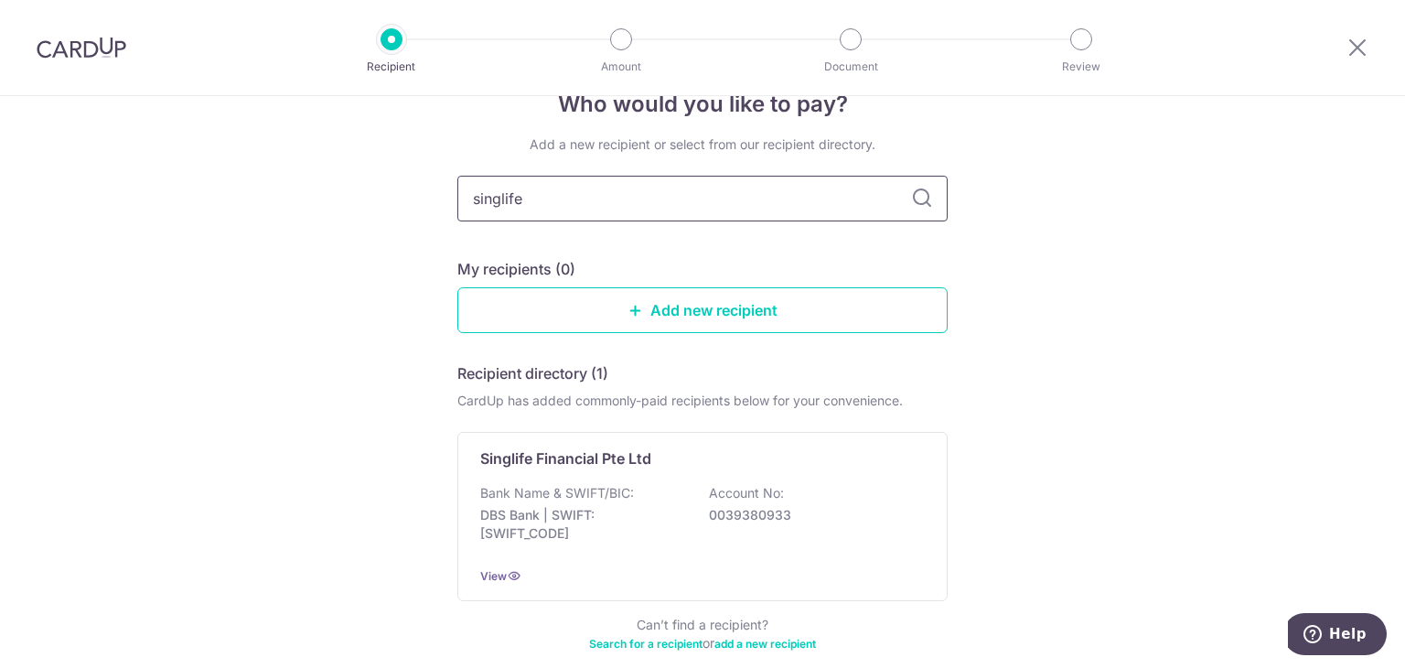
drag, startPoint x: 523, startPoint y: 202, endPoint x: 242, endPoint y: 166, distance: 284.1
click at [401, 188] on div "Who would you like to pay? Add a new recipient or select from our recipient dir…" at bounding box center [702, 405] width 1405 height 709
click at [640, 155] on div "Add a new recipient or select from our recipient directory. My recipients (0) A…" at bounding box center [702, 404] width 490 height 539
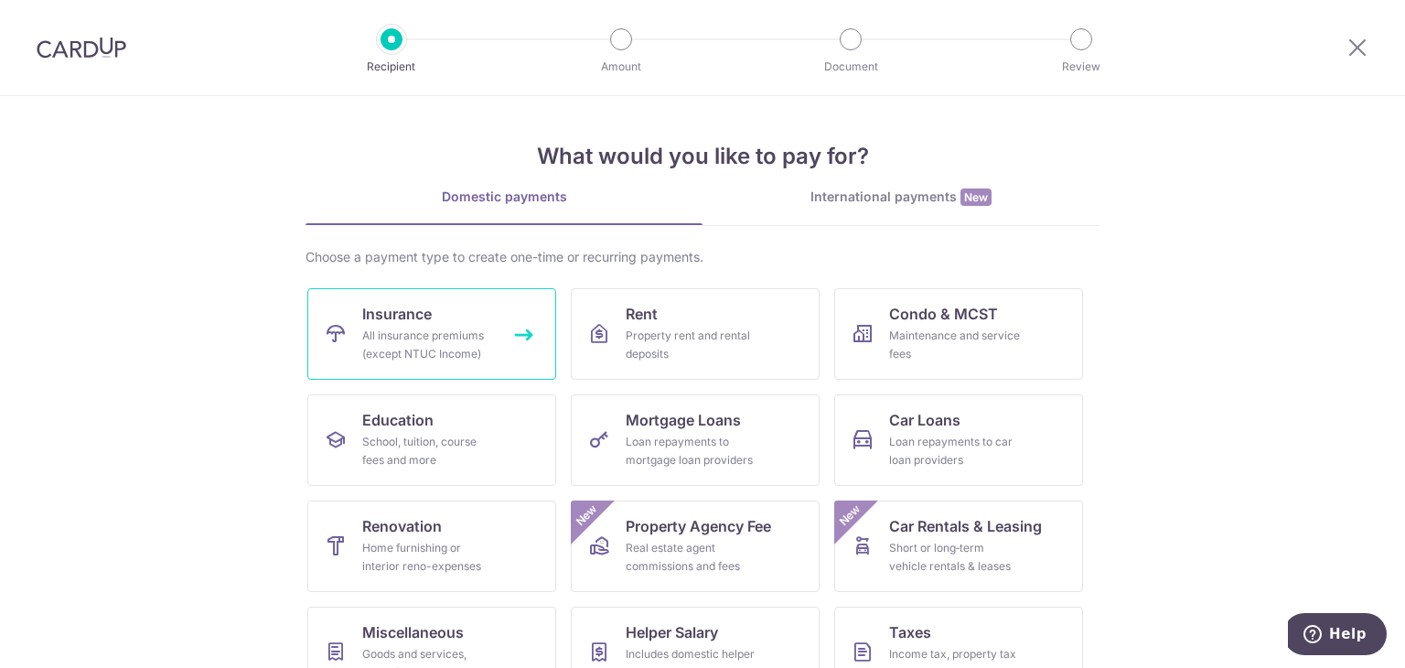
click at [437, 316] on link "Insurance All insurance premiums (except NTUC Income)" at bounding box center [431, 333] width 249 height 91
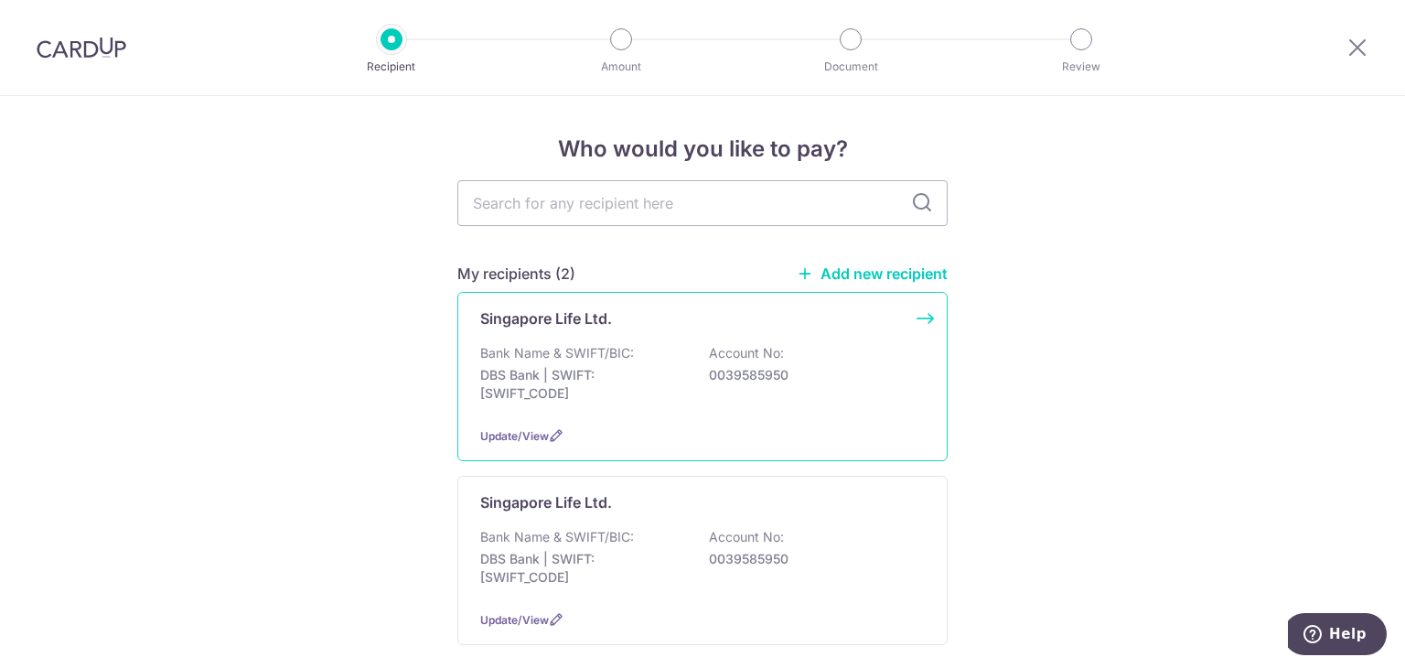
click at [784, 378] on p "0039585950" at bounding box center [811, 375] width 205 height 18
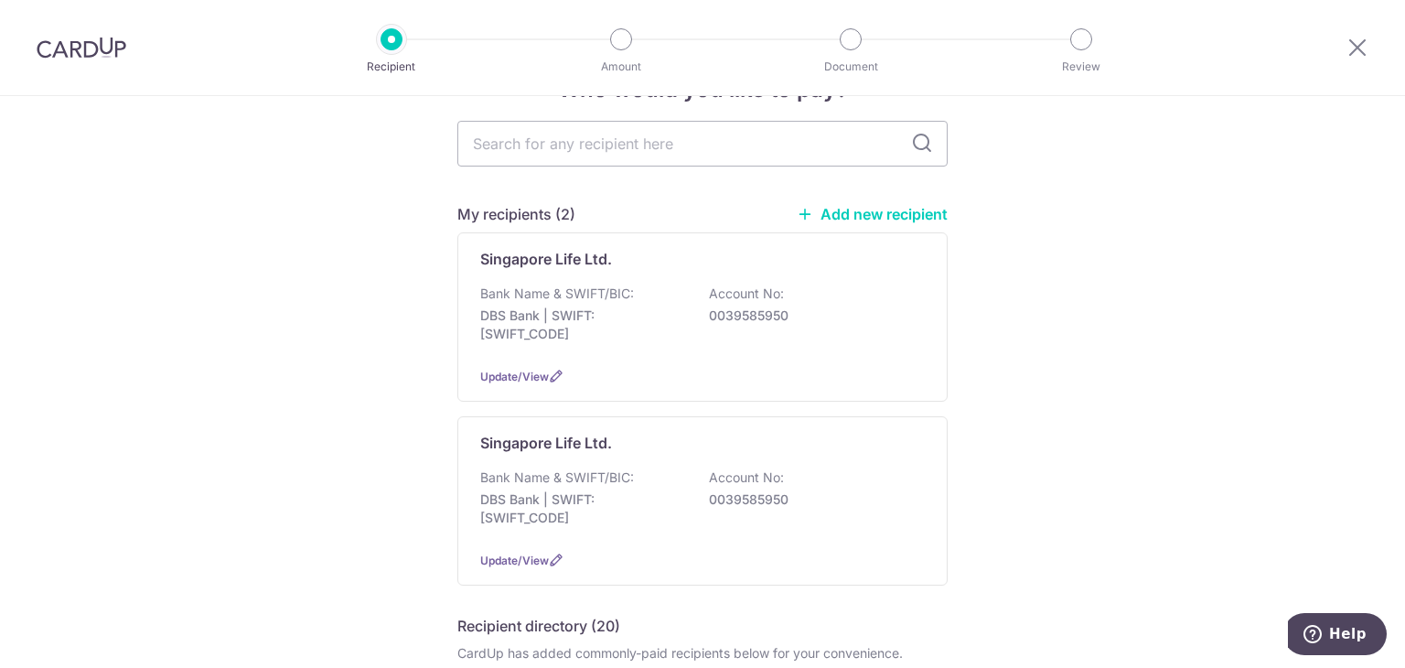
scroll to position [91, 0]
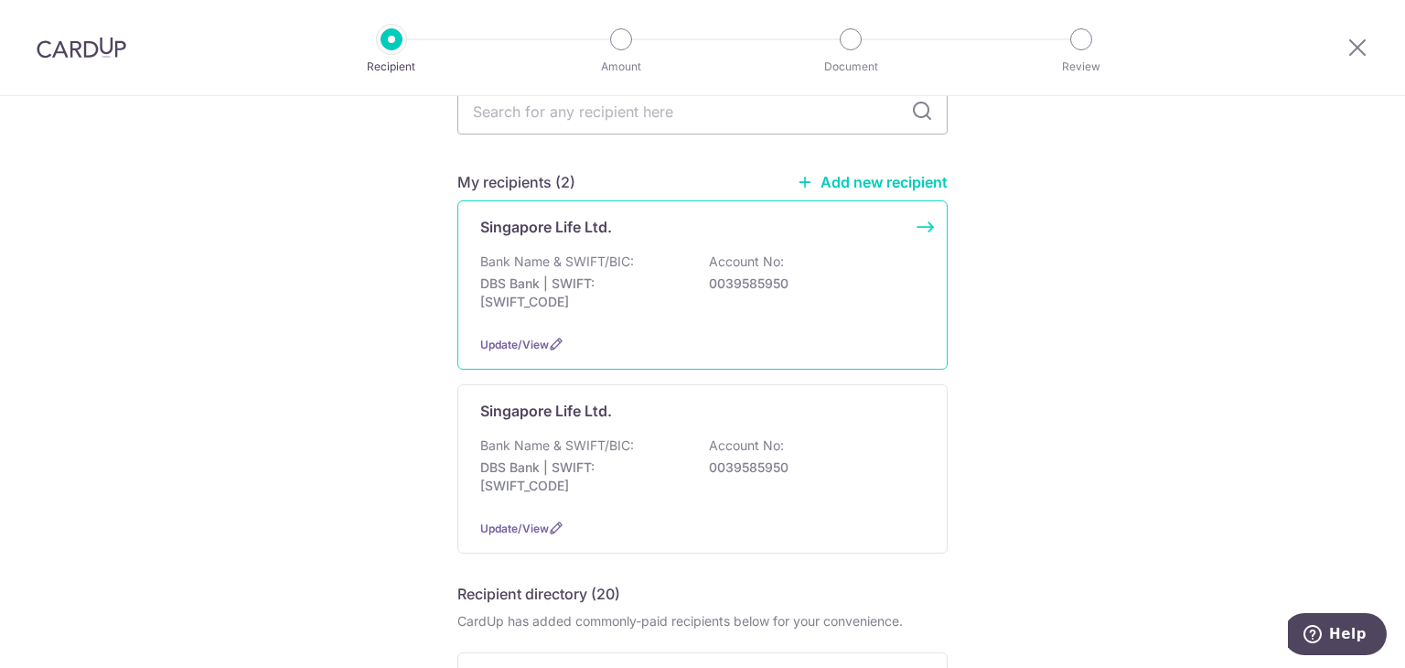
click at [714, 328] on div "Singapore Life Ltd. Bank Name & SWIFT/BIC: DBS Bank | SWIFT: [SWIFT_CODE] Accou…" at bounding box center [702, 284] width 490 height 169
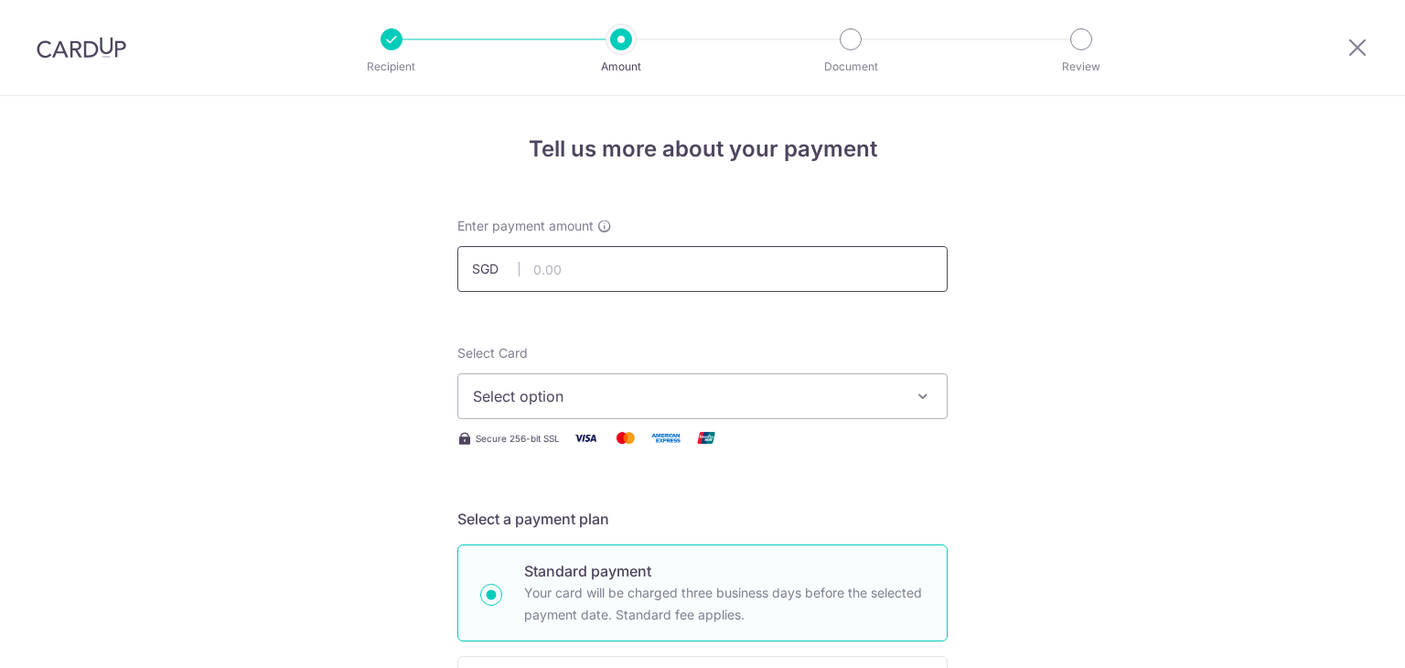
click at [589, 253] on input "text" at bounding box center [702, 269] width 490 height 46
type input "15,000.00"
click at [695, 392] on span "Select option" at bounding box center [686, 396] width 426 height 22
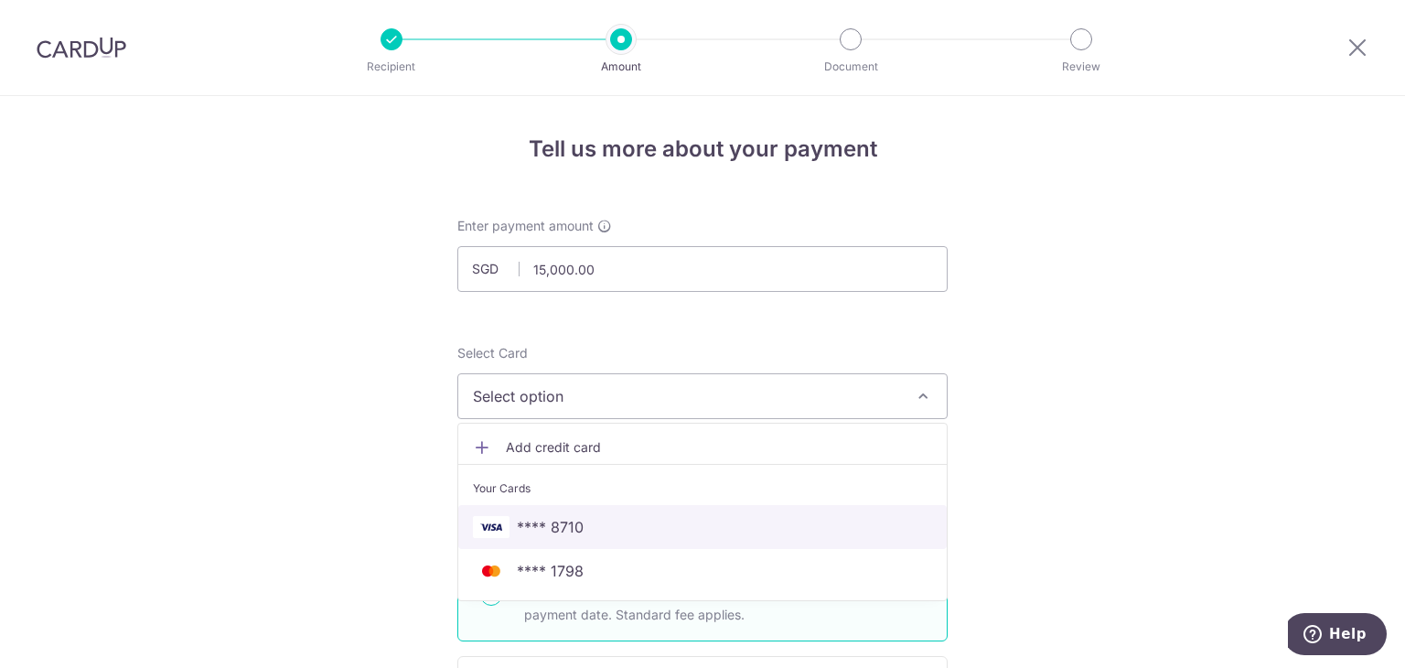
click at [593, 522] on span "**** 8710" at bounding box center [702, 527] width 459 height 22
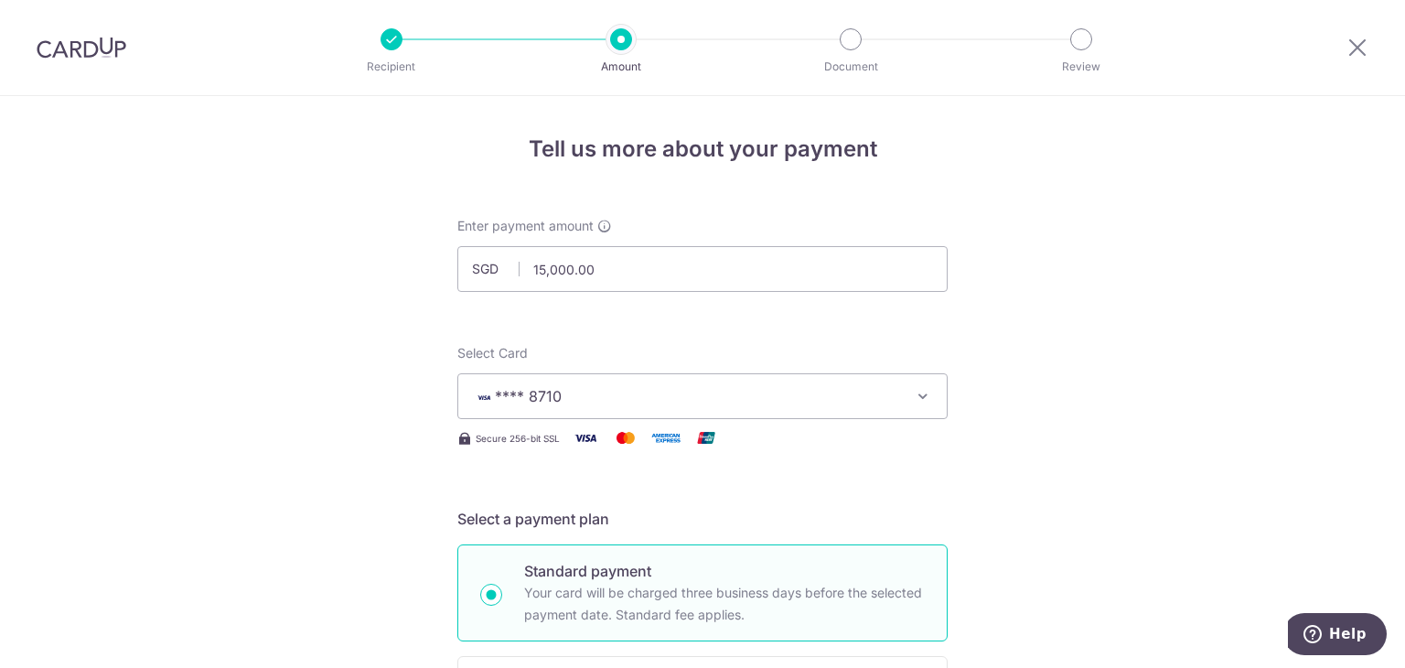
click at [924, 515] on h5 "Select a payment plan" at bounding box center [702, 519] width 490 height 22
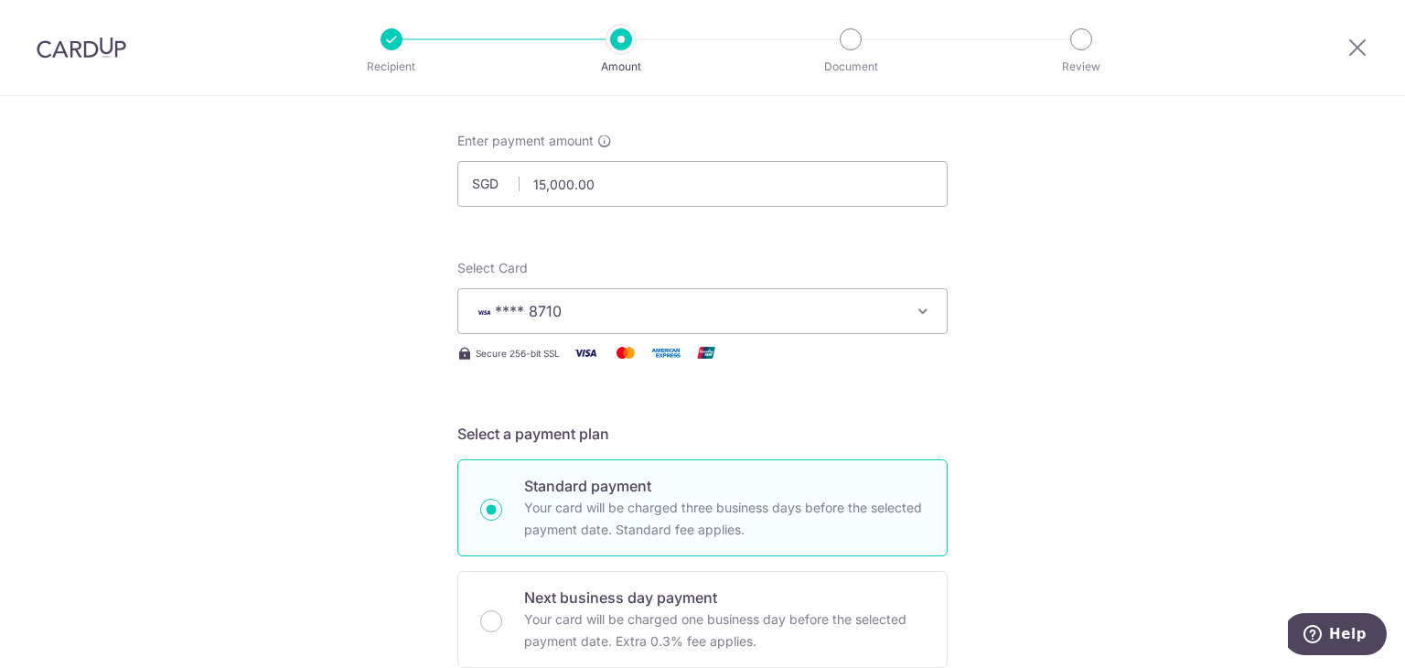
scroll to position [183, 0]
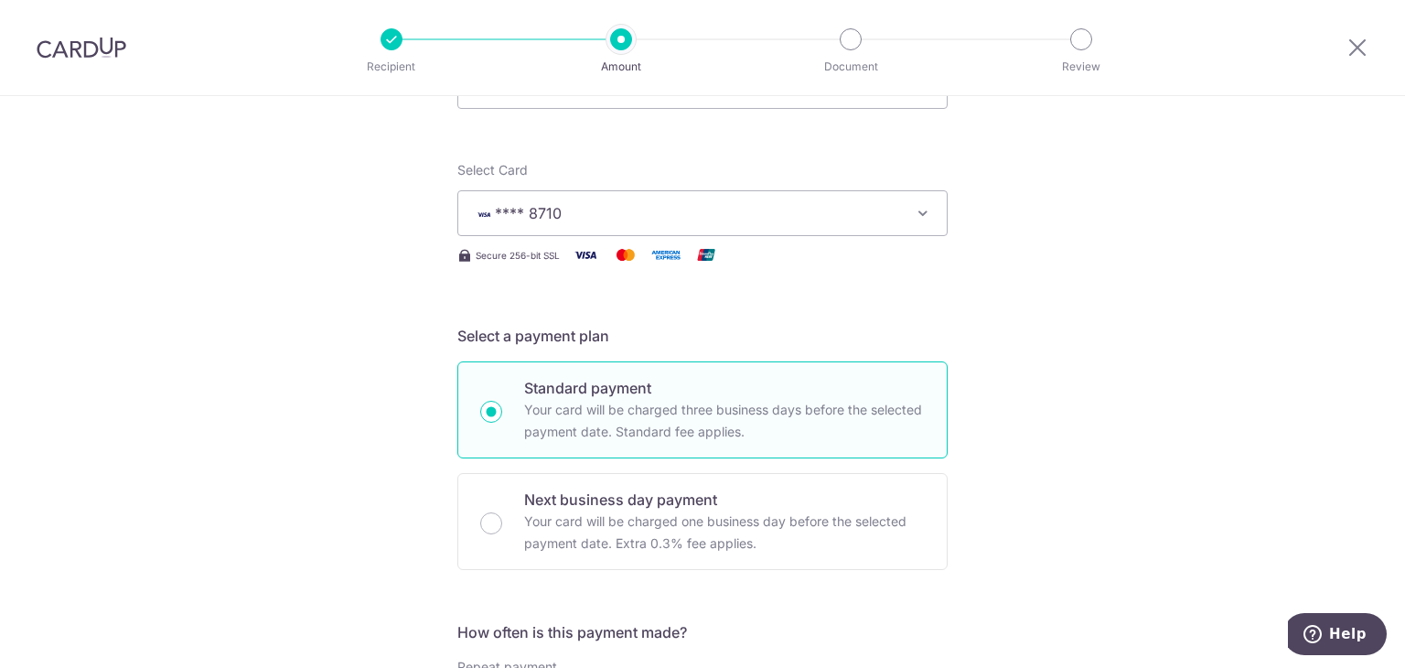
click at [768, 212] on span "**** 8710" at bounding box center [686, 213] width 426 height 22
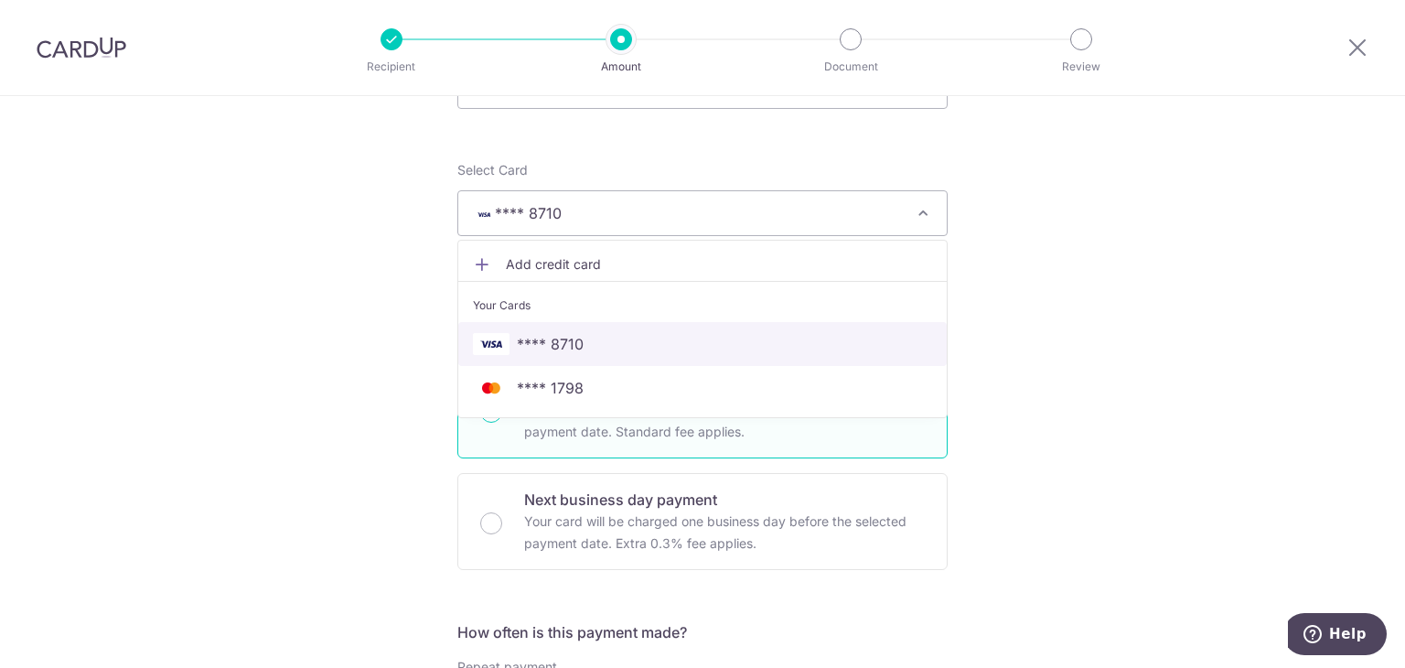
click at [663, 334] on span "**** 8710" at bounding box center [702, 344] width 459 height 22
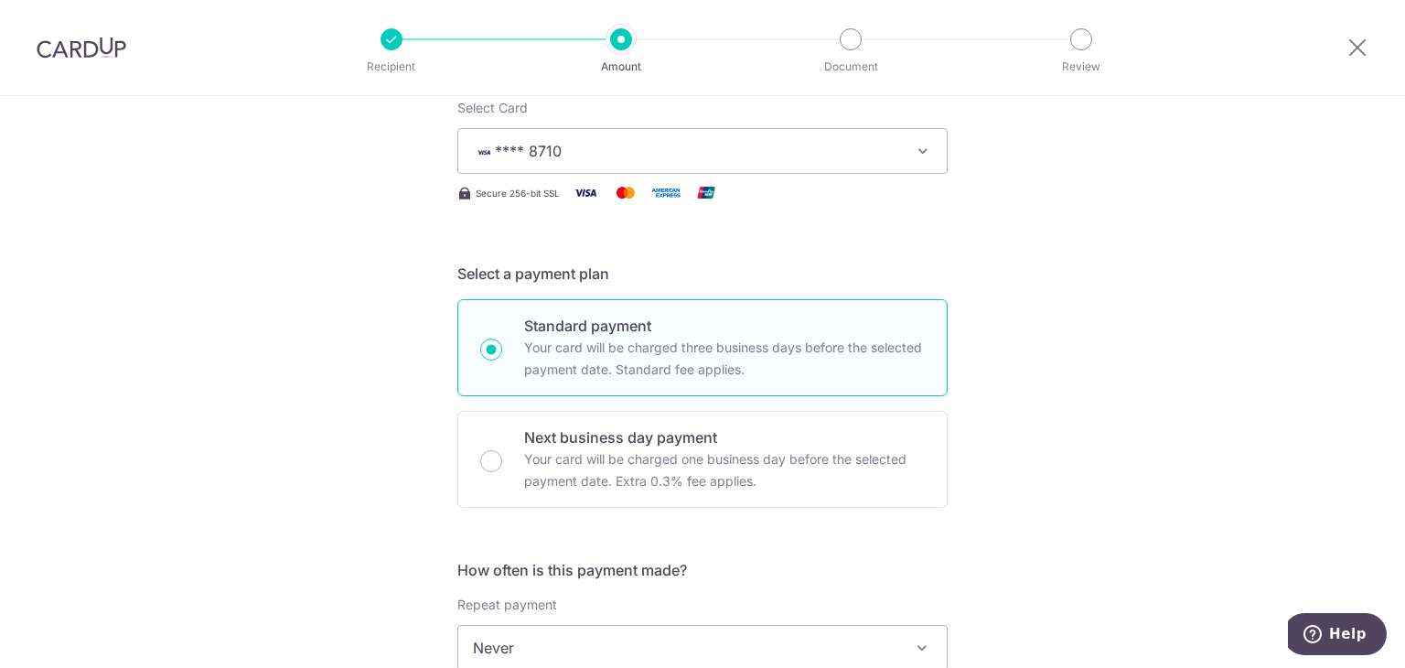
scroll to position [640, 0]
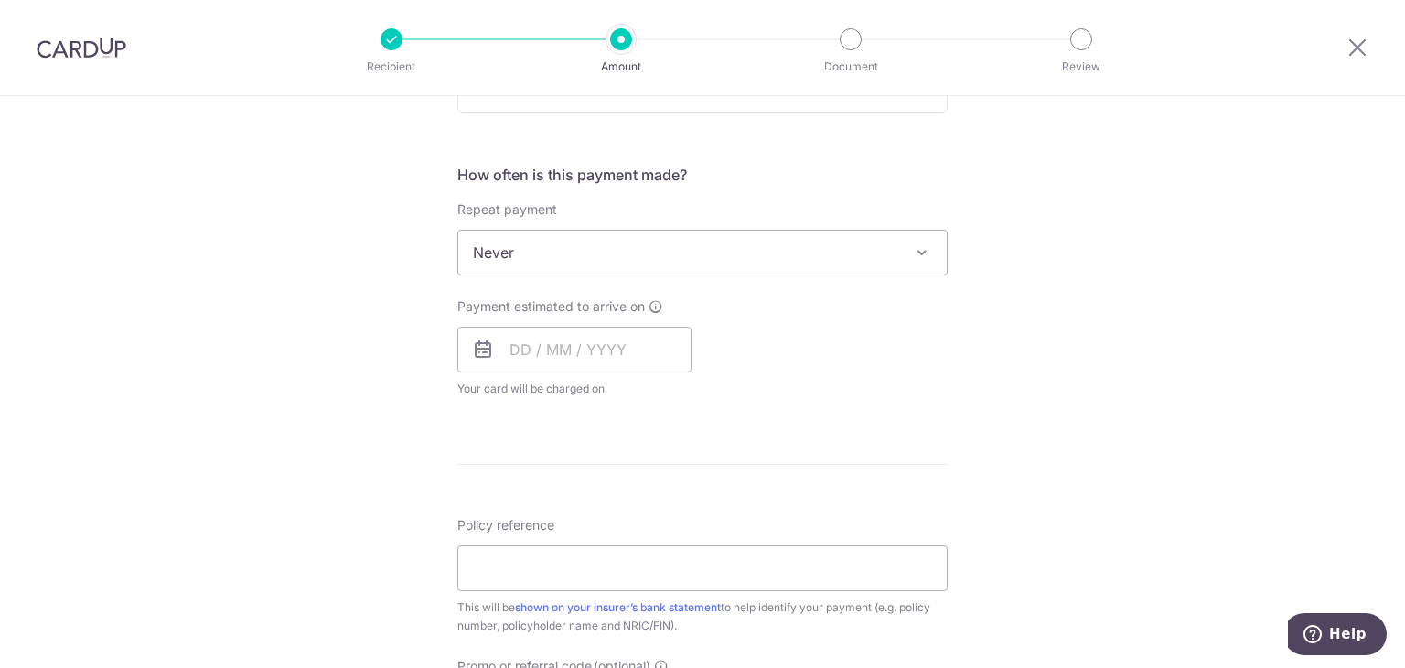
click at [759, 253] on span "Never" at bounding box center [702, 253] width 489 height 44
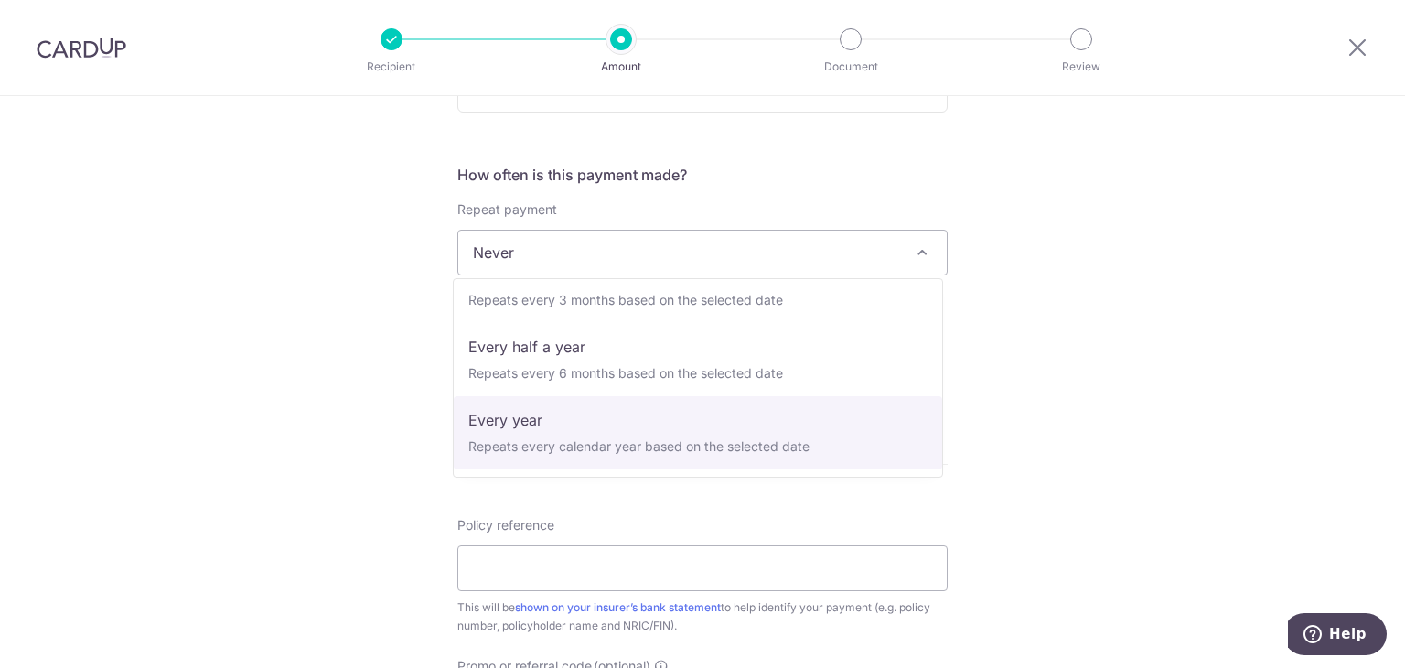
scroll to position [165, 0]
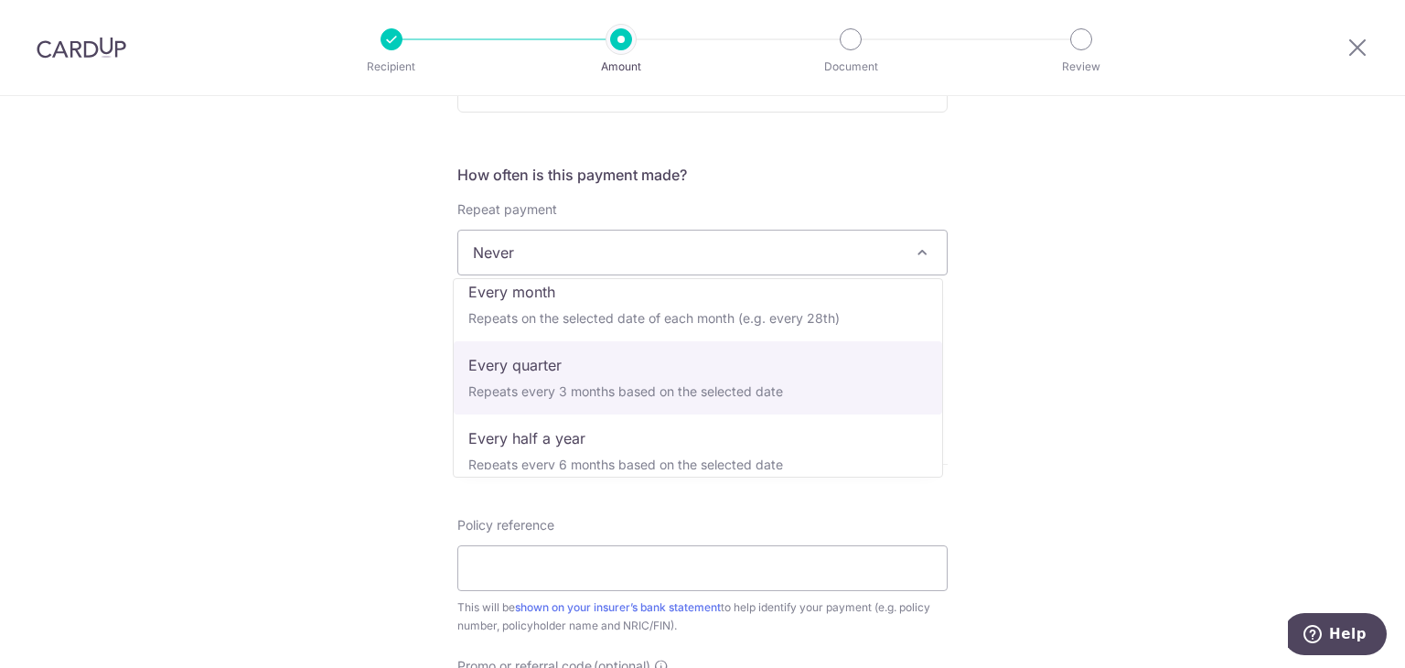
select select "4"
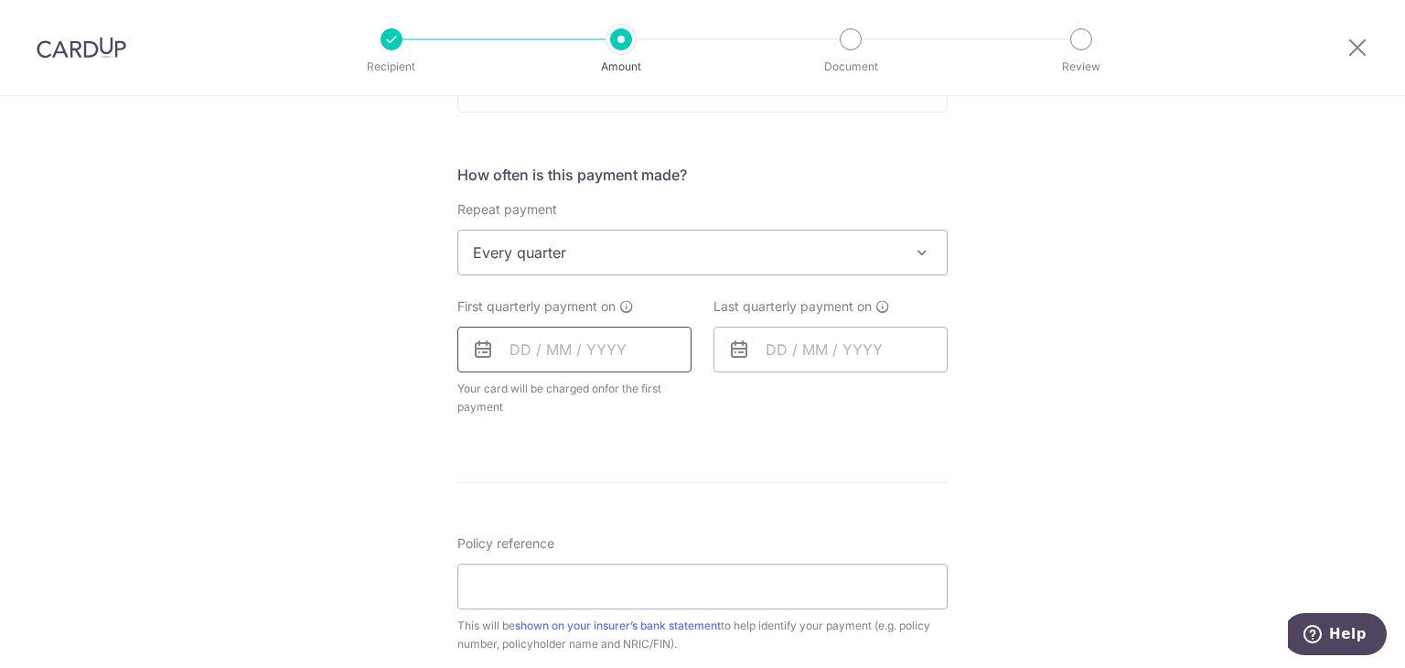
click at [599, 352] on input "text" at bounding box center [574, 350] width 234 height 46
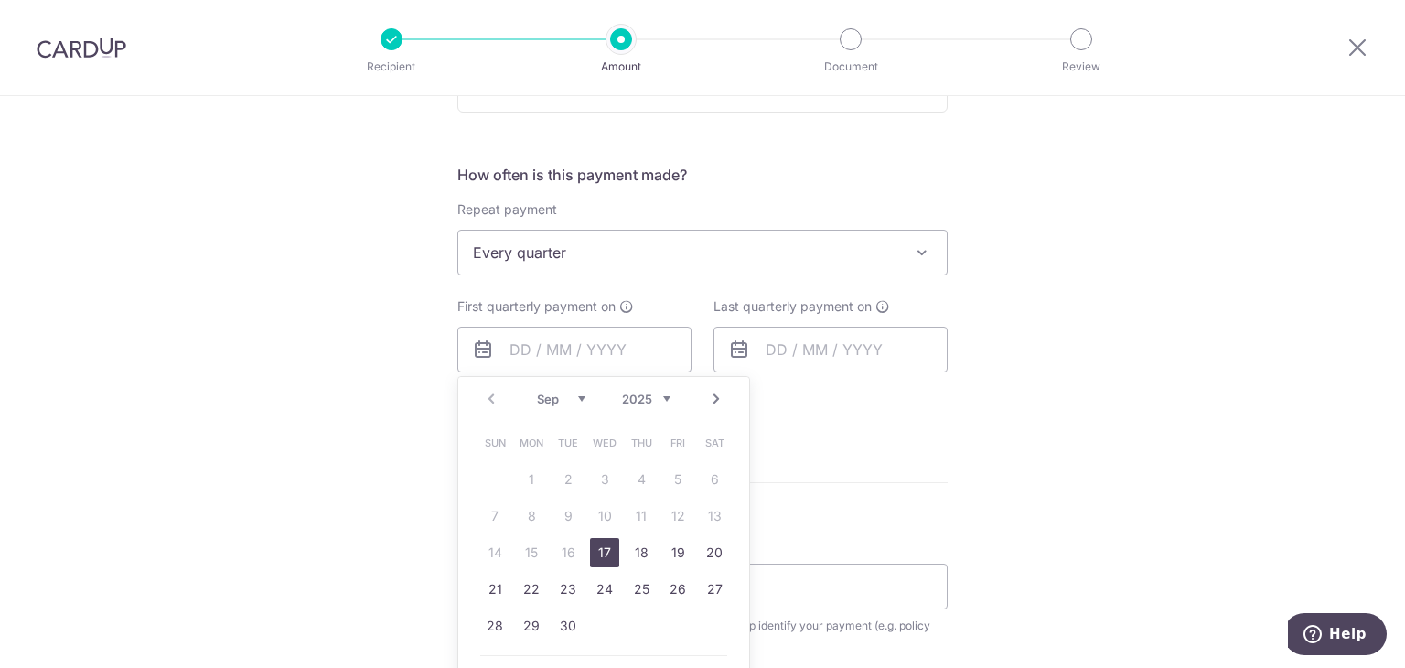
click at [597, 553] on link "17" at bounding box center [604, 552] width 29 height 29
type input "[DATE]"
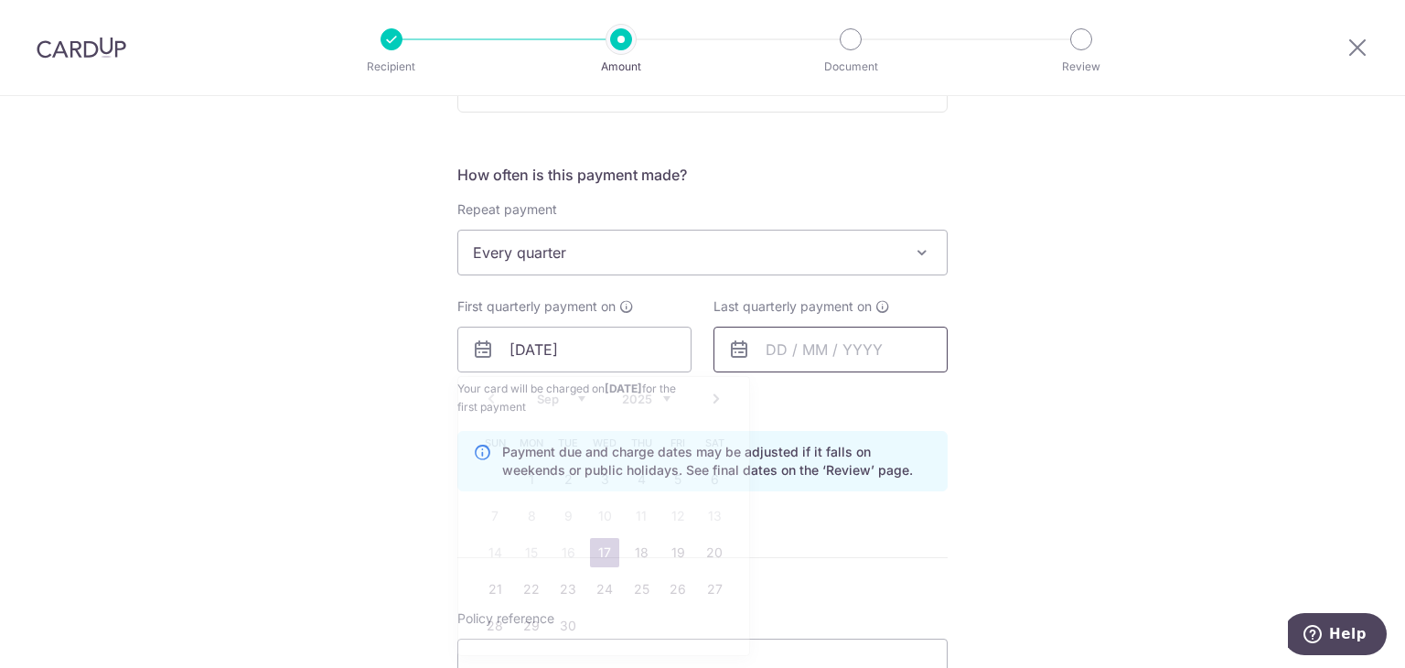
click at [863, 338] on input "text" at bounding box center [831, 350] width 234 height 46
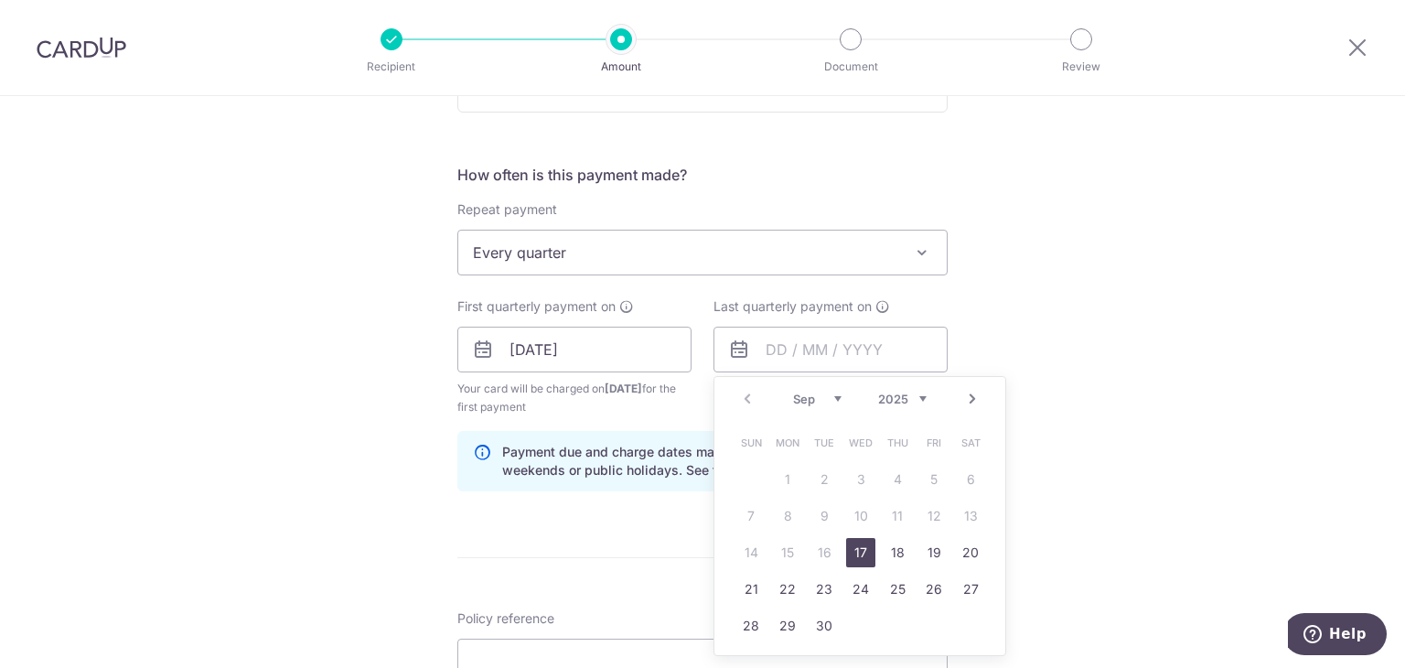
click at [967, 402] on link "Next" at bounding box center [972, 399] width 22 height 22
click at [863, 546] on link "17" at bounding box center [860, 552] width 29 height 29
type input "17/12/2025"
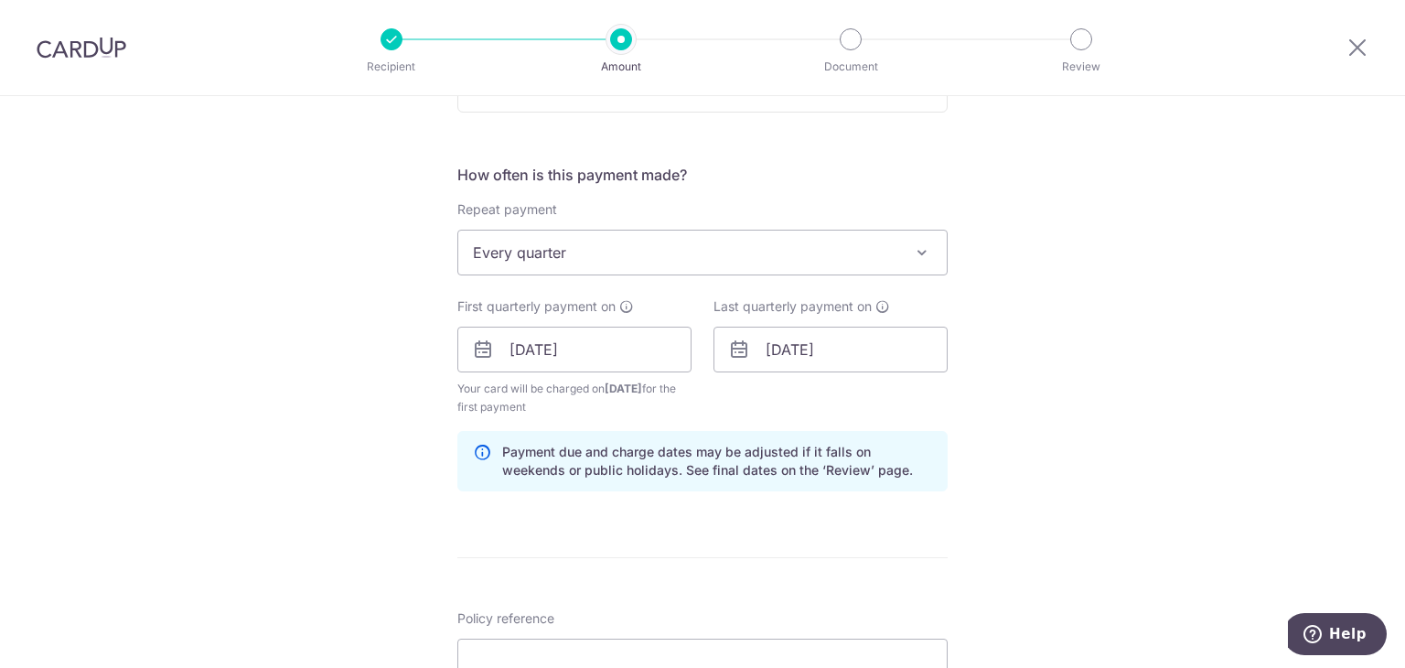
click at [1112, 470] on div "Tell us more about your payment Enter payment amount SGD 15,000.00 15000.00 Sel…" at bounding box center [702, 371] width 1405 height 1831
click at [826, 352] on input "17/12/2025" at bounding box center [831, 350] width 234 height 46
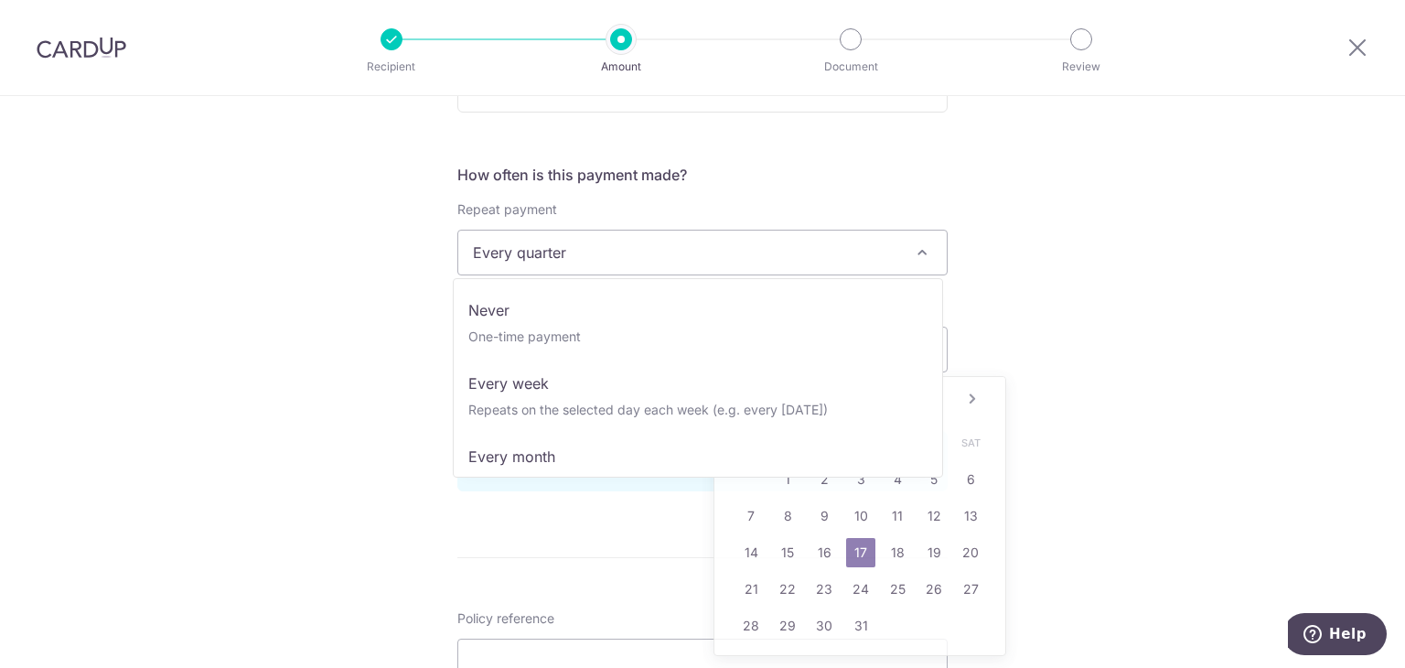
click at [688, 261] on span "Every quarter" at bounding box center [702, 253] width 489 height 44
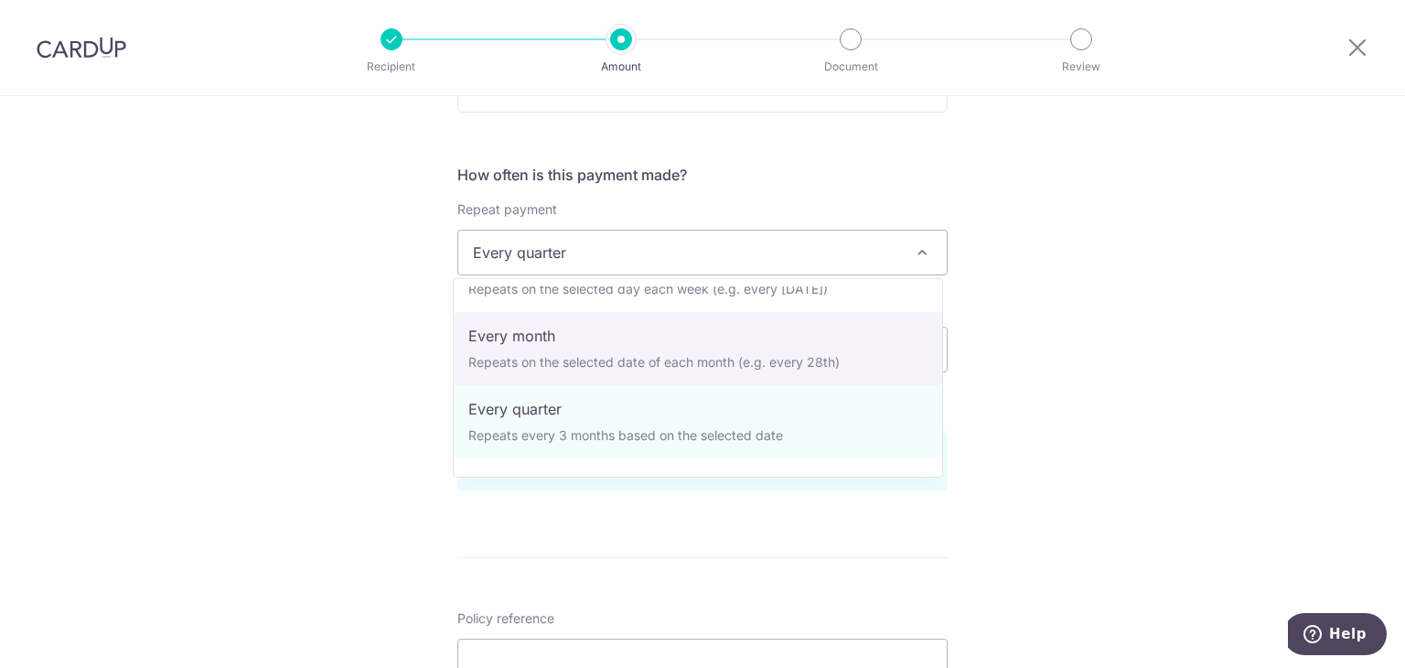
select select "3"
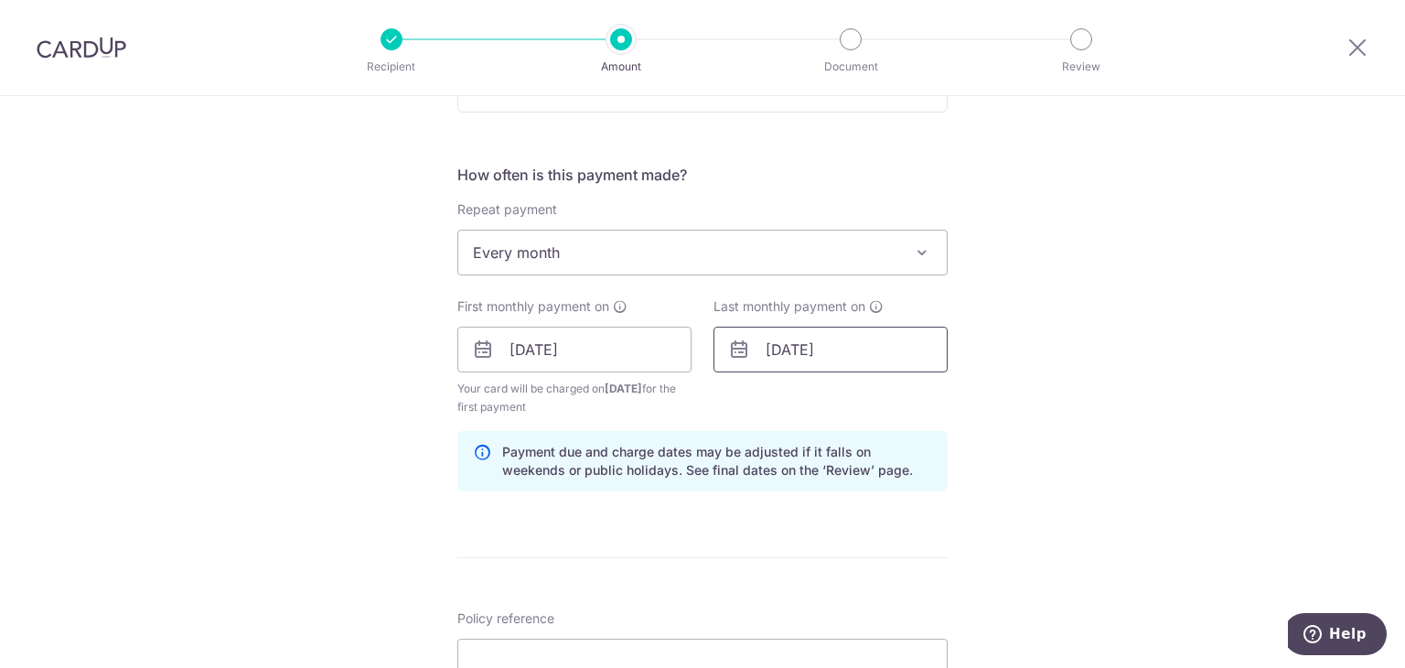
click at [805, 348] on input "17/12/2025" at bounding box center [831, 350] width 234 height 46
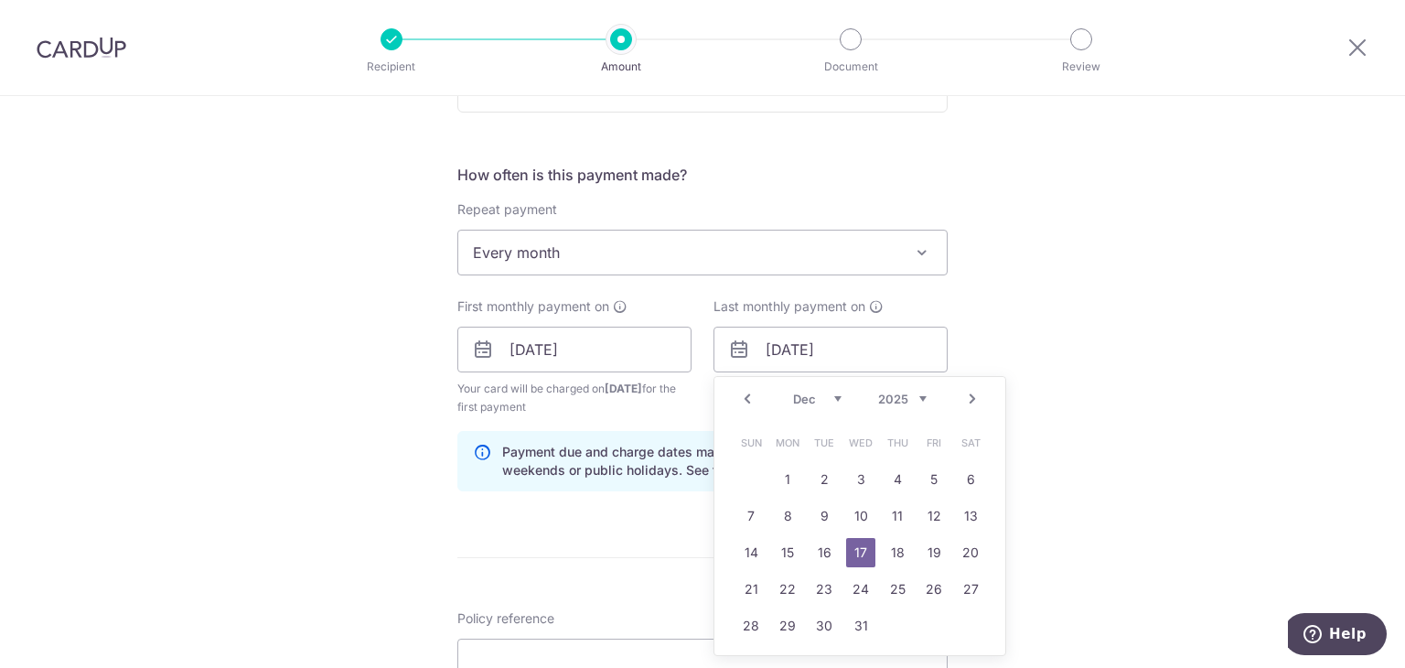
click at [739, 399] on link "Prev" at bounding box center [747, 399] width 22 height 22
click at [922, 553] on link "17" at bounding box center [933, 552] width 29 height 29
type input "17/10/2025"
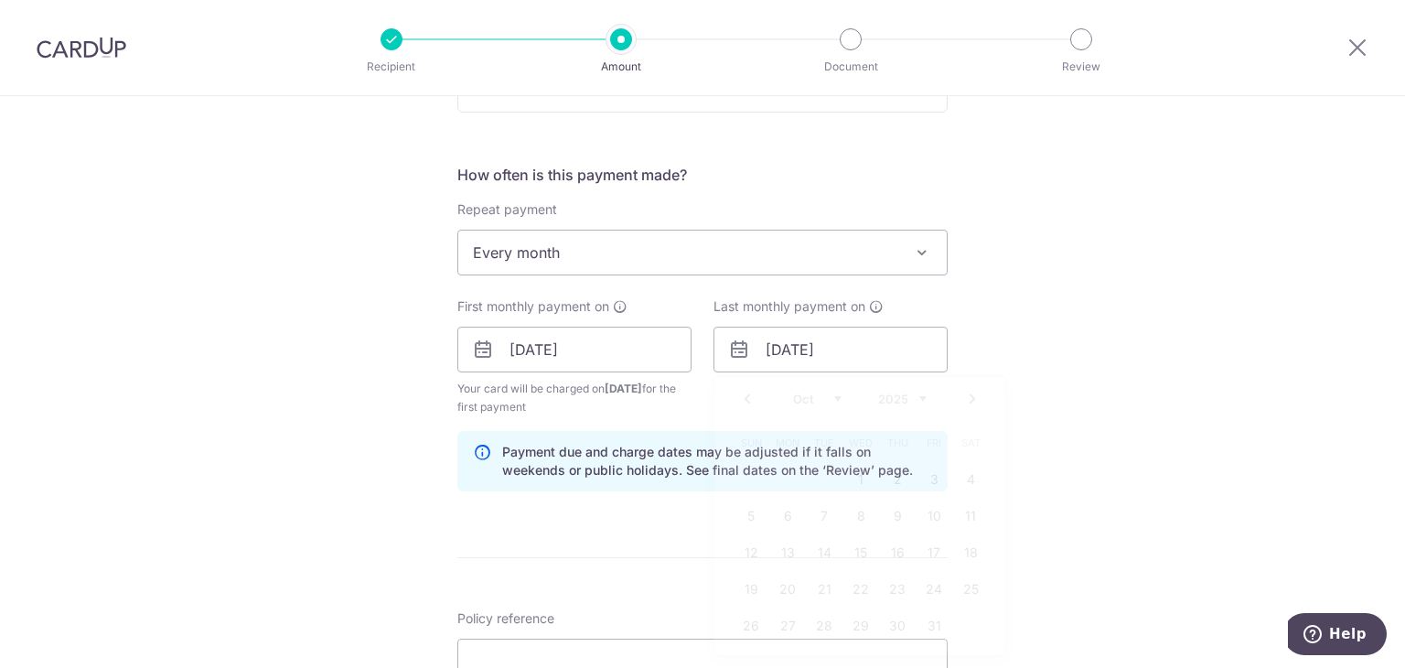
click at [1149, 469] on div "Tell us more about your payment Enter payment amount SGD 15,000.00 15000.00 Sel…" at bounding box center [702, 371] width 1405 height 1831
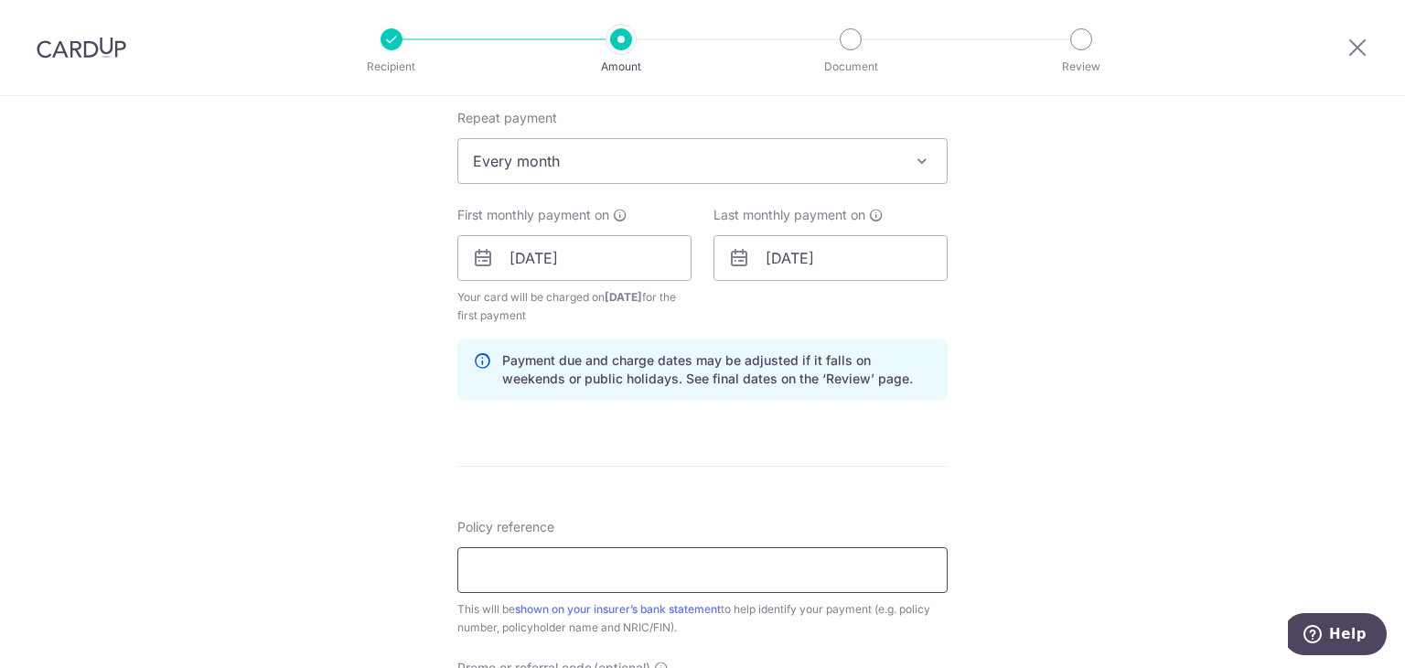
click at [606, 561] on input "Policy reference" at bounding box center [702, 570] width 490 height 46
click at [610, 551] on input "Policy reference" at bounding box center [702, 570] width 490 height 46
paste input "P4073067"
type input "P4073067"
click at [1098, 488] on div "Tell us more about your payment Enter payment amount SGD 15,000.00 15000.00 Sel…" at bounding box center [702, 279] width 1405 height 1831
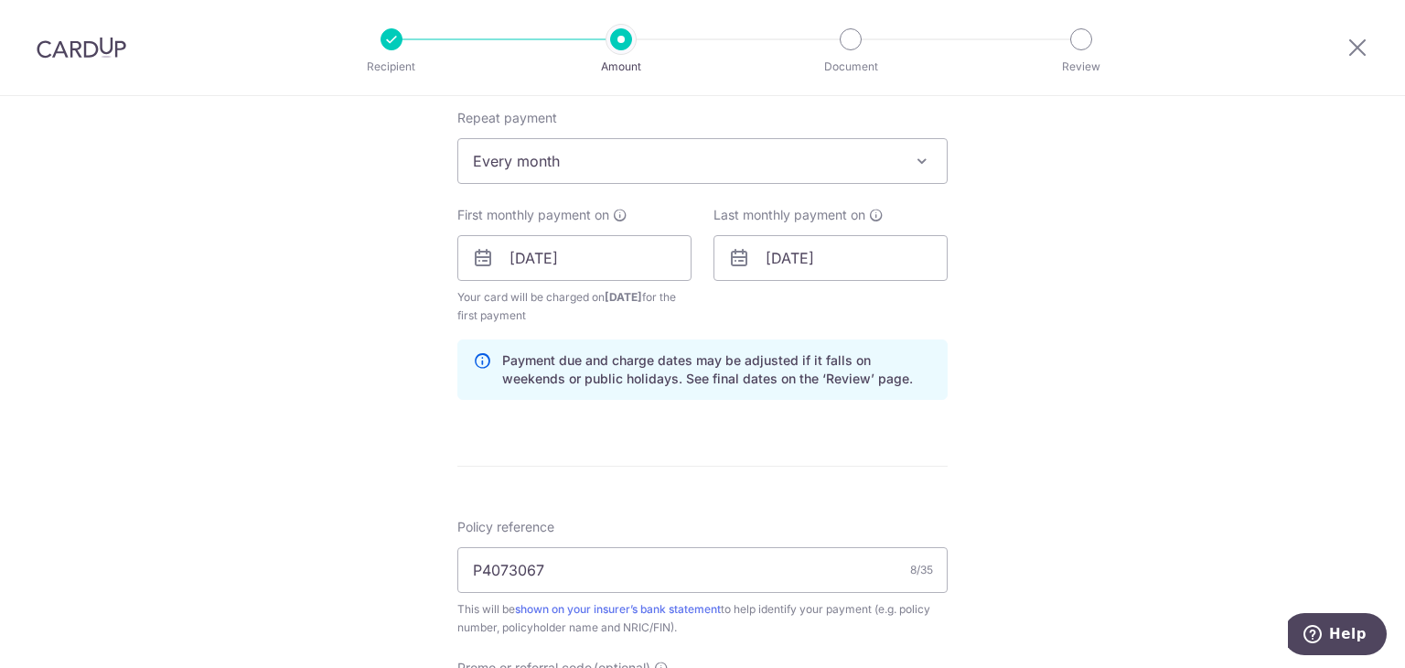
scroll to position [1189, 0]
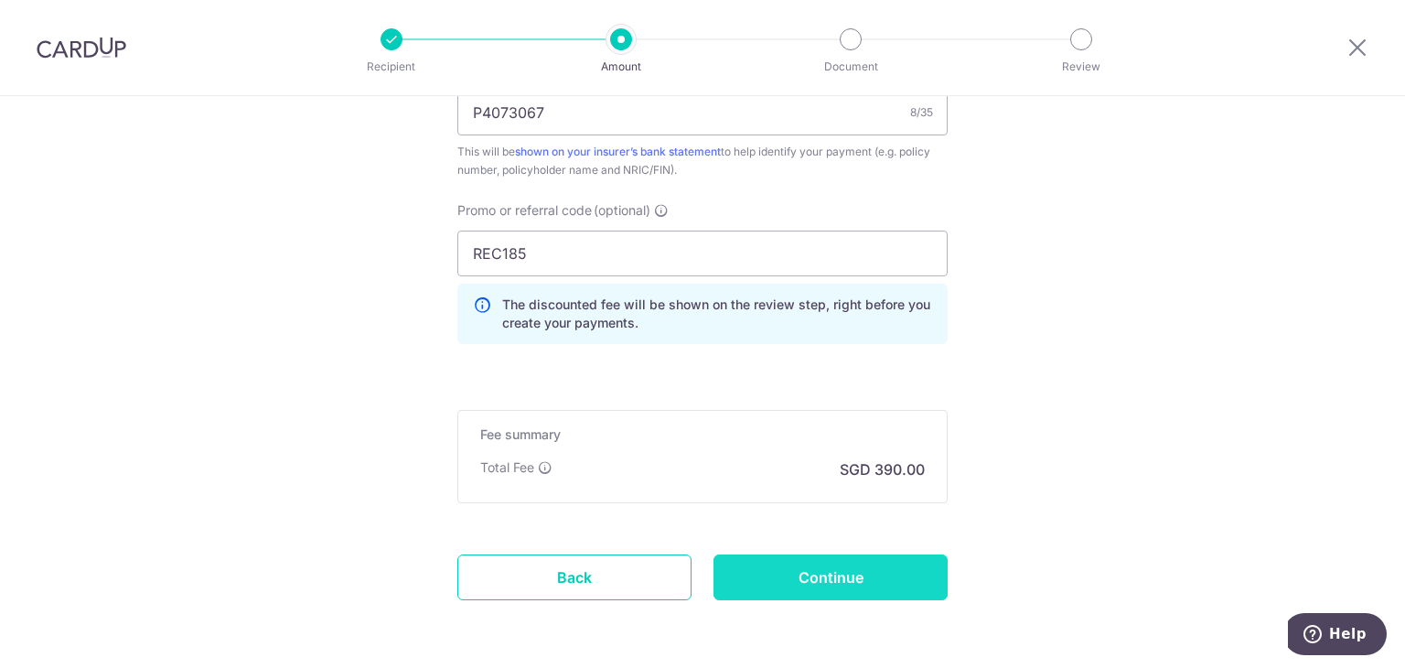
click at [822, 578] on input "Continue" at bounding box center [831, 577] width 234 height 46
type input "Create Schedule"
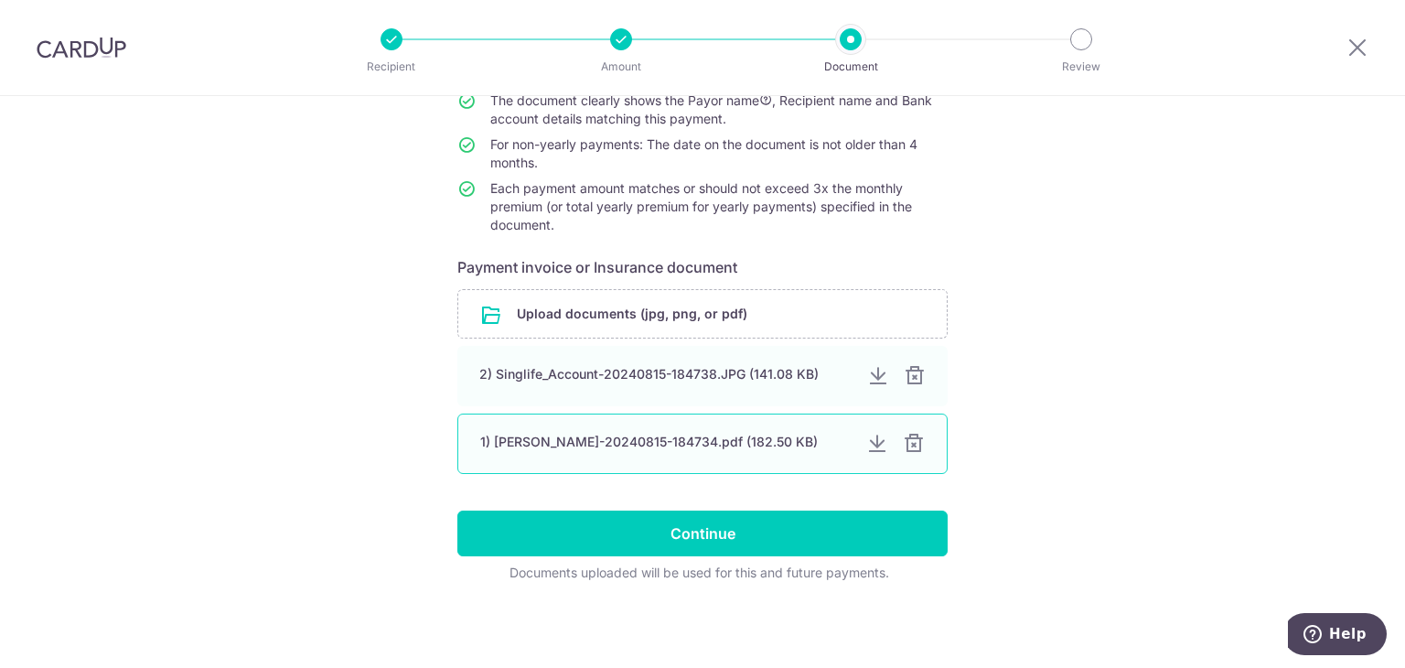
scroll to position [218, 0]
click at [615, 415] on div "1) Esther_Singlife_Payment_Notice-20240815-184734.pdf (182.50 KB)" at bounding box center [702, 443] width 490 height 60
click at [616, 434] on div "1) Esther_Singlife_Payment_Notice-20240815-184734.pdf (182.50 KB)" at bounding box center [665, 442] width 371 height 18
click at [873, 438] on div at bounding box center [877, 444] width 22 height 22
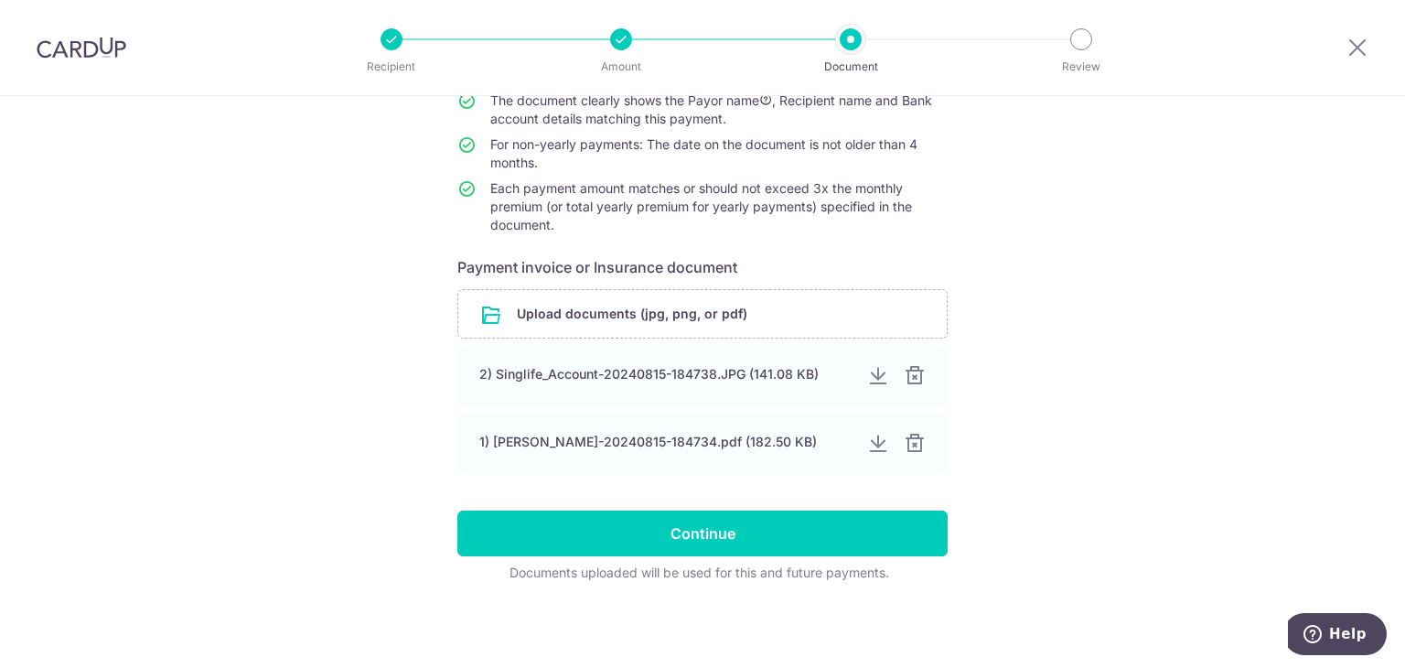
scroll to position [216, 0]
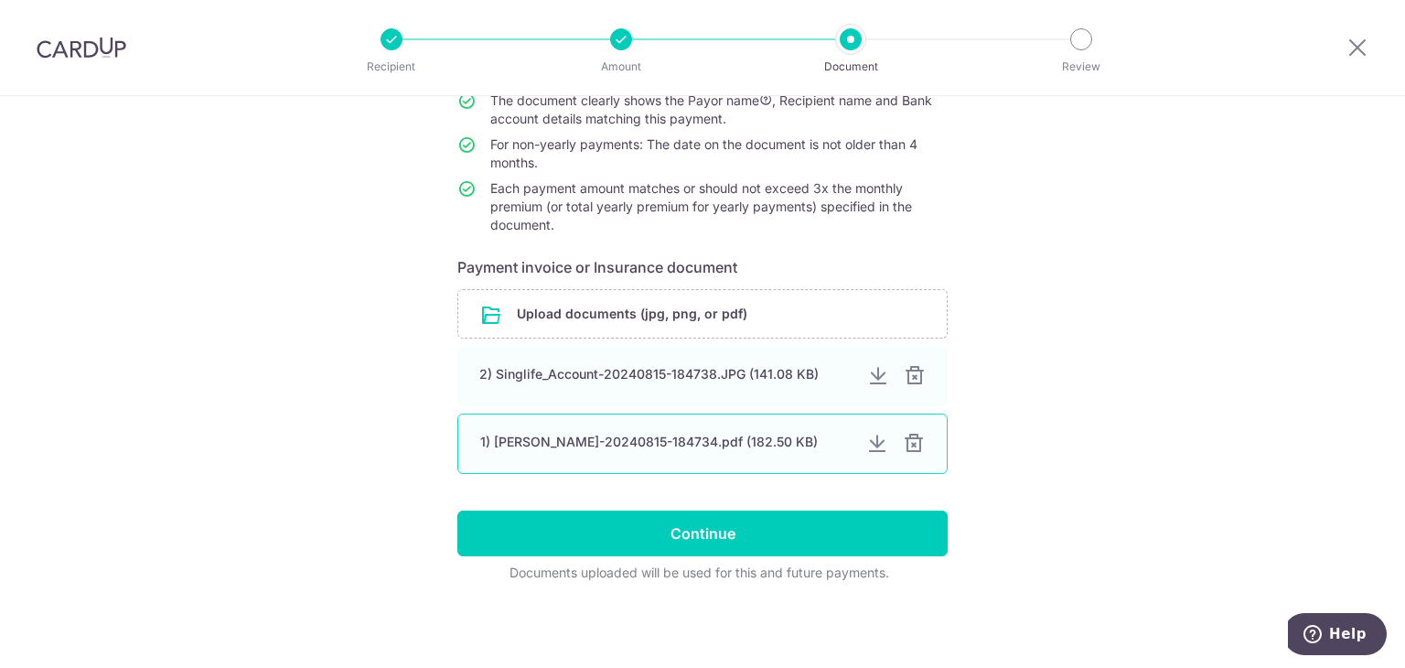
click at [908, 447] on div at bounding box center [914, 444] width 22 height 22
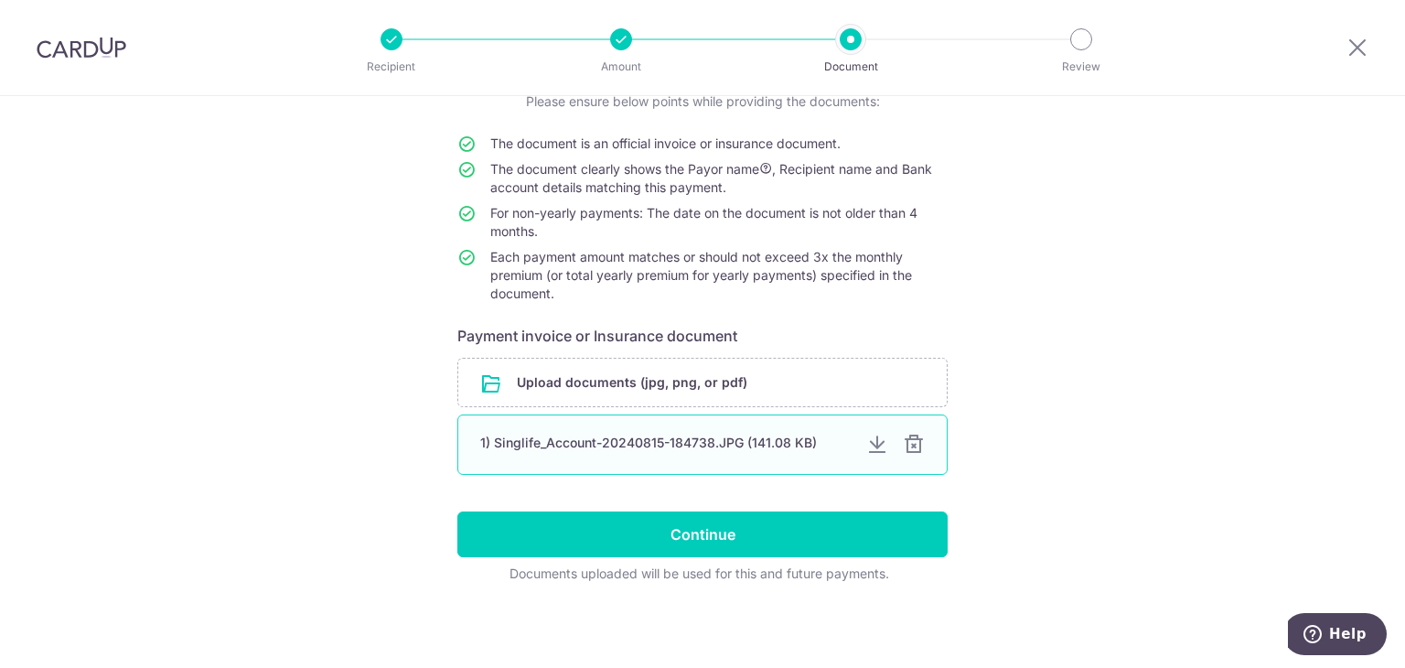
click at [738, 447] on div "1) Singlife_Account-20240815-184738.JPG (141.08 KB)" at bounding box center [665, 443] width 371 height 18
click at [866, 443] on div at bounding box center [877, 445] width 22 height 22
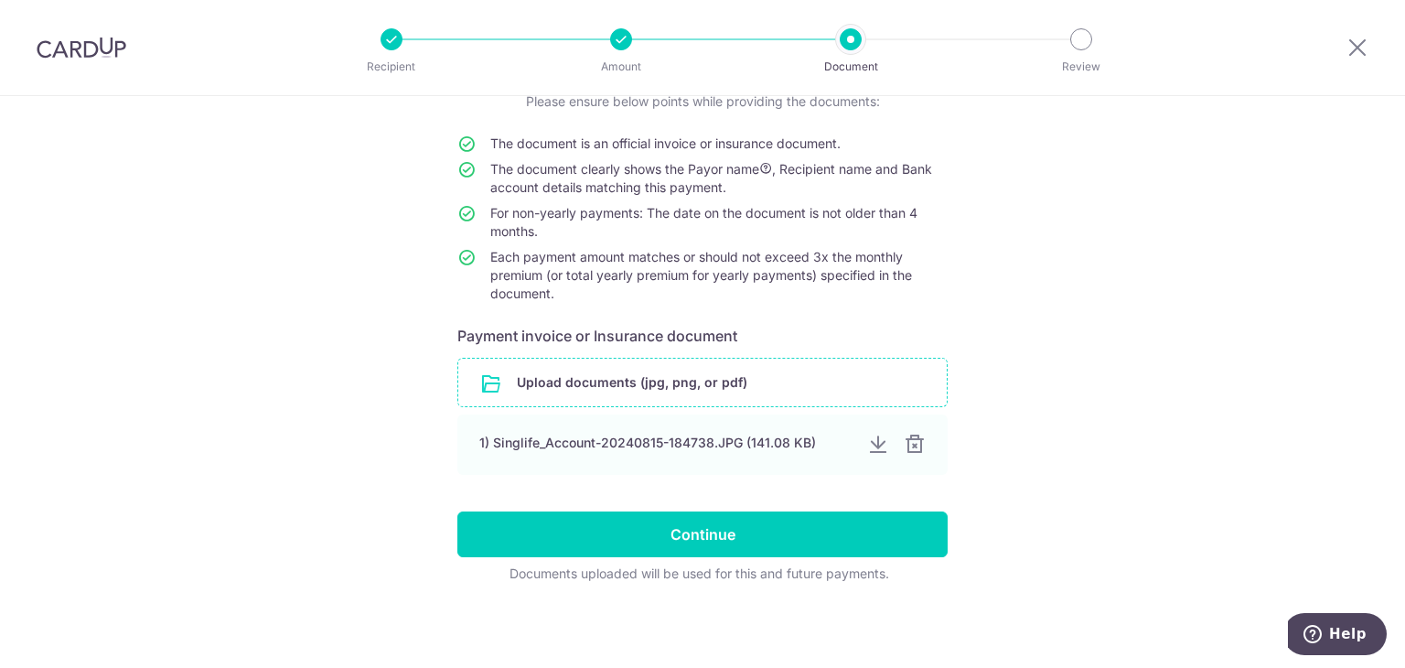
click at [915, 444] on div at bounding box center [915, 445] width 22 height 22
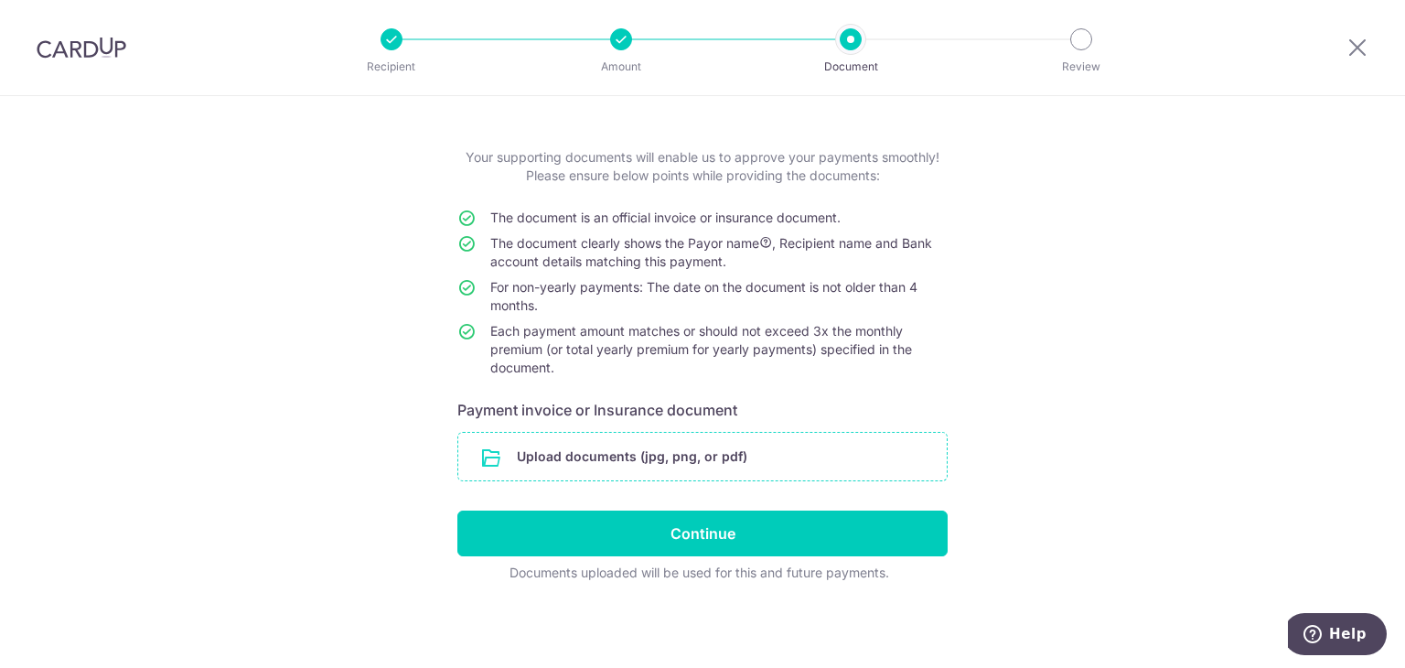
scroll to position [68, 0]
click at [618, 452] on input "file" at bounding box center [702, 458] width 489 height 48
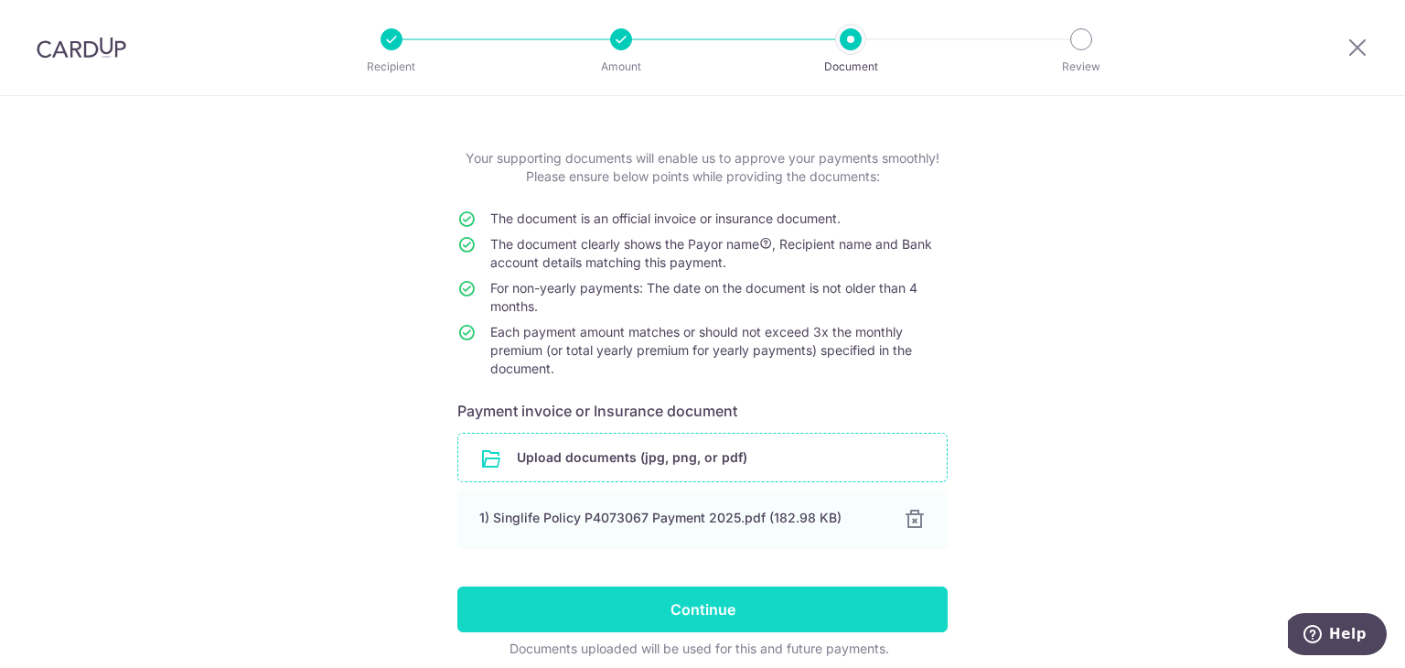
click at [650, 614] on input "Continue" at bounding box center [702, 609] width 490 height 46
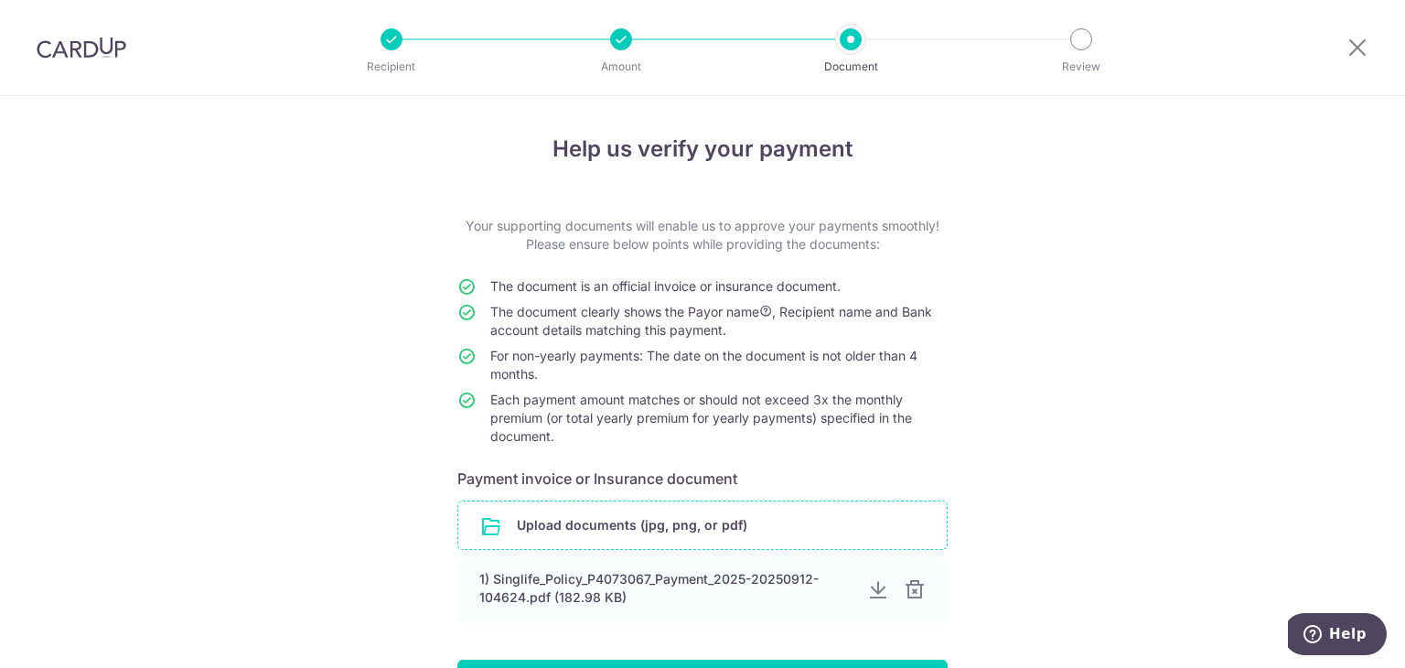
click at [654, 537] on input "file" at bounding box center [702, 525] width 489 height 48
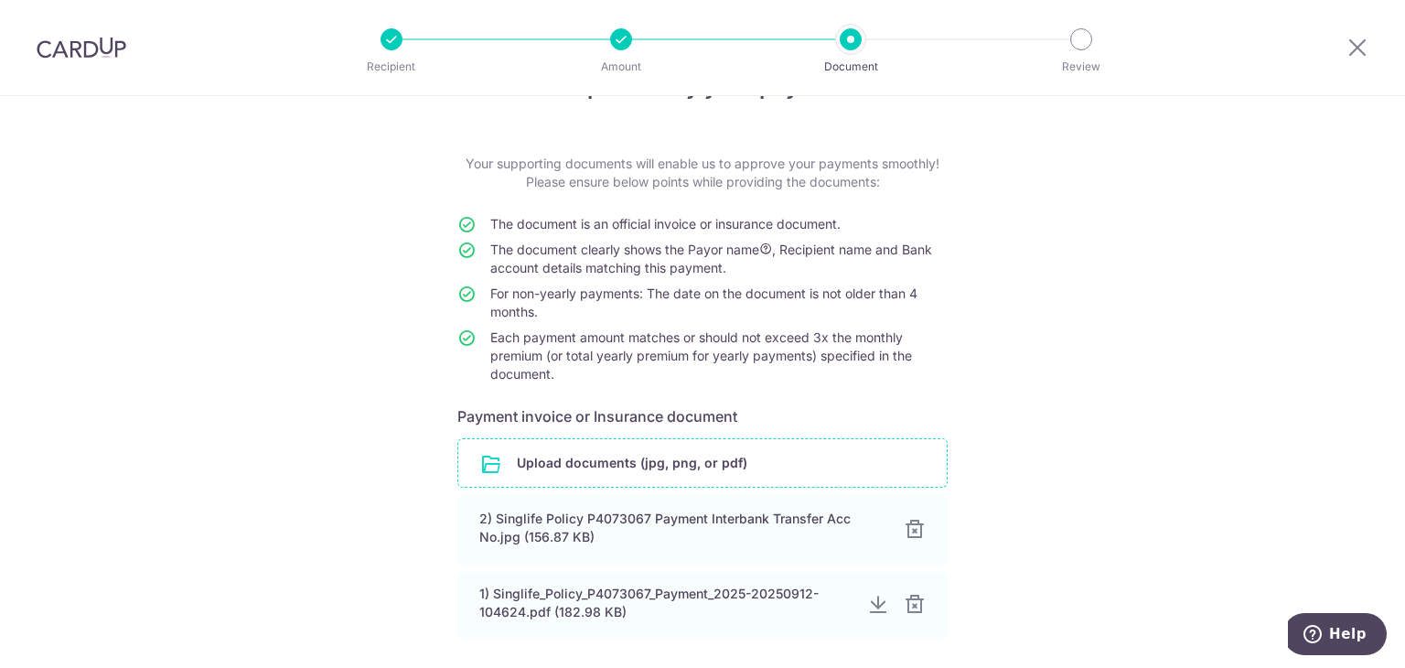
scroll to position [183, 0]
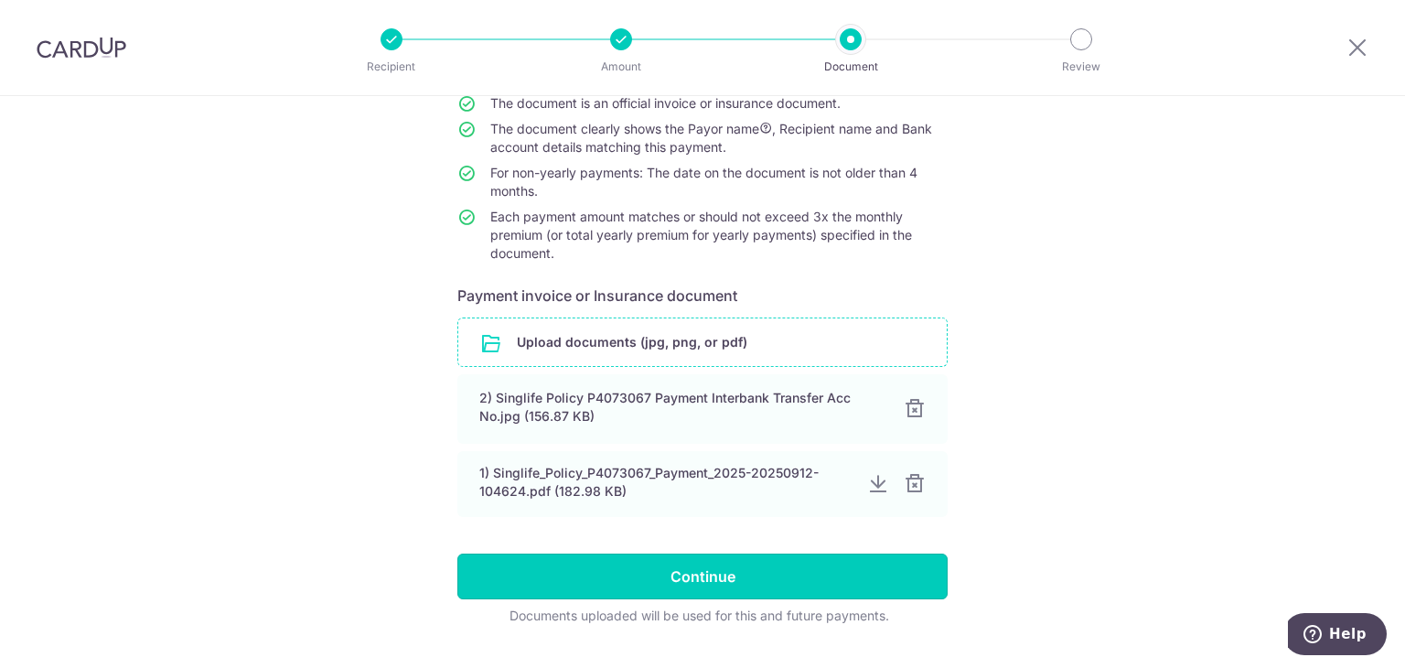
click at [691, 562] on input "Continue" at bounding box center [702, 576] width 490 height 46
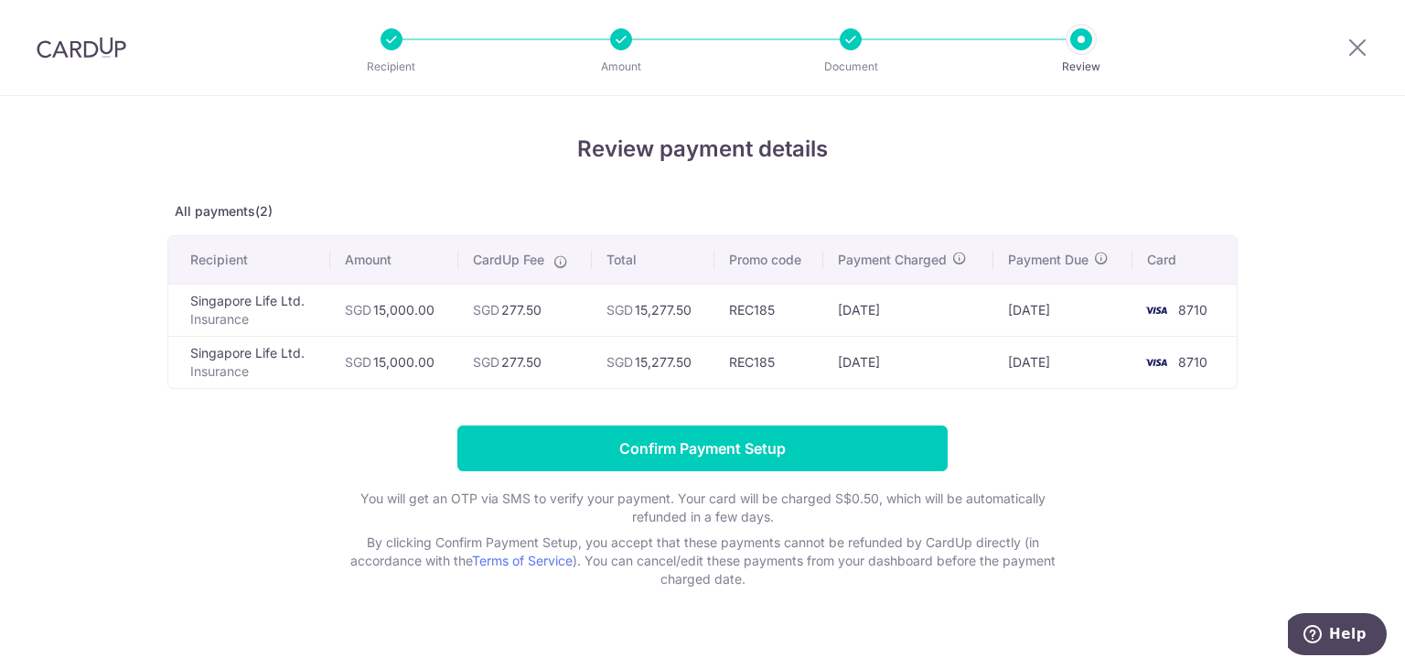
click at [1109, 467] on form "Confirm Payment Setup You will get an OTP via SMS to verify your payment. Your …" at bounding box center [702, 506] width 1070 height 163
click at [1131, 438] on form "Confirm Payment Setup You will get an OTP via SMS to verify your payment. Your …" at bounding box center [702, 506] width 1070 height 163
click at [1075, 442] on form "Confirm Payment Setup You will get an OTP via SMS to verify your payment. Your …" at bounding box center [702, 506] width 1070 height 163
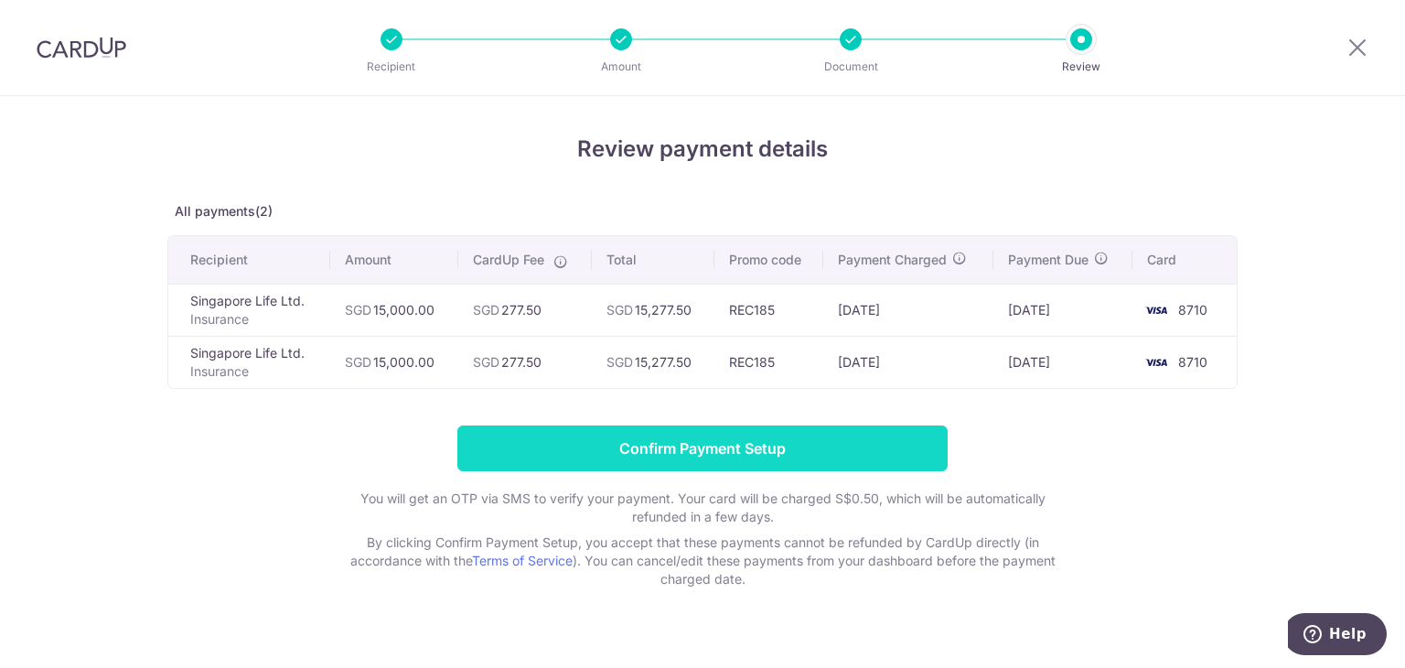
click at [667, 460] on input "Confirm Payment Setup" at bounding box center [702, 448] width 490 height 46
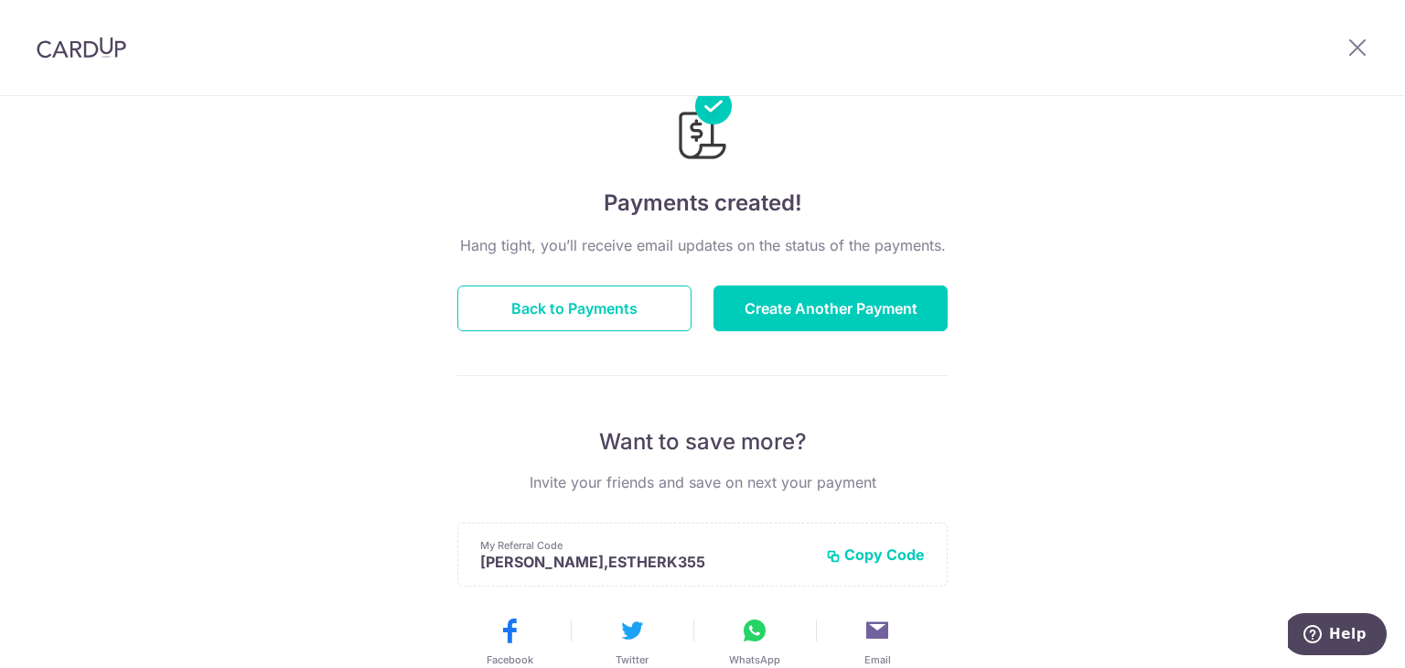
scroll to position [91, 0]
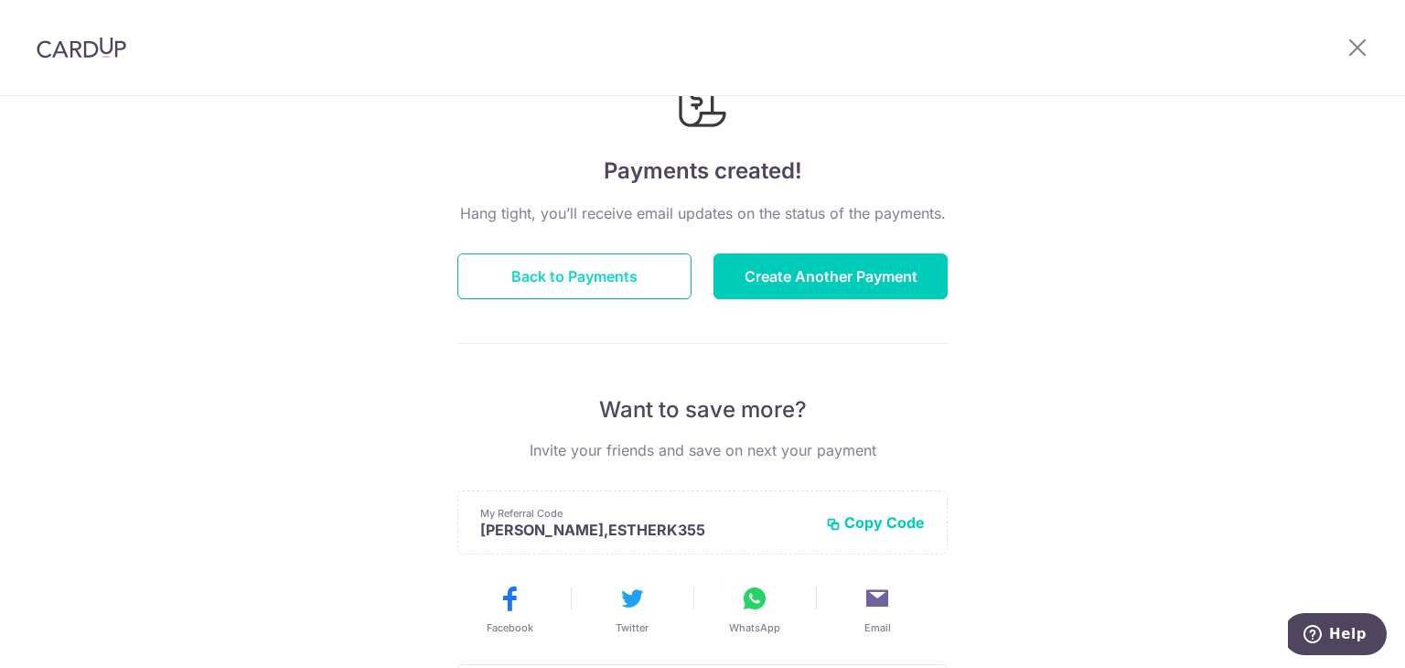
click at [584, 277] on button "Back to Payments" at bounding box center [574, 276] width 234 height 46
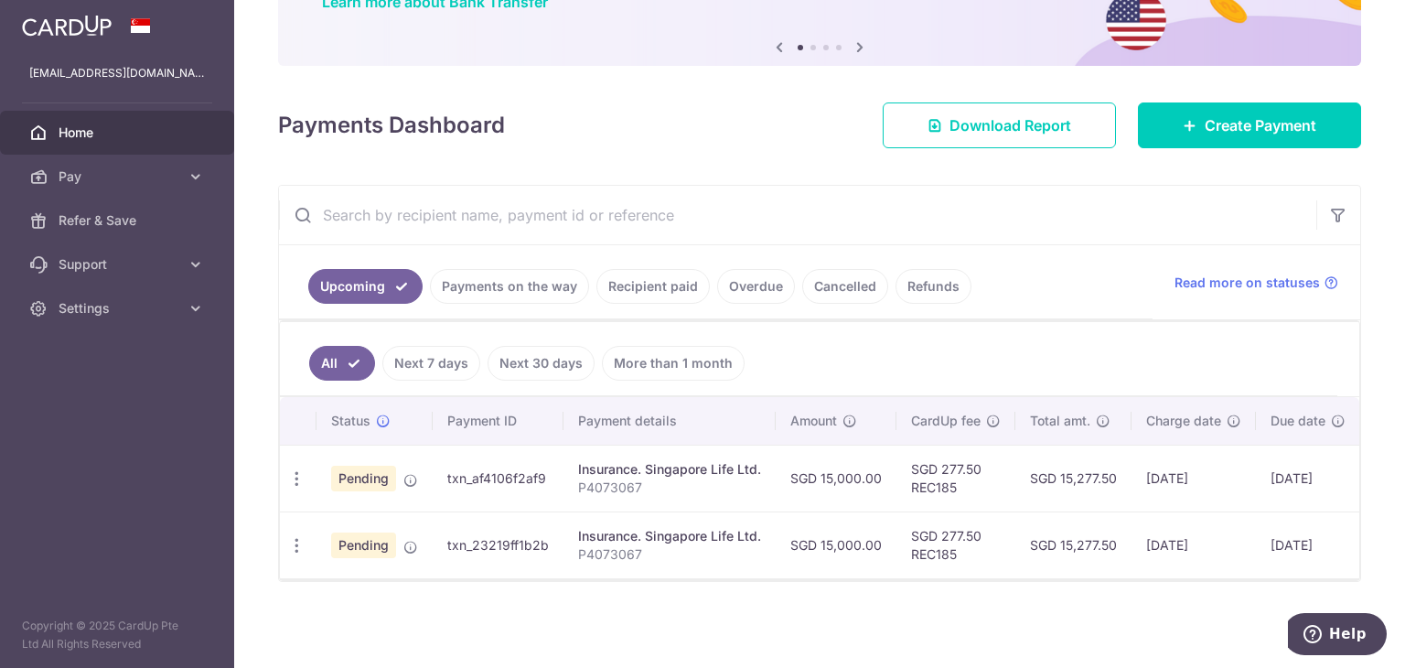
scroll to position [175, 0]
